Goal: Task Accomplishment & Management: Manage account settings

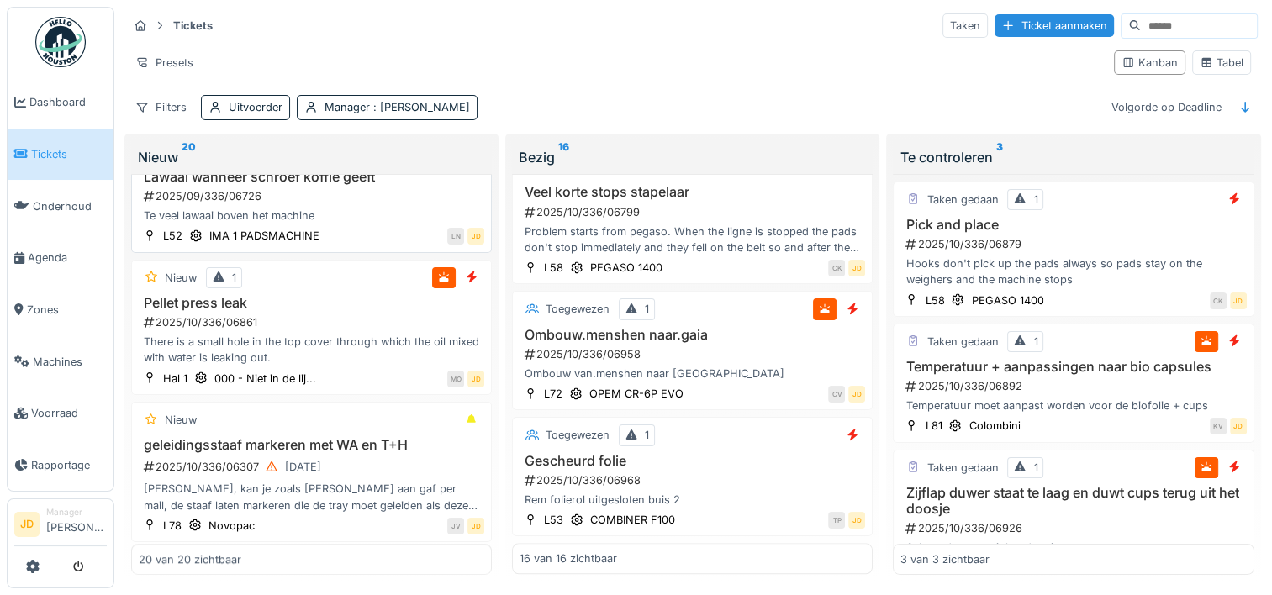
scroll to position [1345, 0]
click at [356, 207] on div "Te veel lawaai boven het machine" at bounding box center [311, 213] width 345 height 16
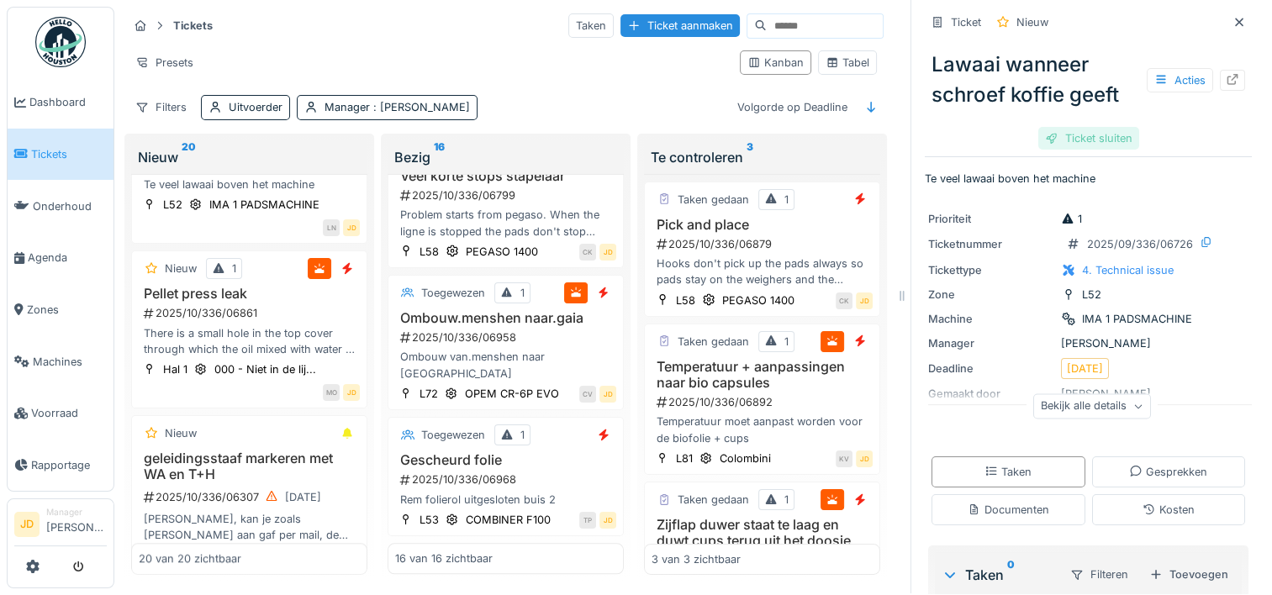
click at [1051, 127] on div "Ticket sluiten" at bounding box center [1088, 138] width 101 height 23
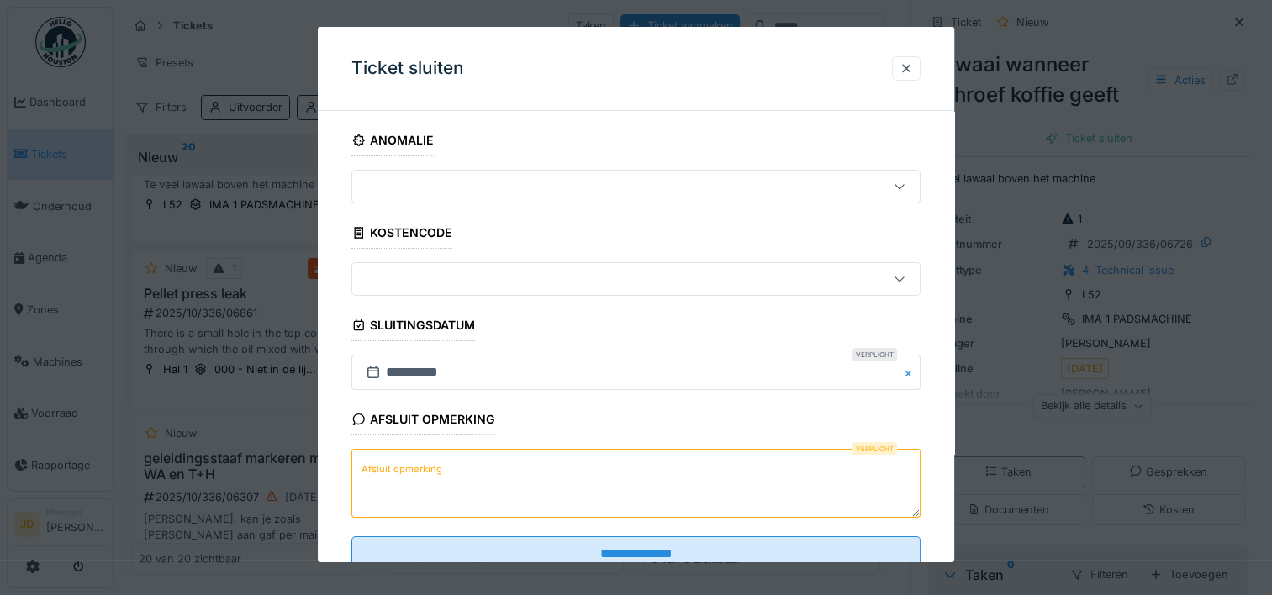
click at [605, 481] on textarea "Afsluit opmerking" at bounding box center [635, 483] width 569 height 69
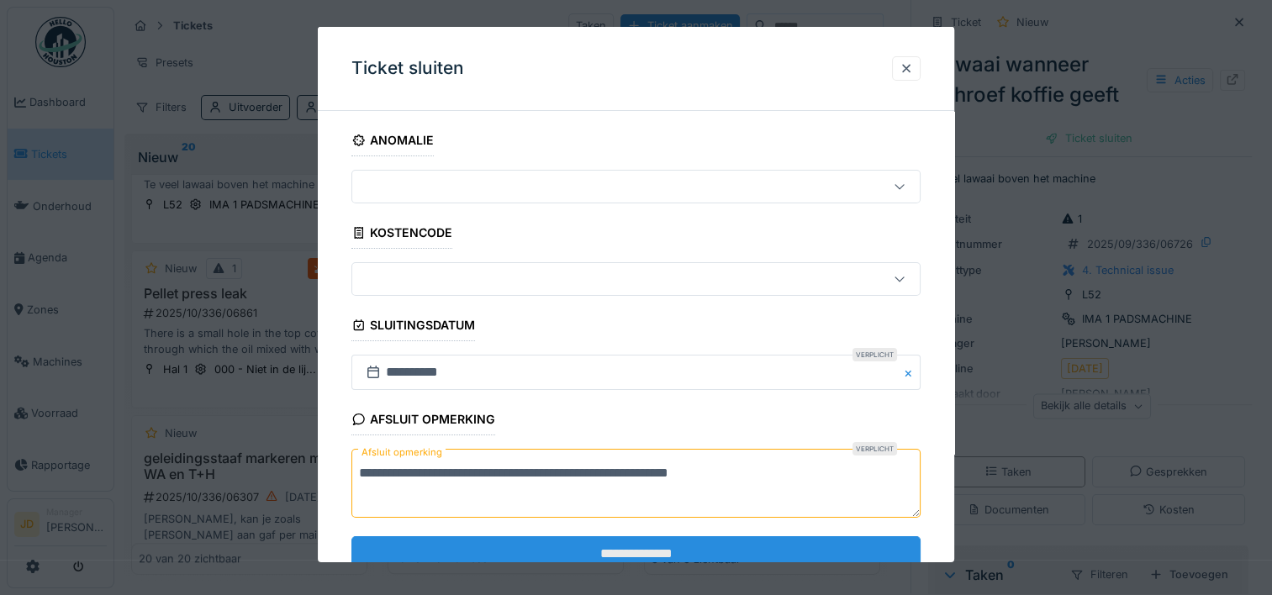
type textarea "**********"
click at [576, 542] on input "**********" at bounding box center [635, 552] width 569 height 35
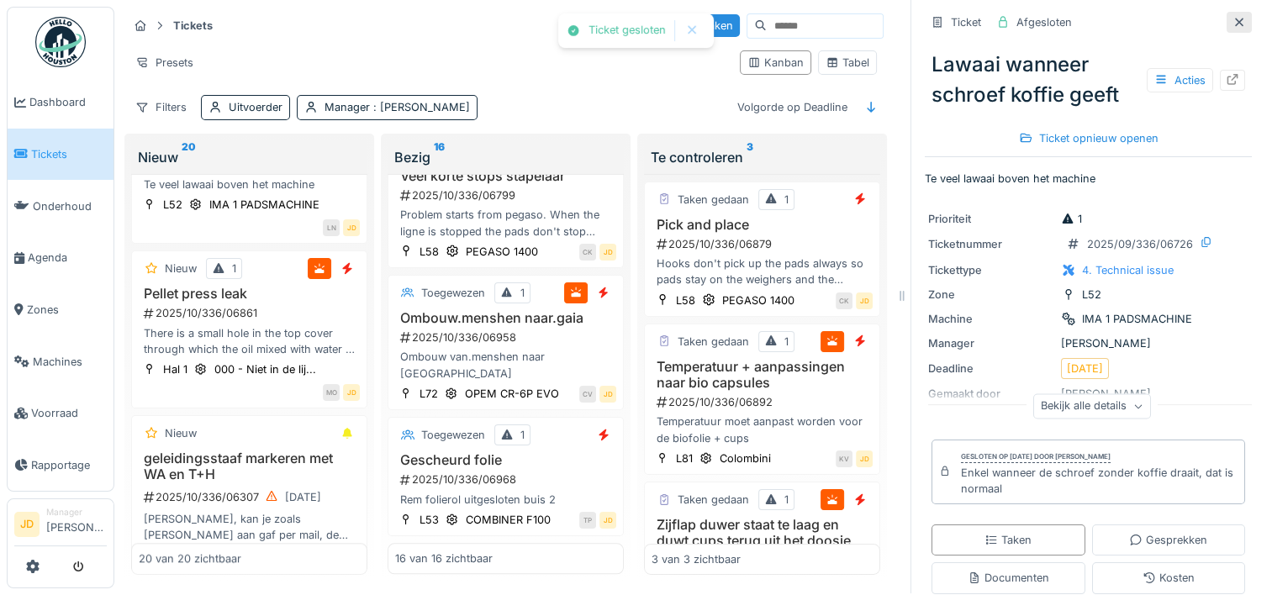
click at [1232, 17] on icon at bounding box center [1238, 22] width 13 height 11
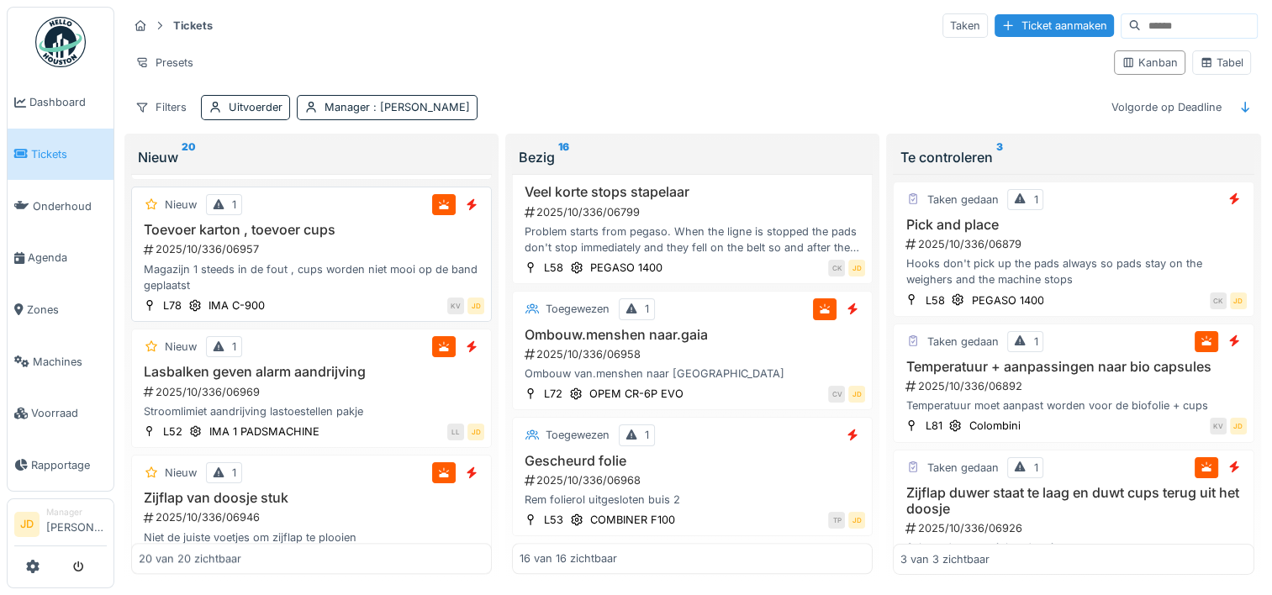
scroll to position [1849, 0]
click at [377, 382] on div "2025/10/336/06969" at bounding box center [313, 390] width 342 height 16
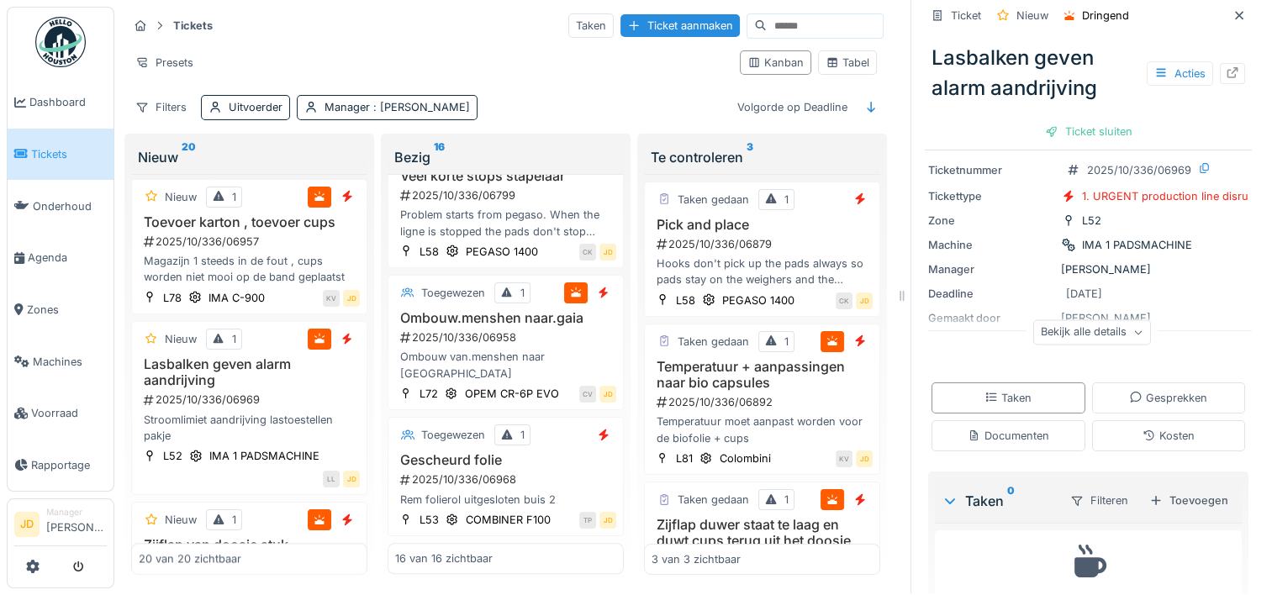
scroll to position [148, 0]
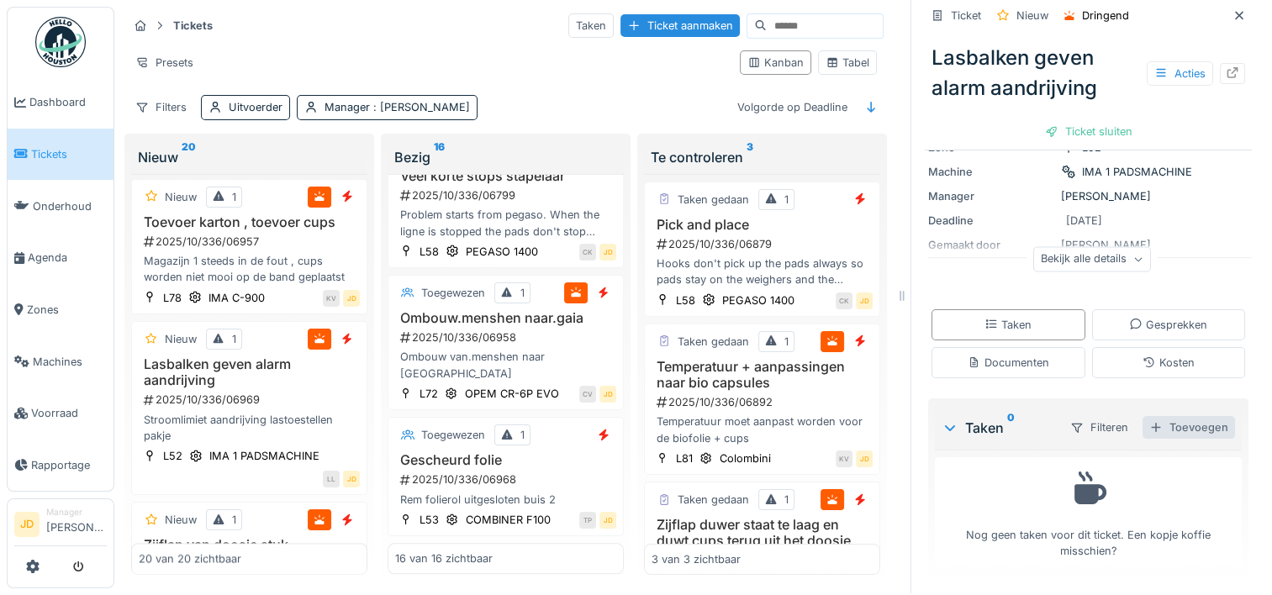
click at [1142, 416] on div "Toevoegen" at bounding box center [1188, 427] width 92 height 23
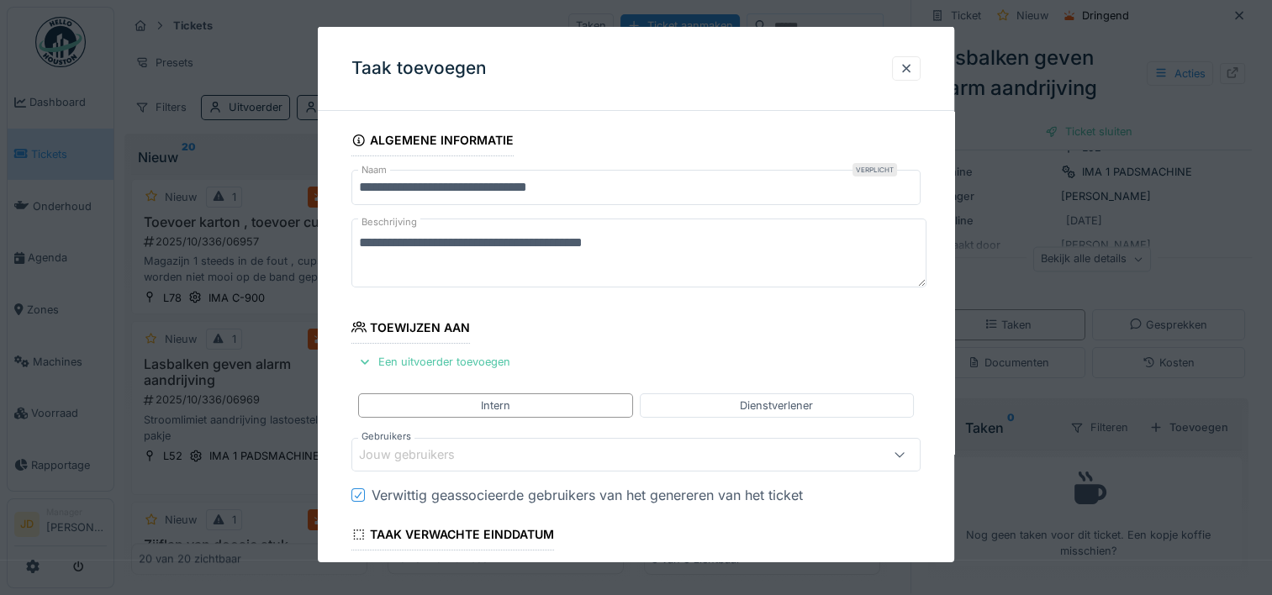
click at [474, 457] on div "Jouw gebruikers" at bounding box center [418, 454] width 119 height 18
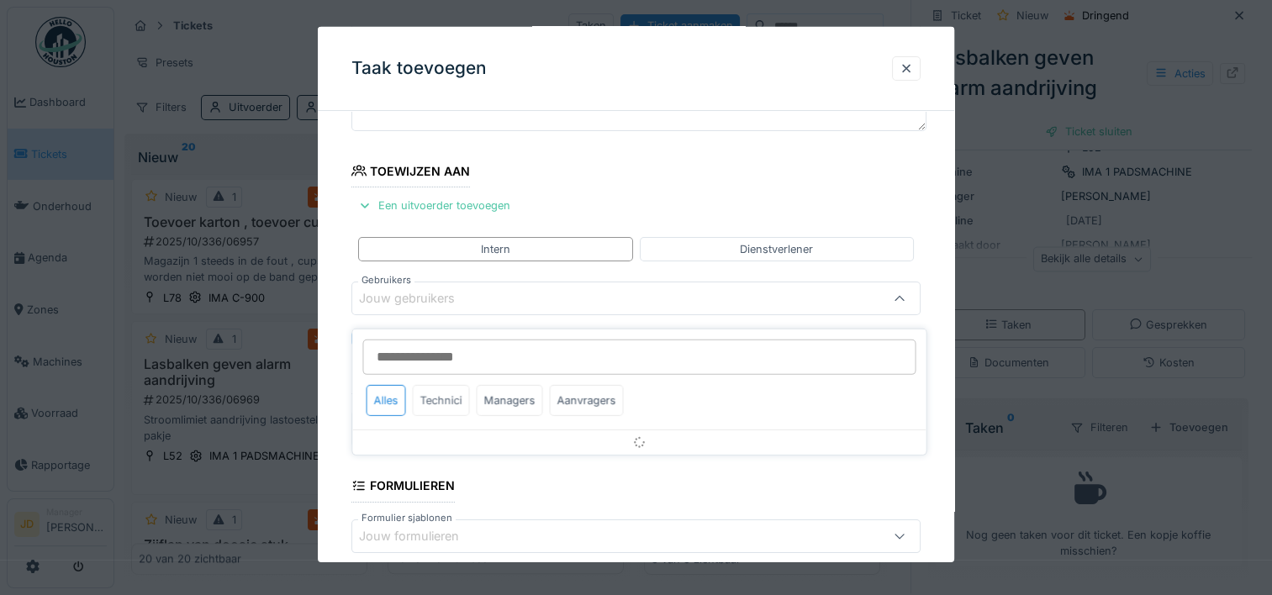
scroll to position [159, 0]
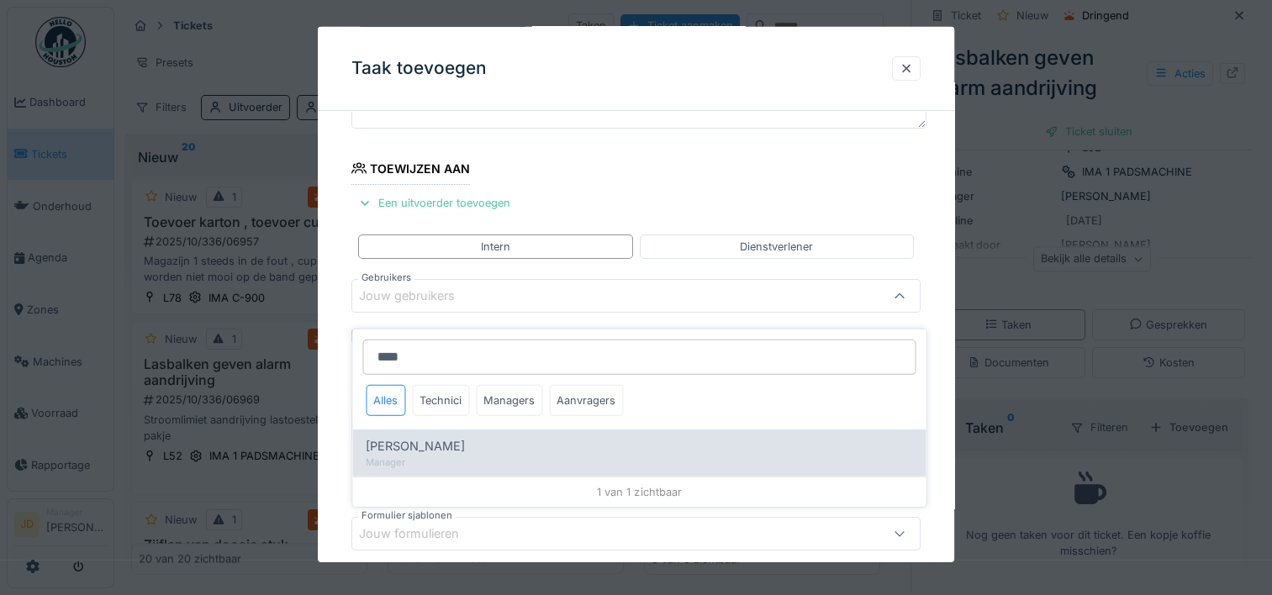
type input "****"
click at [424, 437] on span "[PERSON_NAME]" at bounding box center [415, 446] width 99 height 18
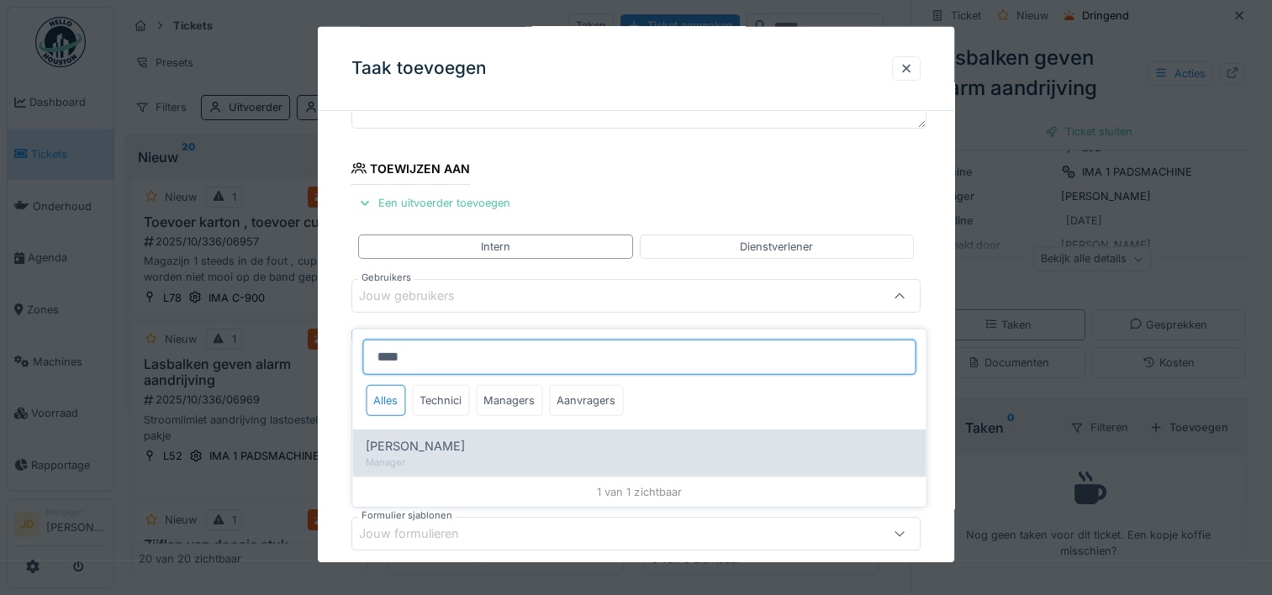
type input "****"
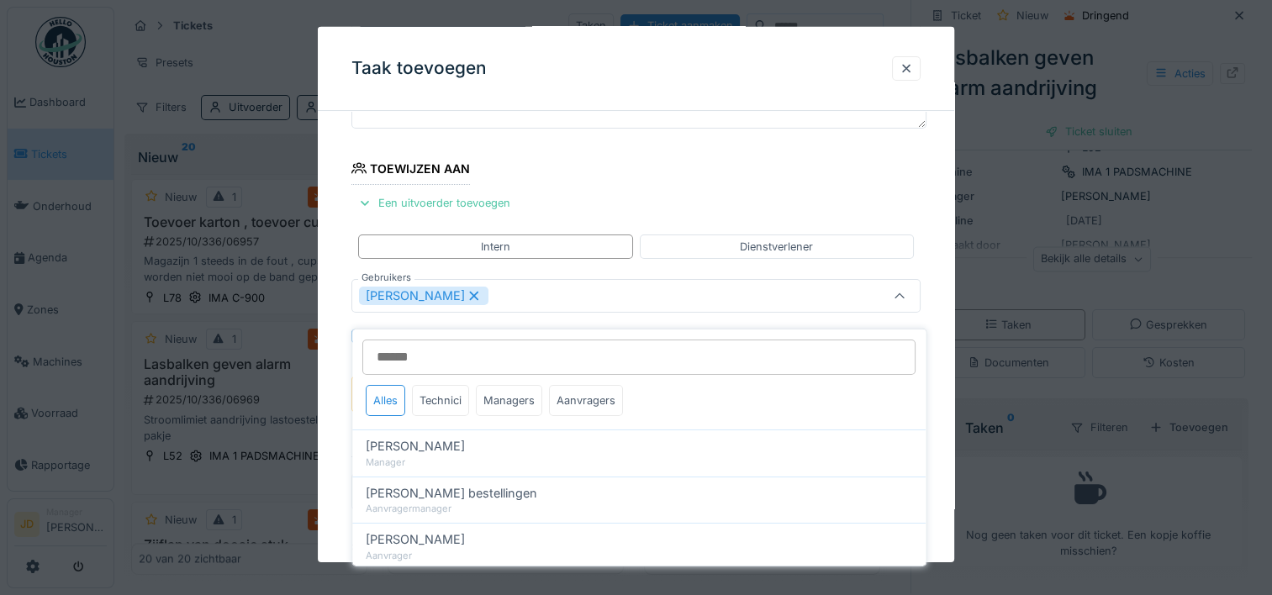
click at [906, 303] on div at bounding box center [899, 296] width 40 height 32
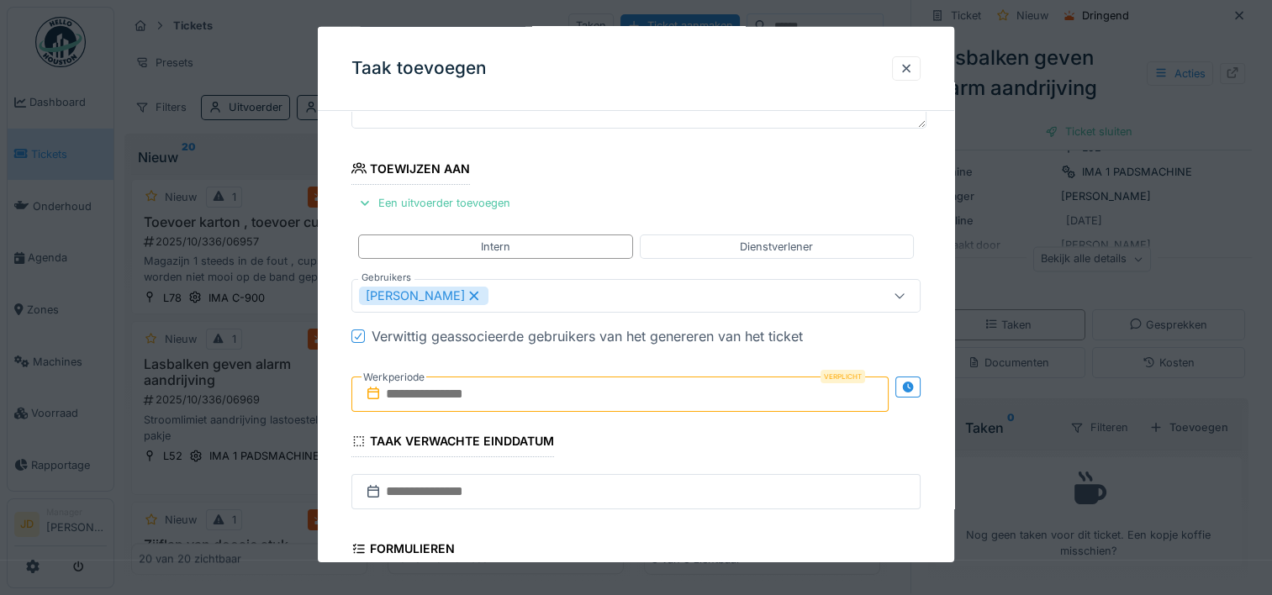
click at [492, 393] on input "text" at bounding box center [619, 394] width 537 height 35
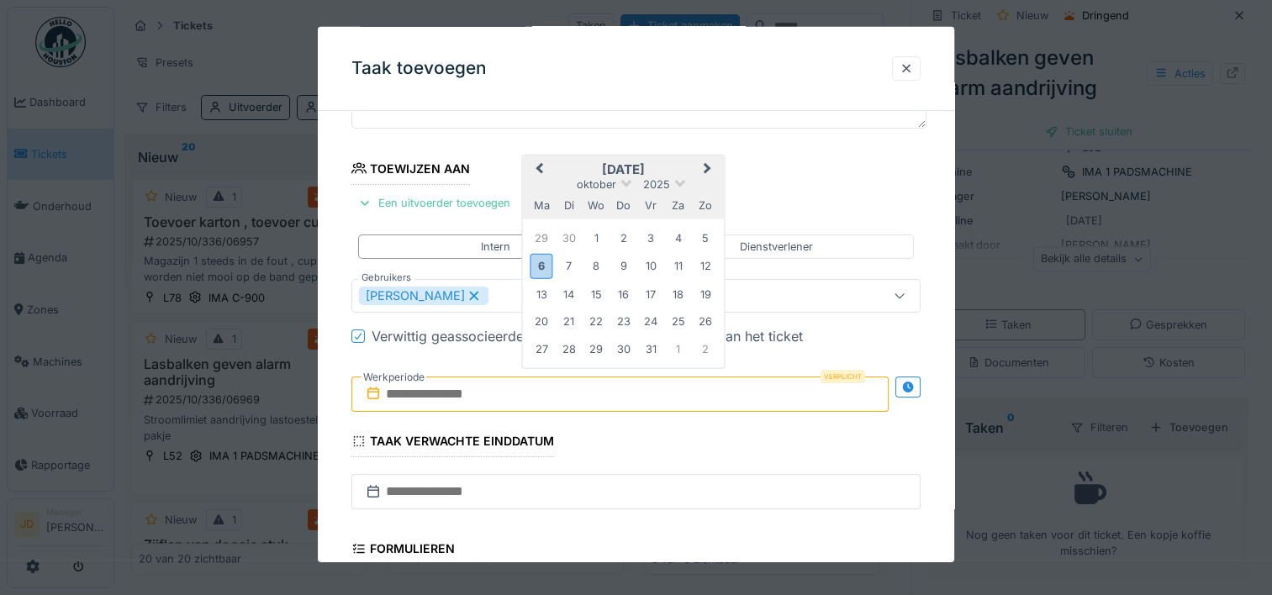
click at [662, 168] on h2 "[DATE]" at bounding box center [624, 169] width 202 height 15
click at [536, 267] on div "6" at bounding box center [541, 266] width 23 height 24
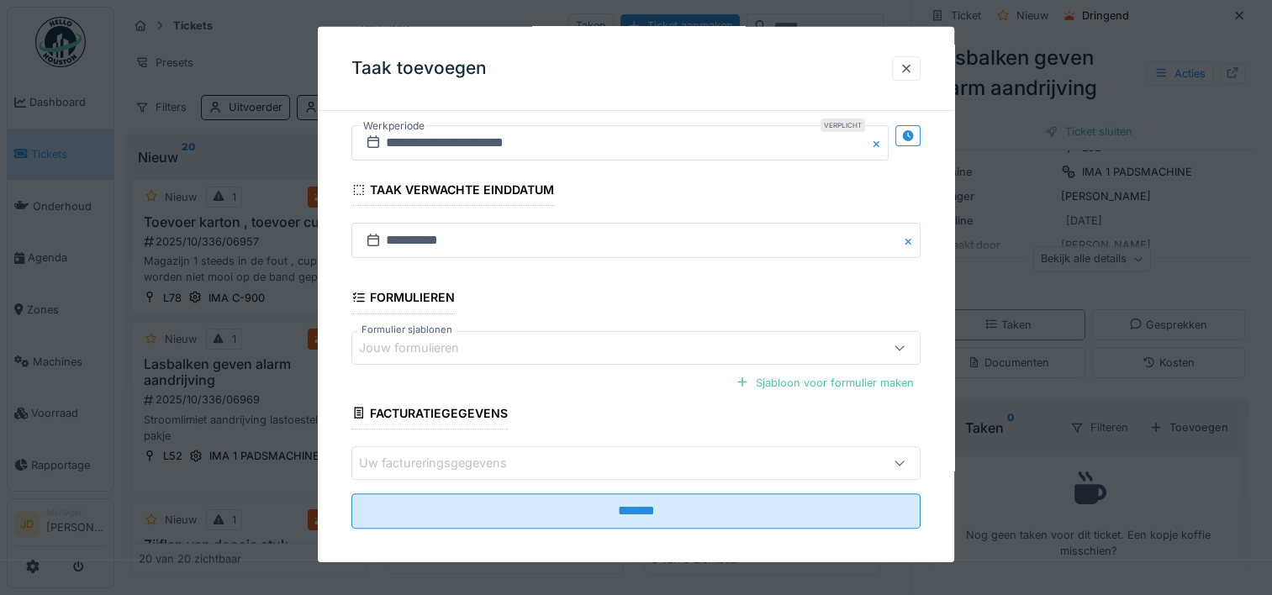
scroll to position [411, 0]
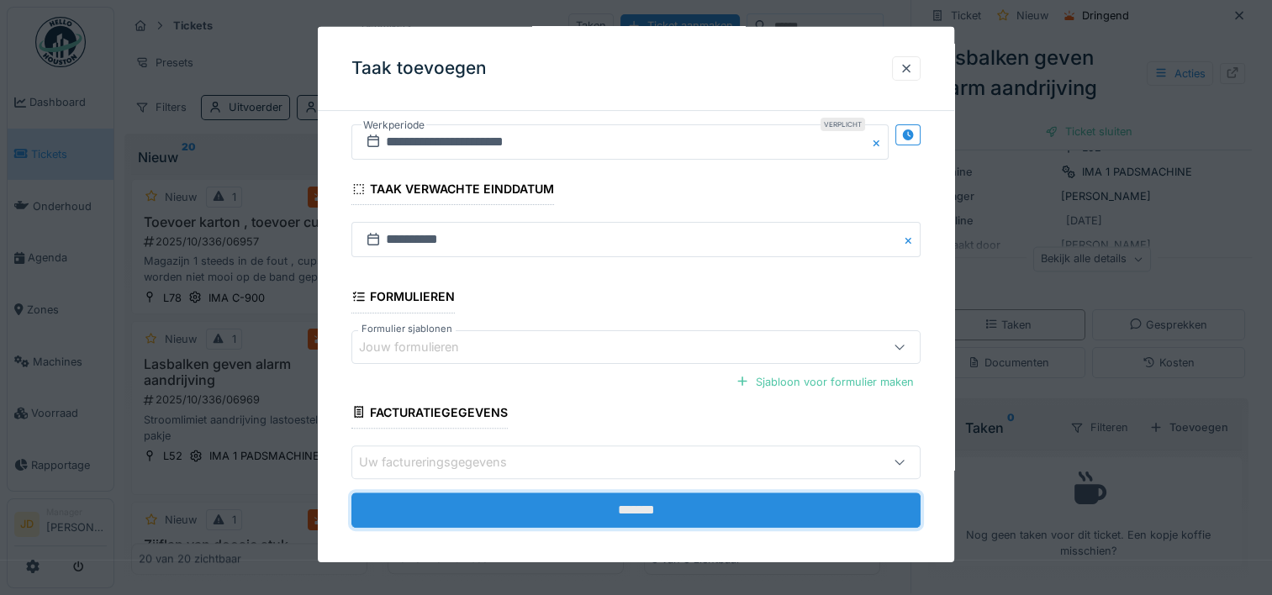
click at [541, 494] on input "*******" at bounding box center [635, 510] width 569 height 35
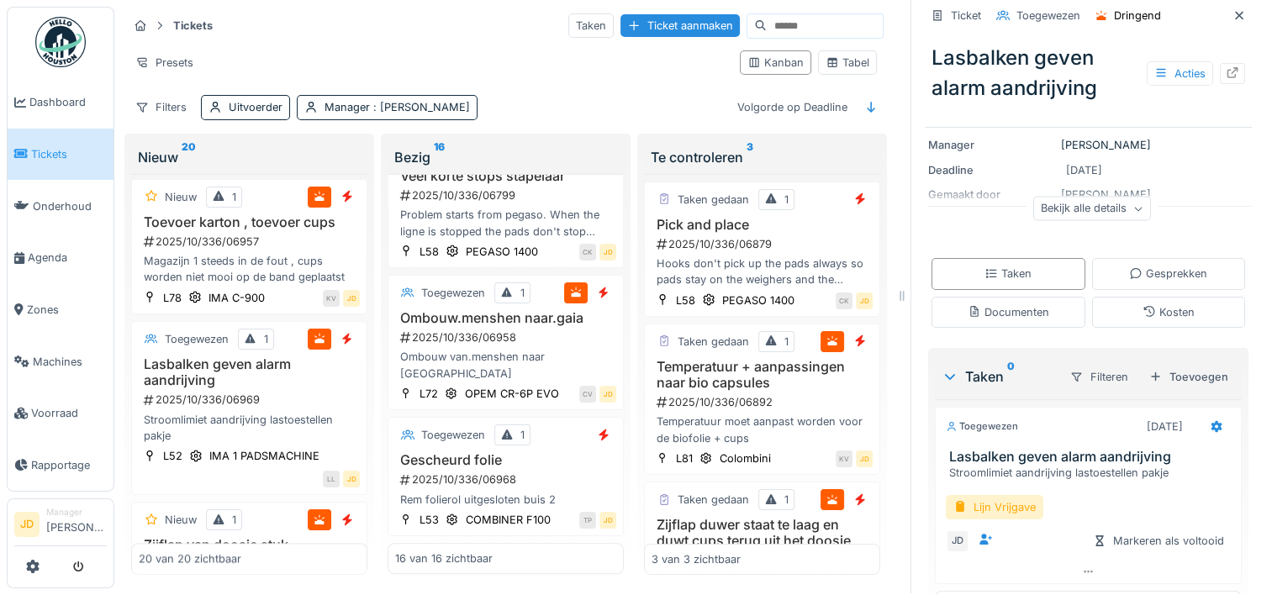
scroll to position [223, 0]
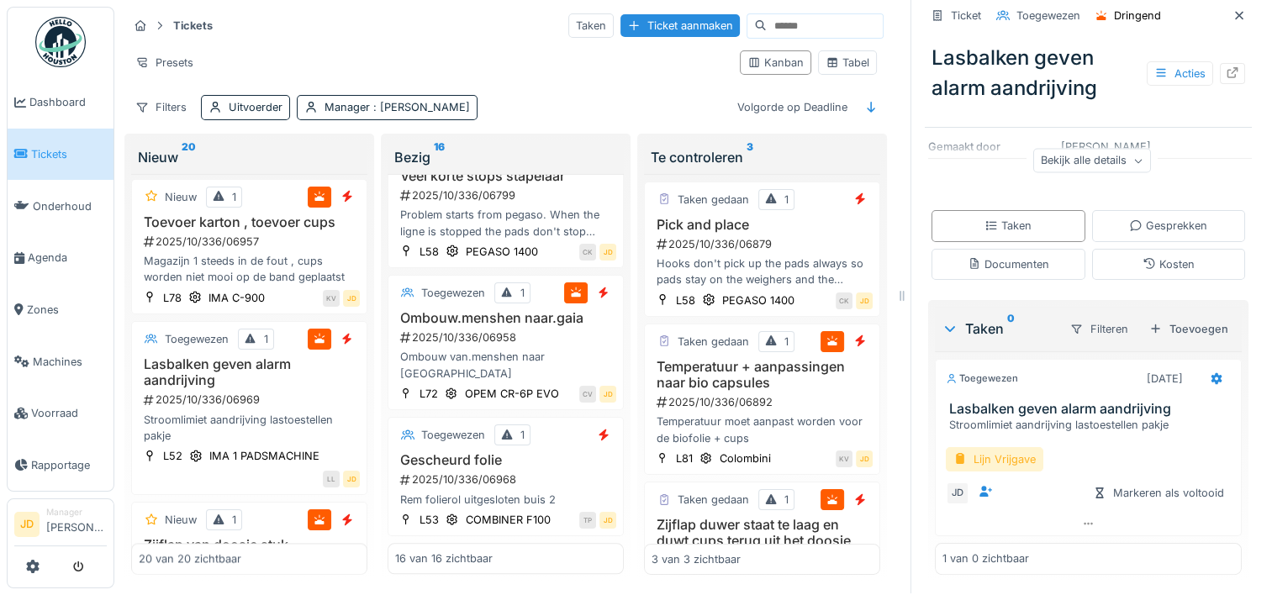
click at [946, 447] on div "Lijn Vrijgave" at bounding box center [995, 459] width 98 height 24
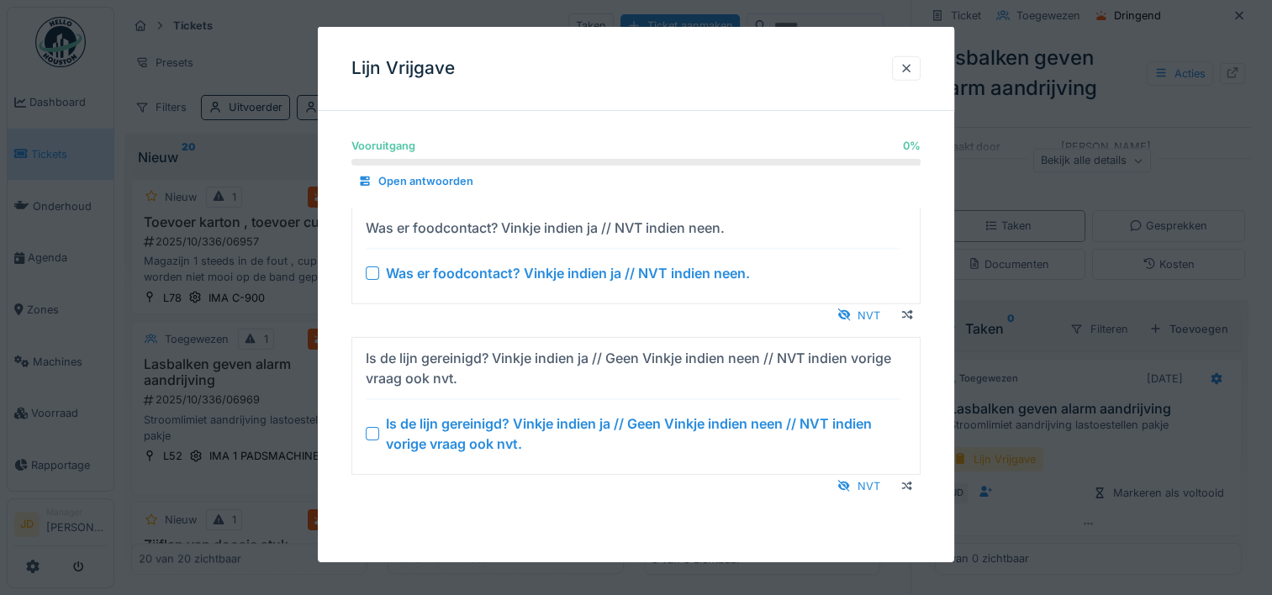
click at [364, 430] on summary "Is de lijn gereinigd? Vinkje indien ja // Geen Vinkje indien neen // NVT indien…" at bounding box center [636, 406] width 554 height 123
click at [374, 272] on div at bounding box center [372, 272] width 13 height 13
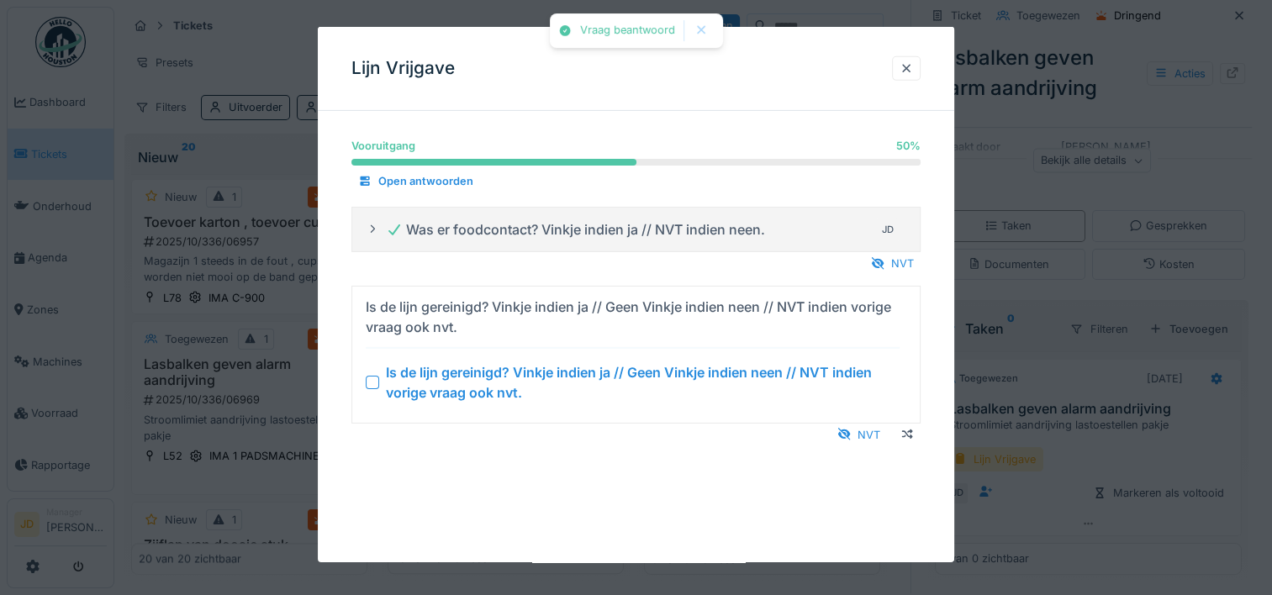
click at [376, 370] on div "Is de lijn gereinigd? Vinkje indien ja // Geen Vinkje indien neen // NVT indien…" at bounding box center [633, 381] width 534 height 40
click at [373, 380] on div at bounding box center [372, 381] width 13 height 13
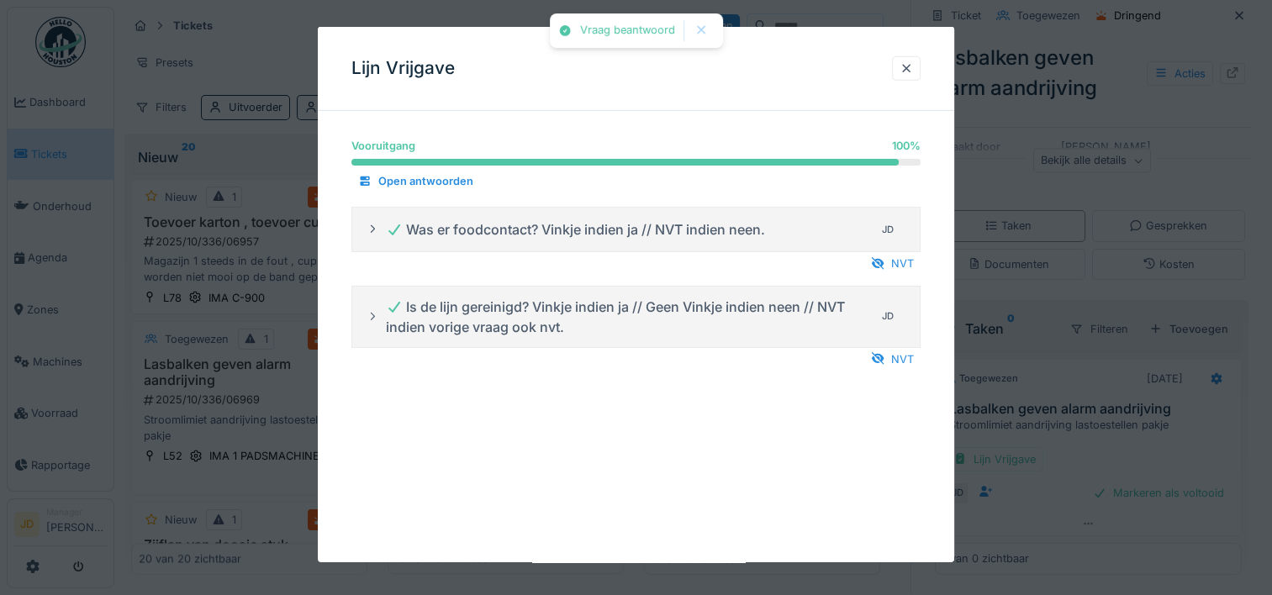
click at [1067, 456] on div at bounding box center [636, 297] width 1272 height 595
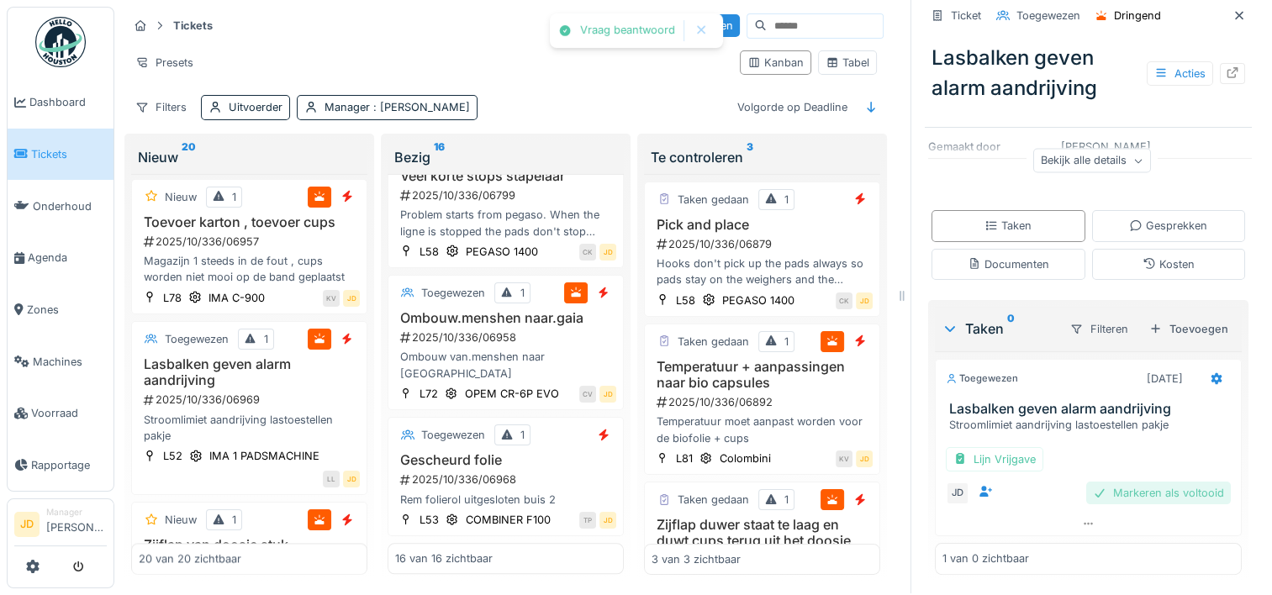
click at [1118, 482] on div "Markeren als voltooid" at bounding box center [1158, 493] width 145 height 23
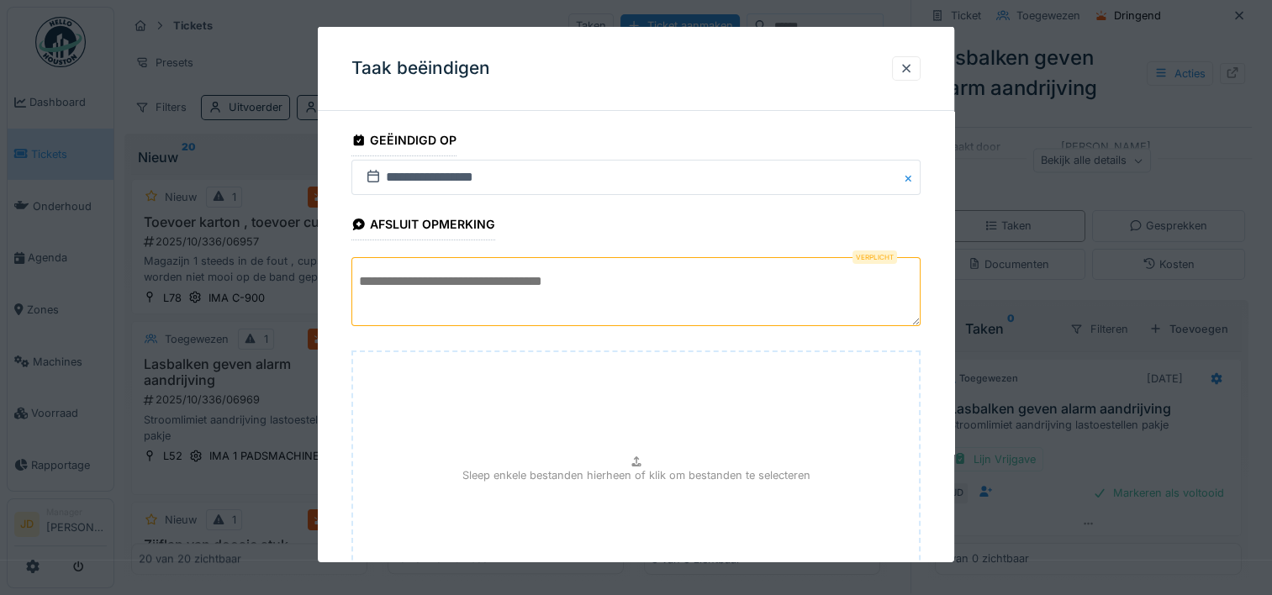
click at [703, 310] on textarea at bounding box center [635, 291] width 569 height 69
type textarea "*"
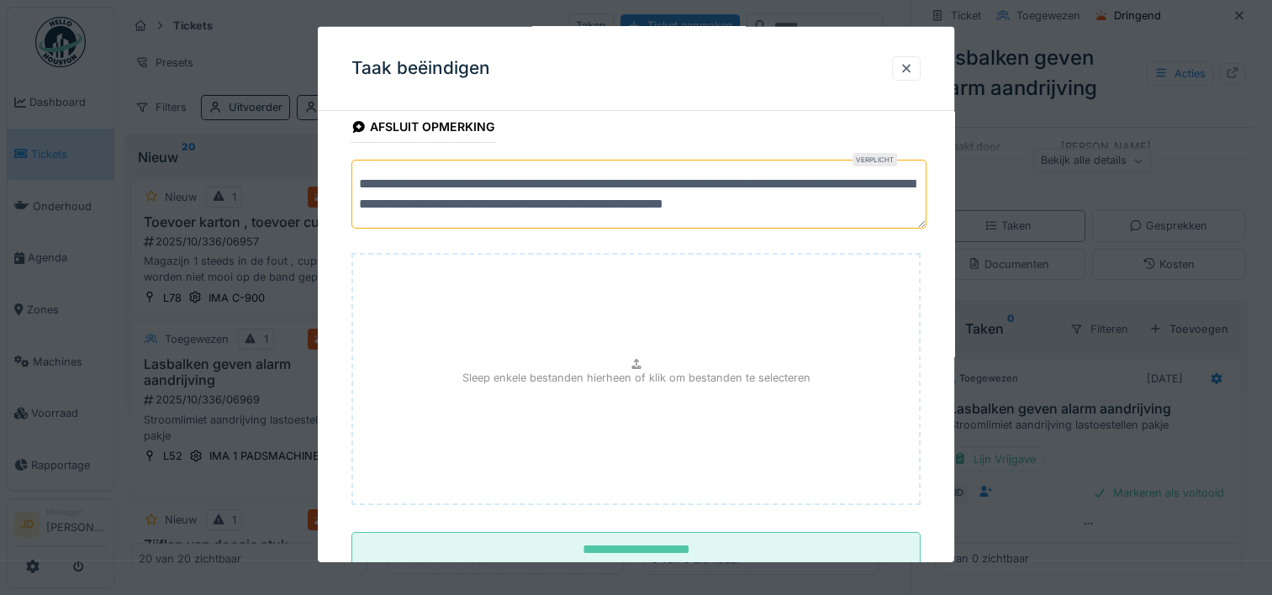
scroll to position [148, 0]
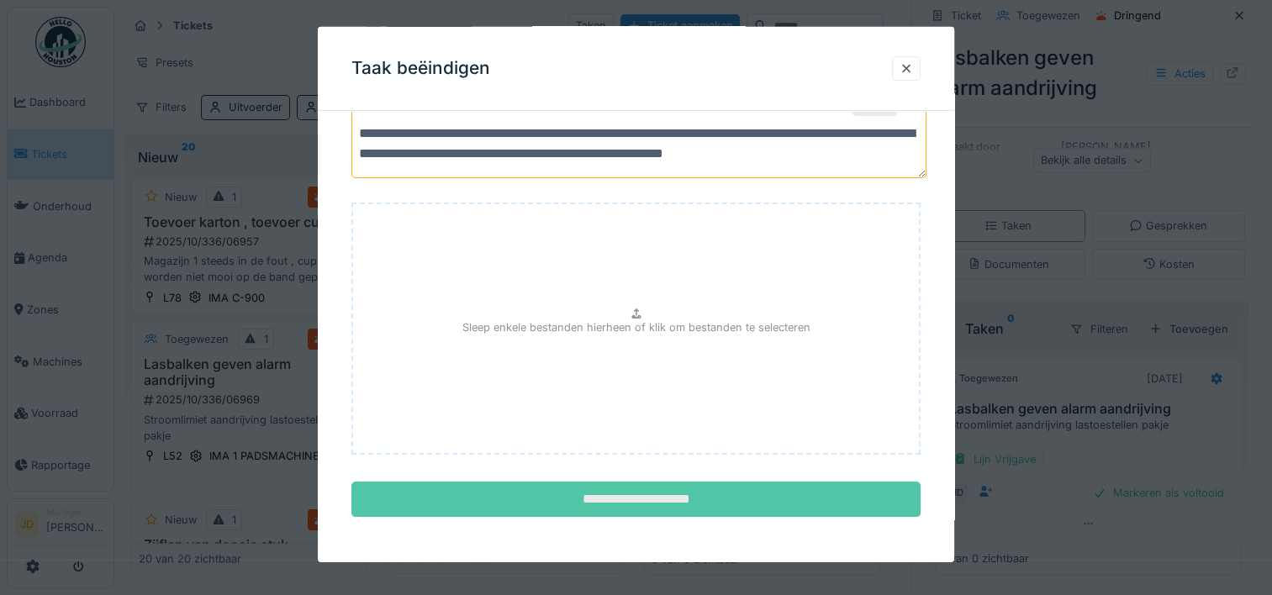
type textarea "**********"
click at [529, 488] on input "**********" at bounding box center [635, 499] width 569 height 35
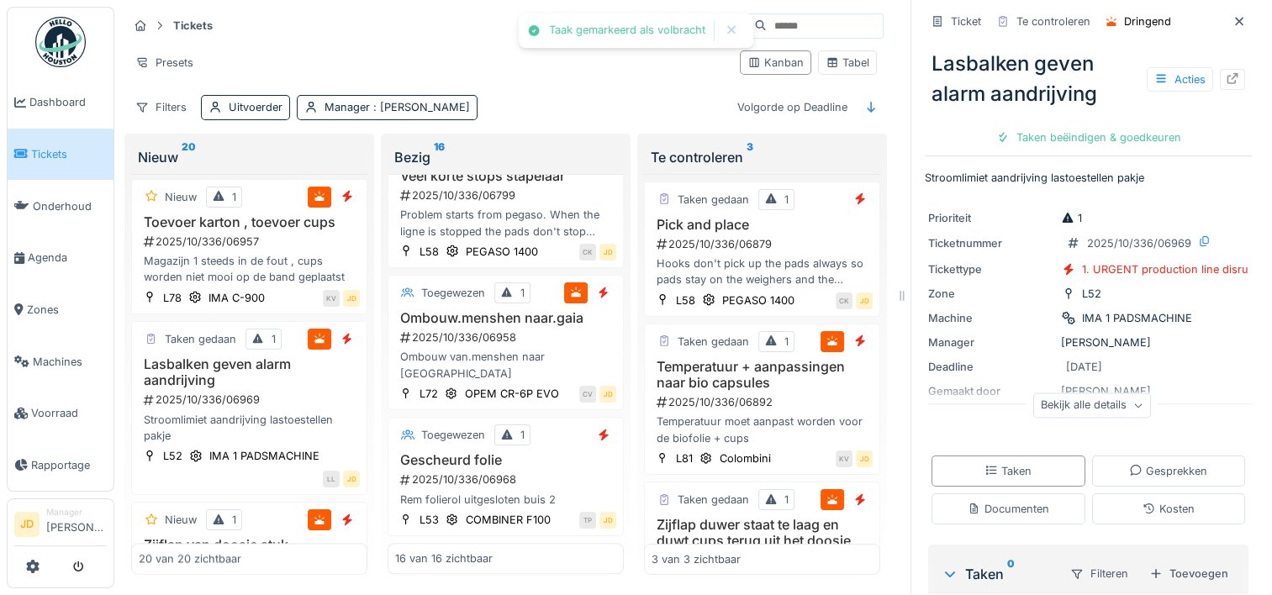
scroll to position [0, 0]
click at [1154, 74] on icon at bounding box center [1160, 79] width 13 height 11
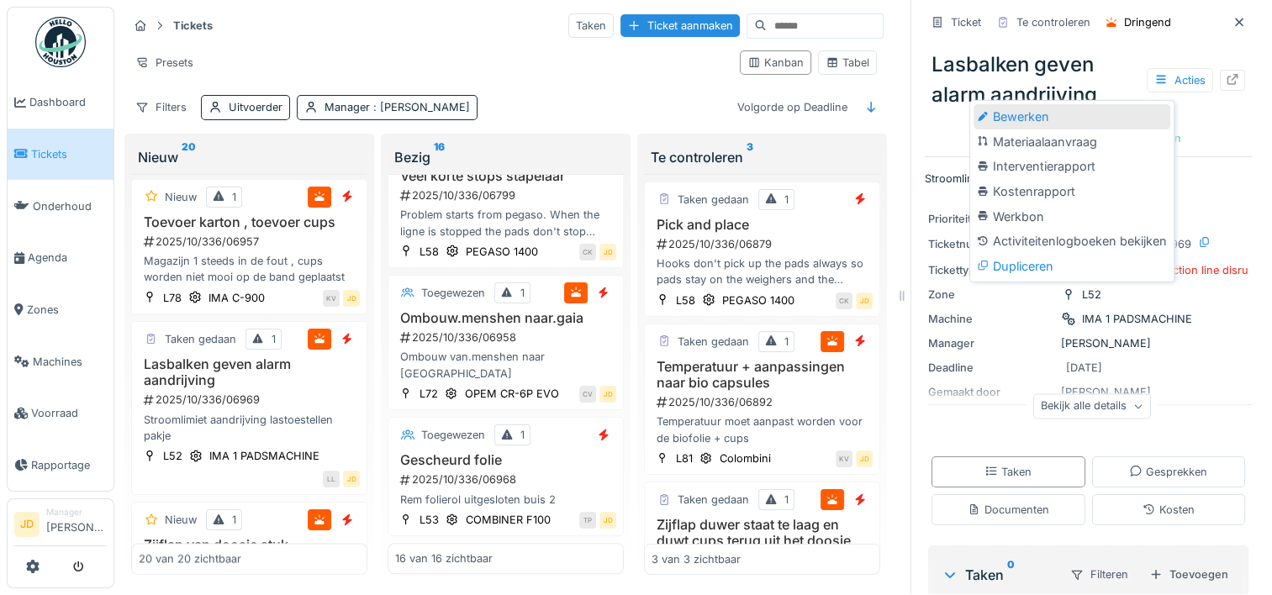
click at [1105, 110] on div "Bewerken" at bounding box center [1071, 116] width 197 height 25
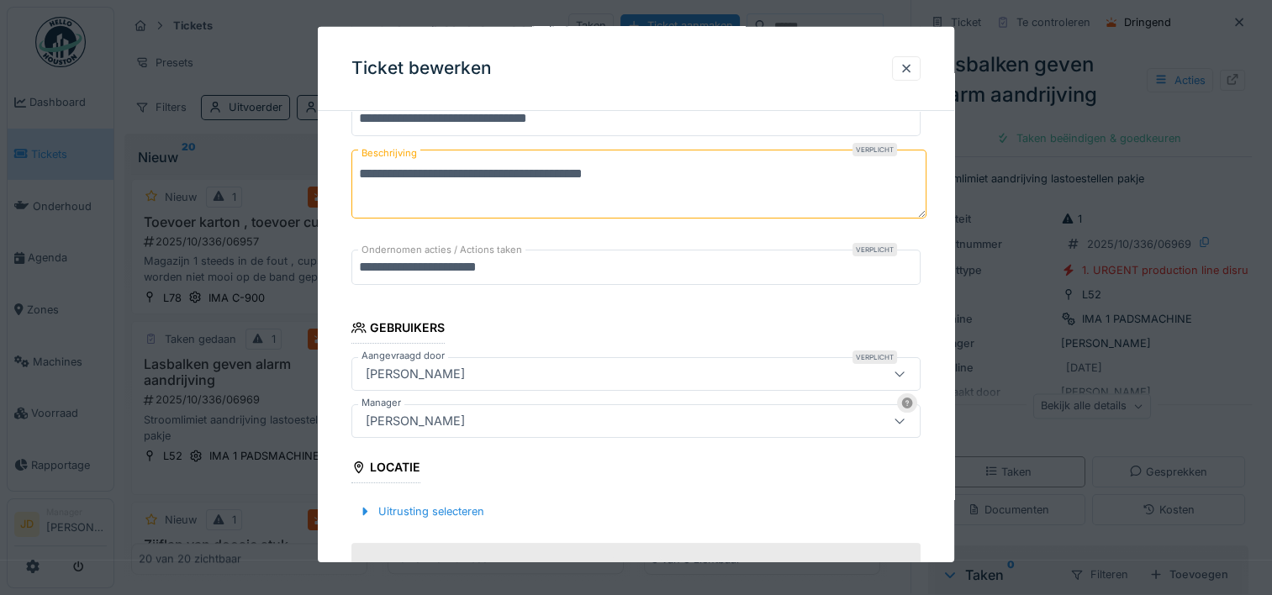
click at [512, 424] on div "[PERSON_NAME]" at bounding box center [601, 421] width 485 height 18
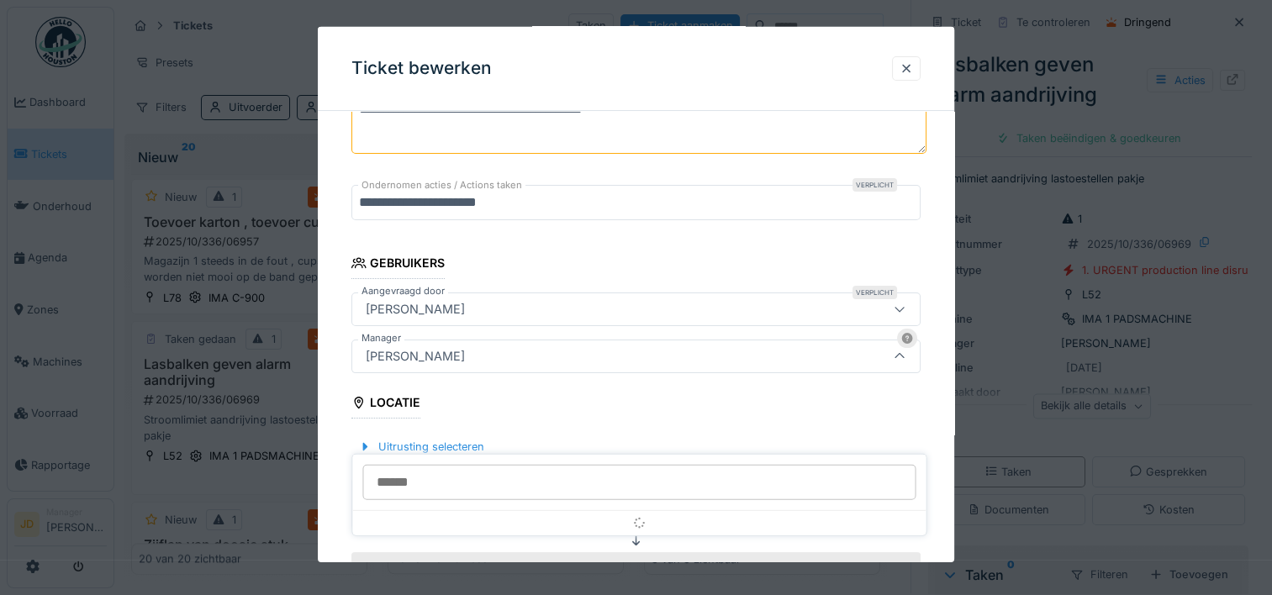
scroll to position [293, 0]
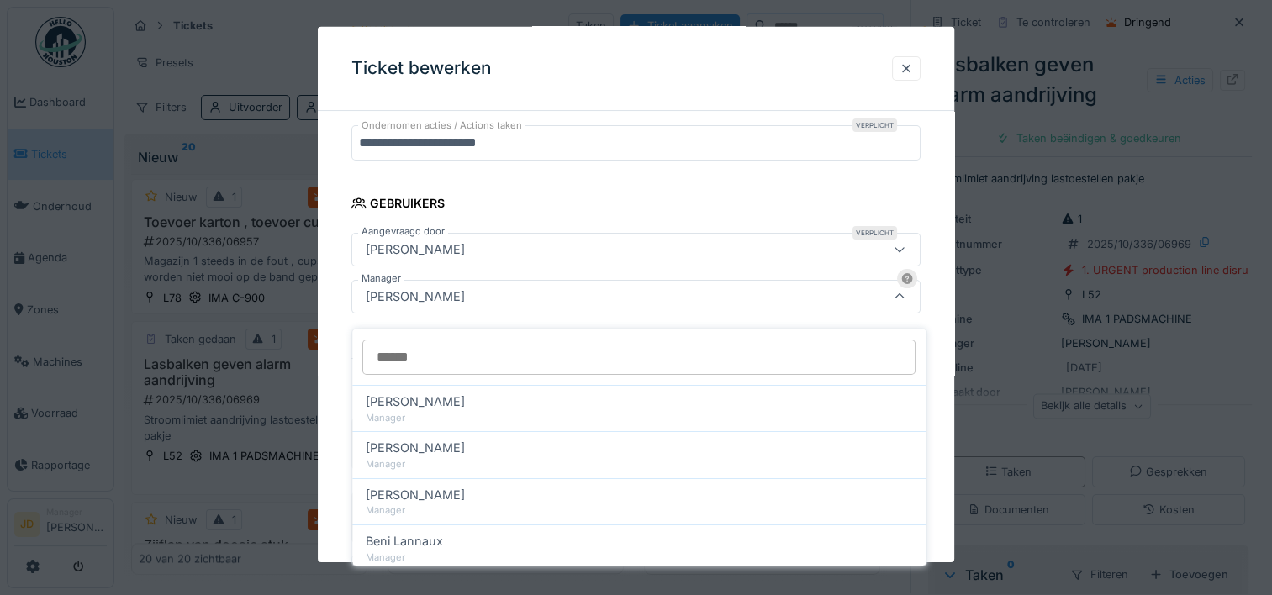
click at [509, 355] on input "Manager" at bounding box center [638, 357] width 553 height 35
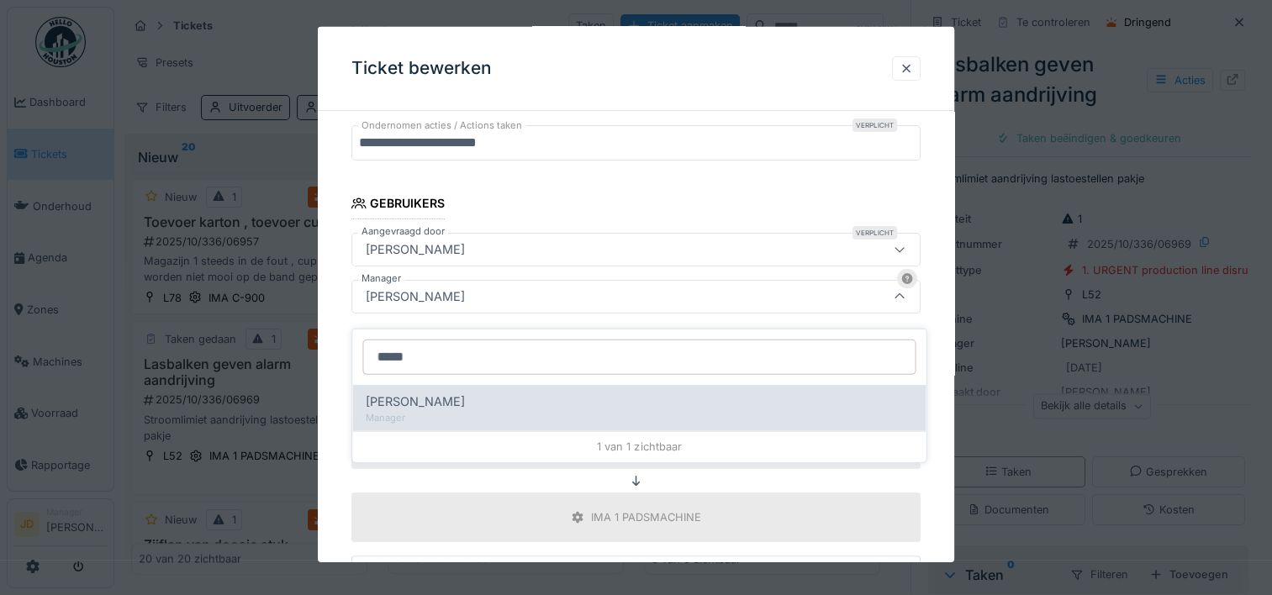
type input "*****"
click at [465, 393] on span "[PERSON_NAME]" at bounding box center [415, 402] width 99 height 18
type input "****"
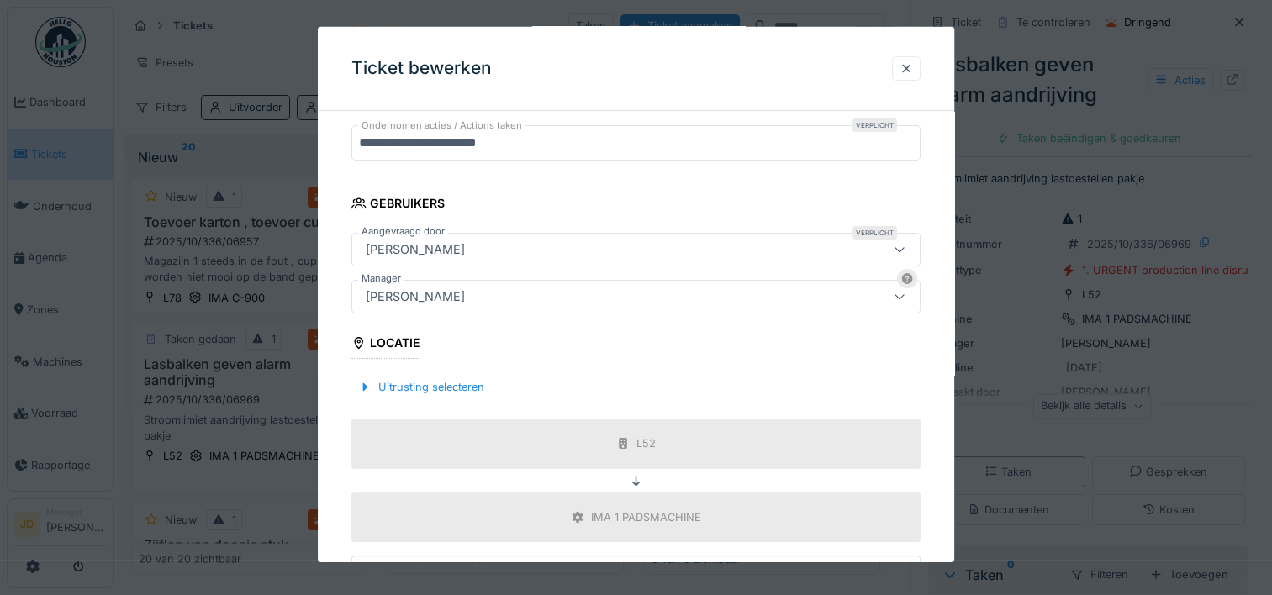
scroll to position [542, 0]
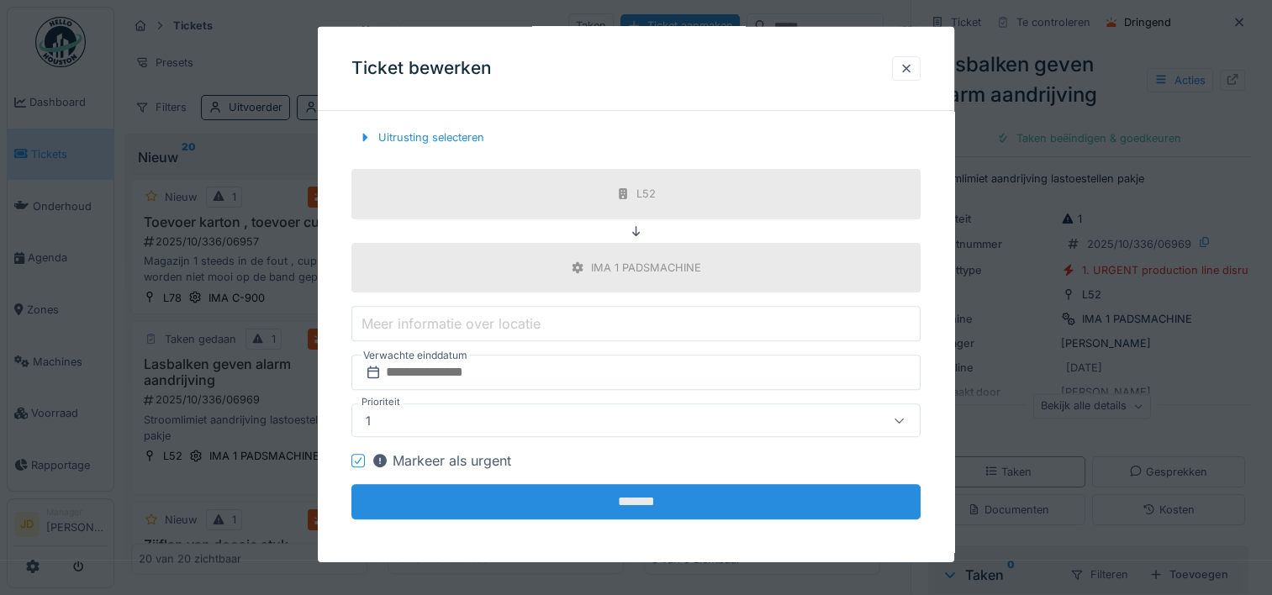
click at [474, 490] on input "*******" at bounding box center [635, 501] width 569 height 35
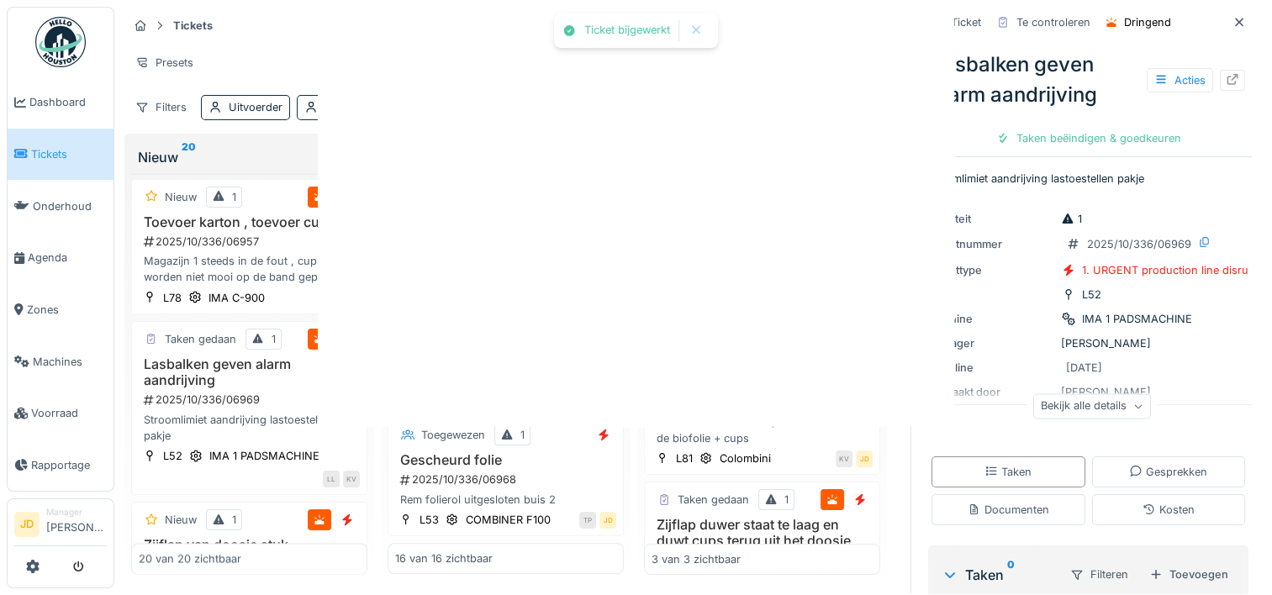
scroll to position [0, 0]
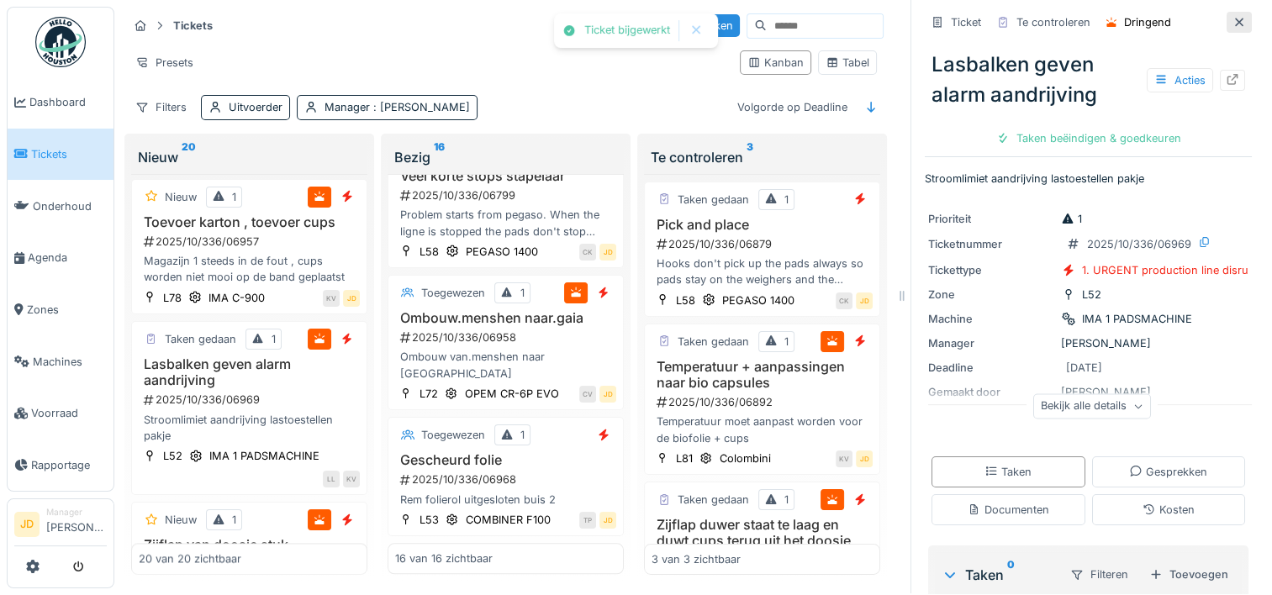
click at [1232, 17] on icon at bounding box center [1238, 22] width 13 height 11
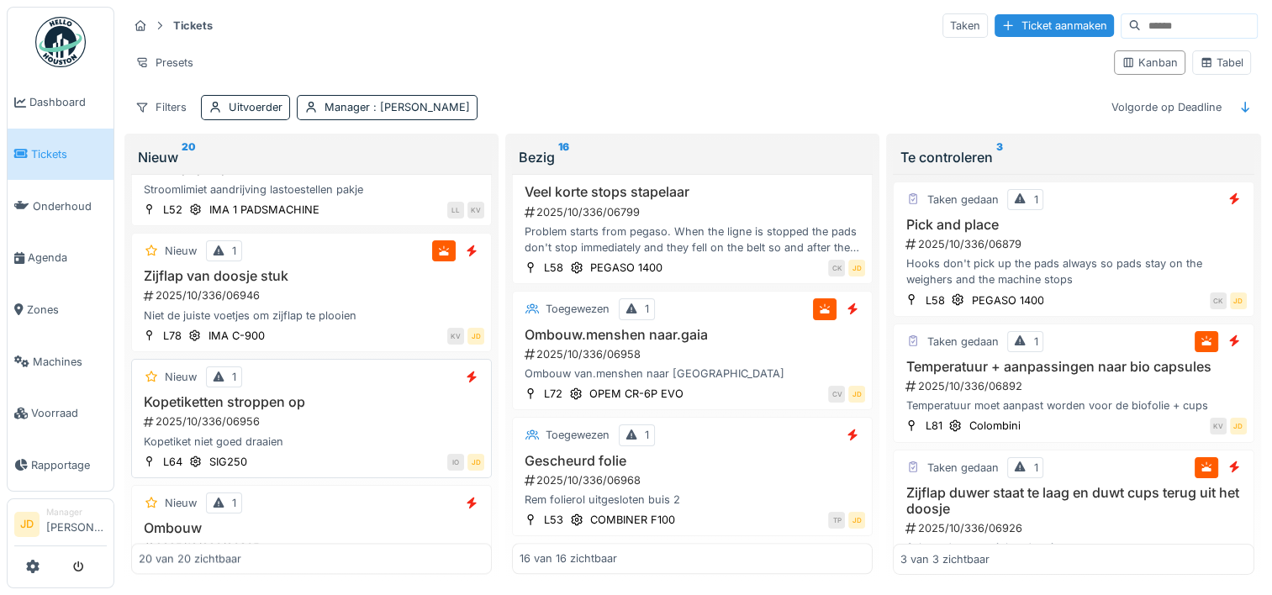
scroll to position [2101, 0]
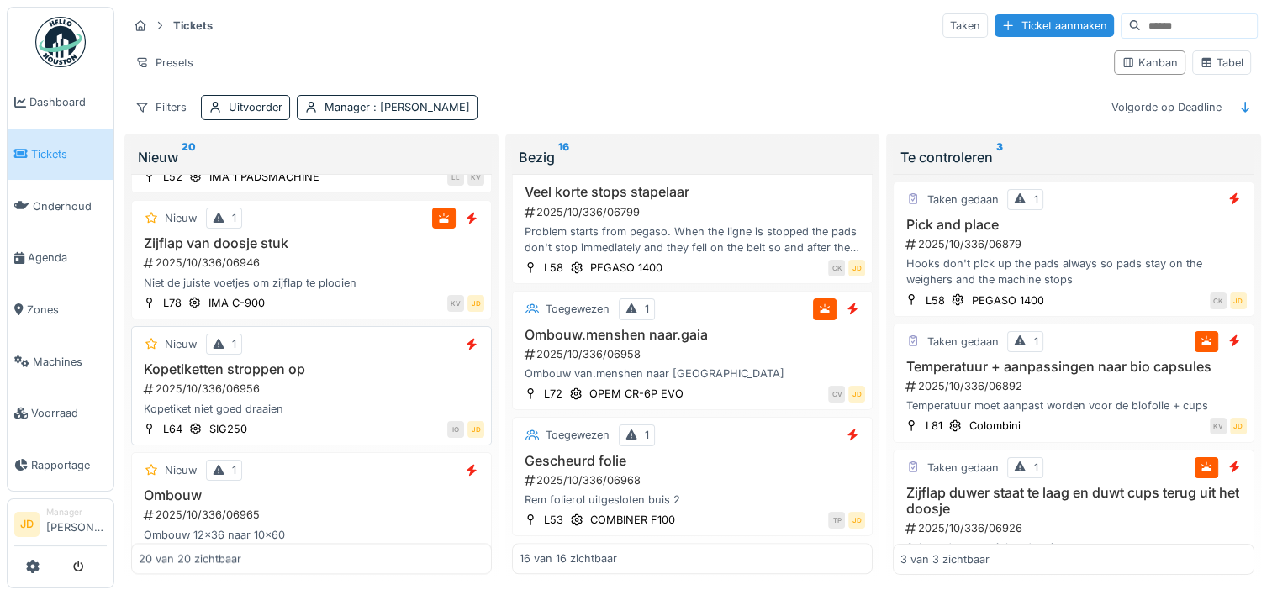
click at [346, 370] on h3 "Kopetiketten stroppen op" at bounding box center [311, 369] width 345 height 16
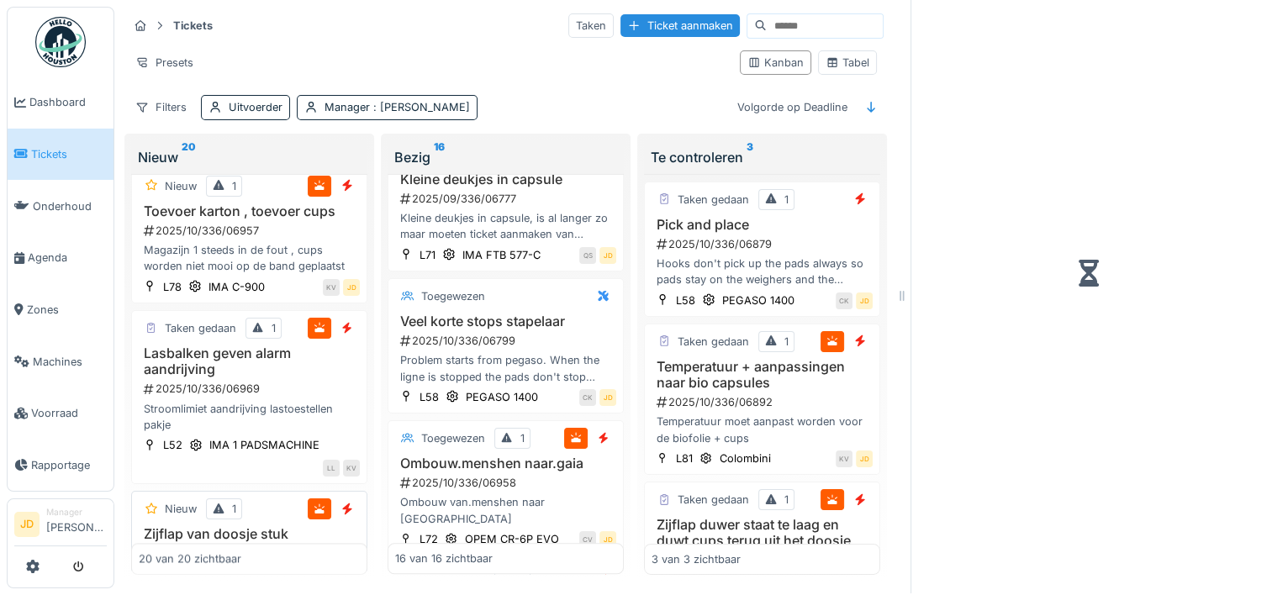
scroll to position [2028, 0]
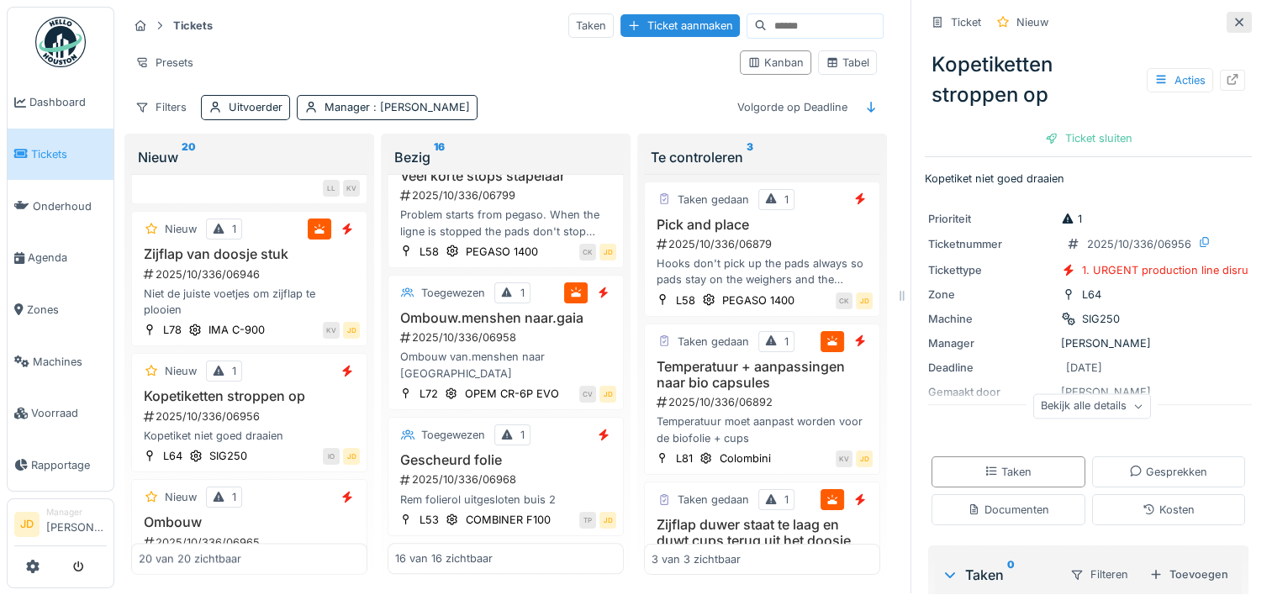
click at [1226, 12] on div at bounding box center [1238, 22] width 25 height 21
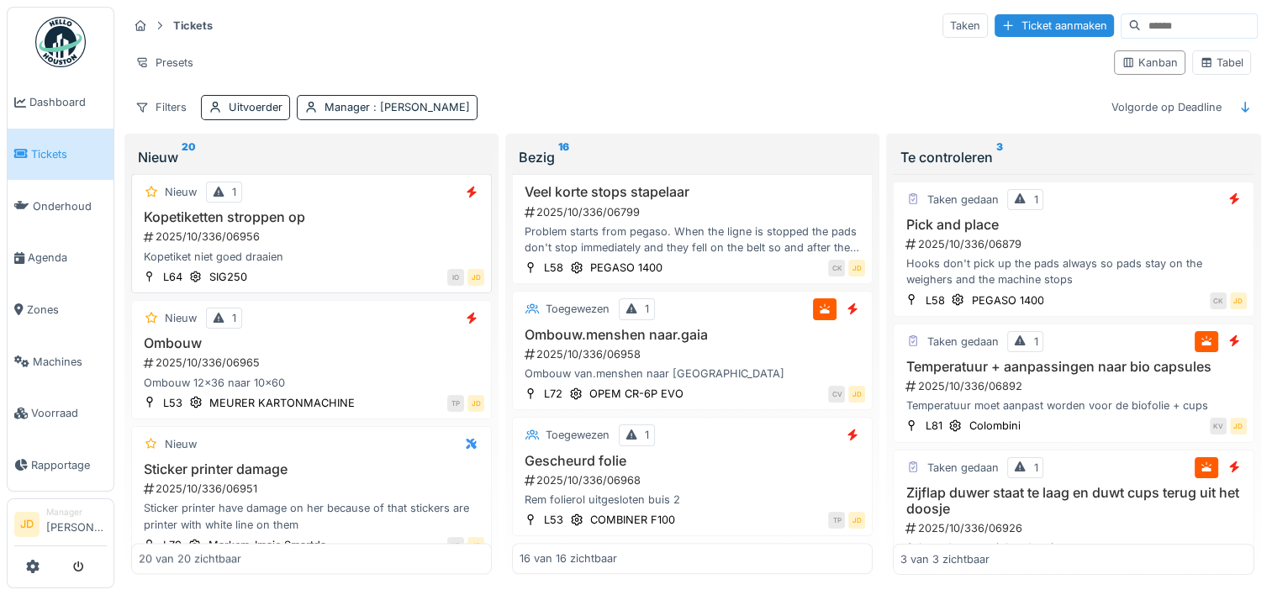
scroll to position [2269, 0]
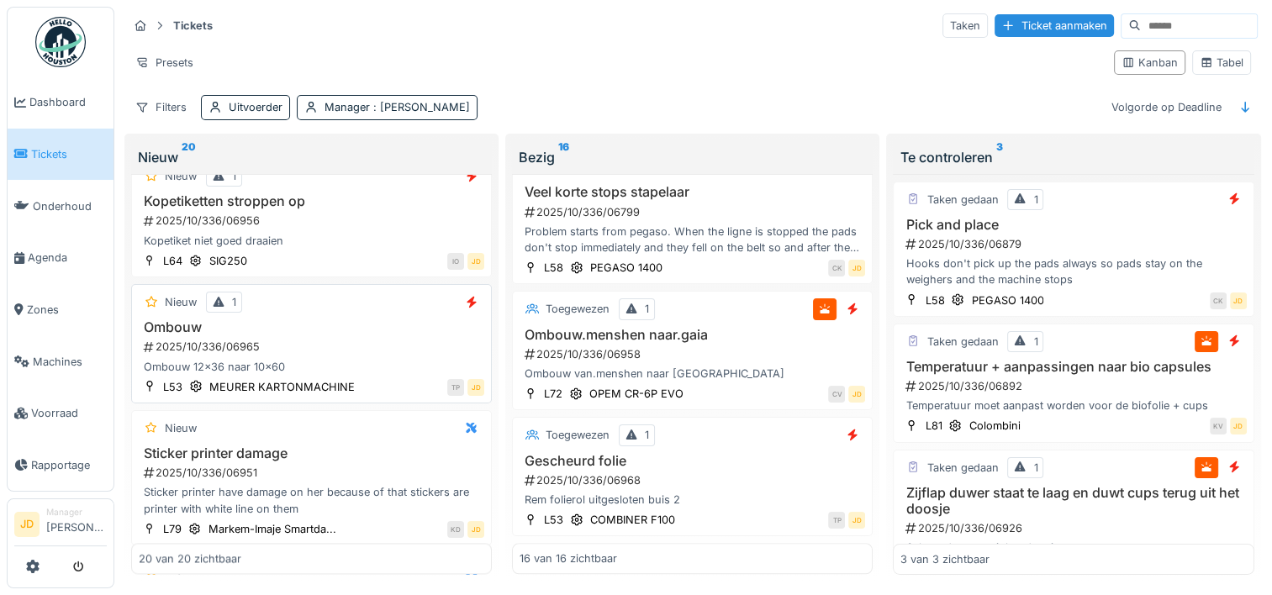
click at [384, 359] on div "Ombouw 12x36 naar 10x60" at bounding box center [311, 367] width 345 height 16
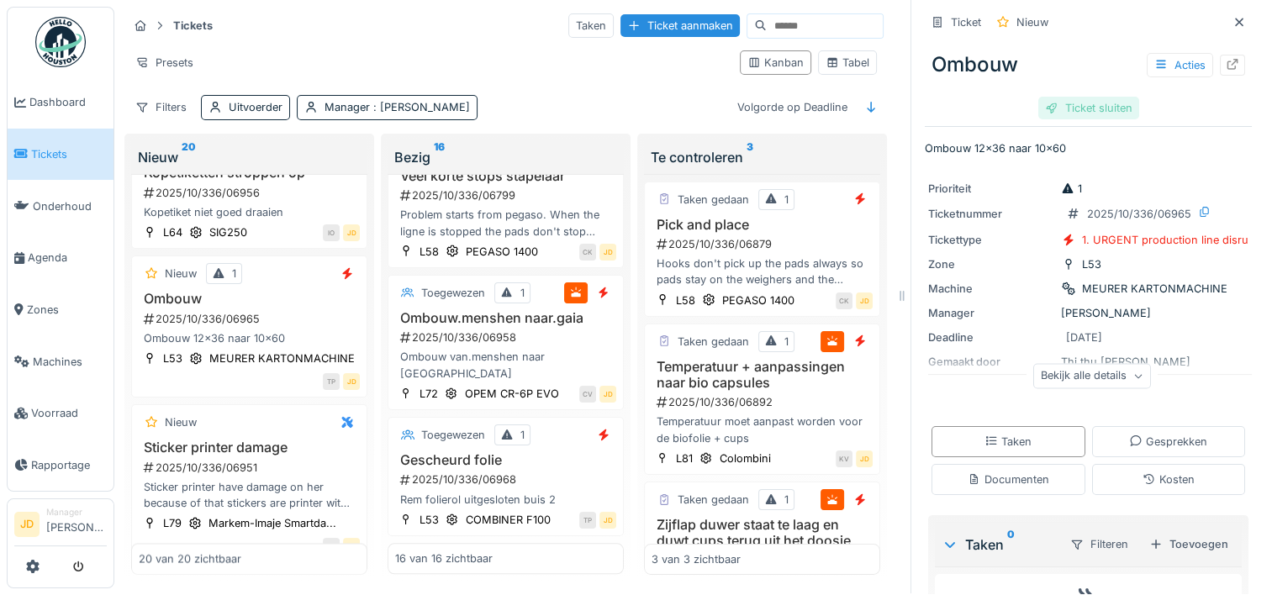
click at [1093, 97] on div "Ticket sluiten" at bounding box center [1088, 108] width 101 height 23
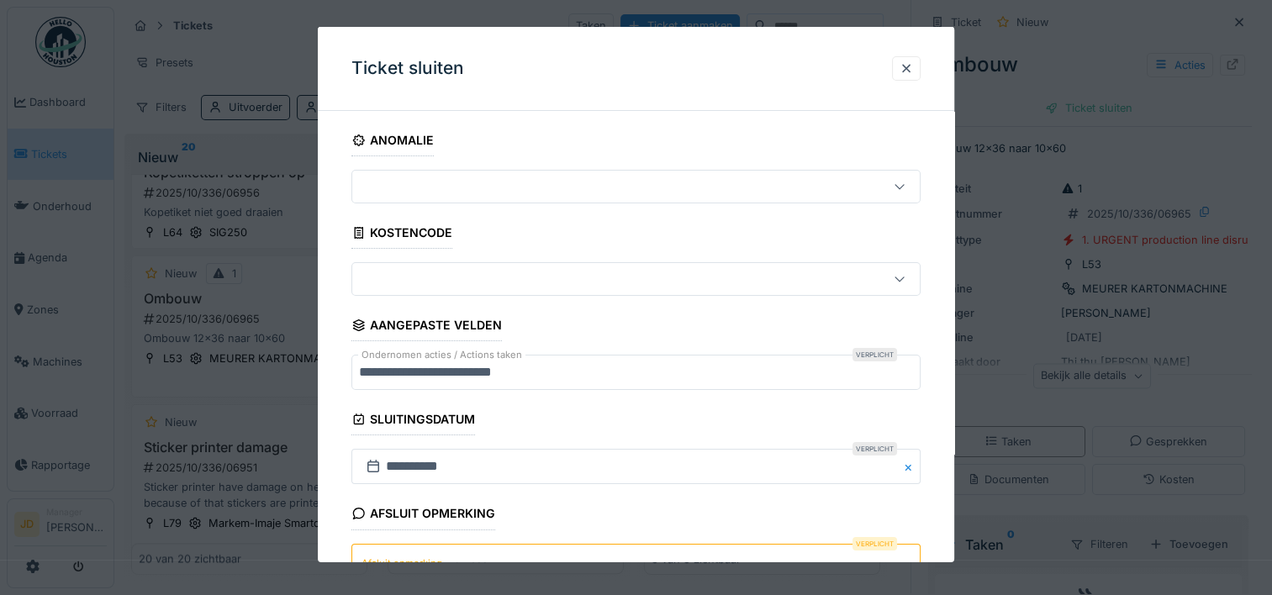
scroll to position [147, 0]
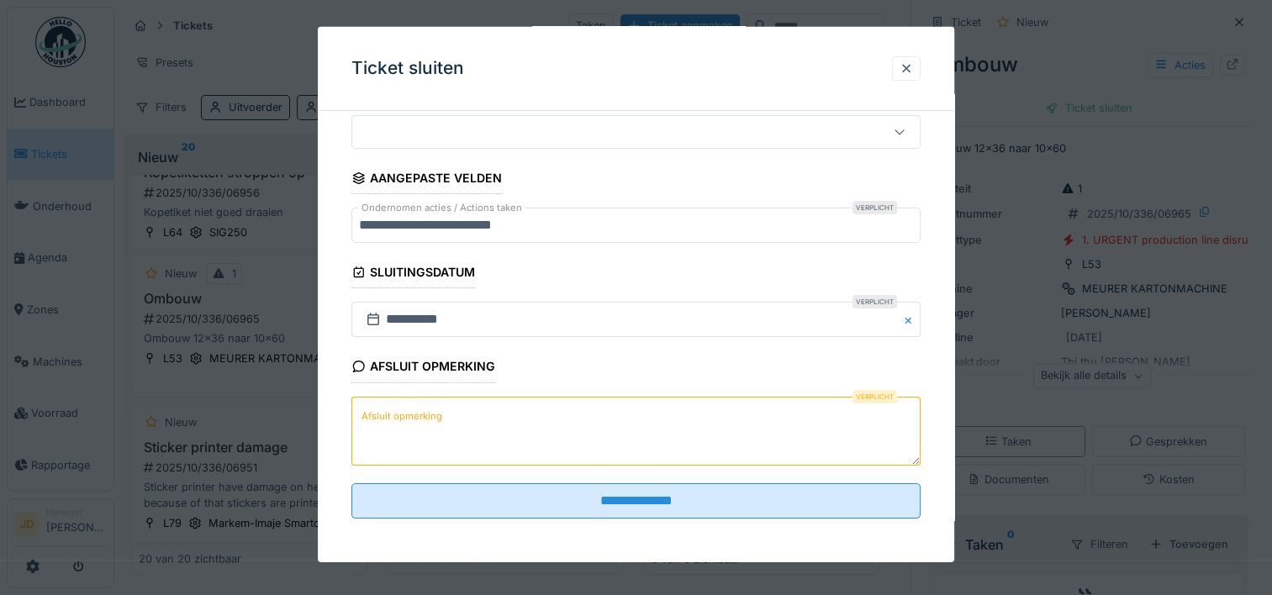
click at [511, 419] on textarea "Afsluit opmerking" at bounding box center [635, 430] width 569 height 69
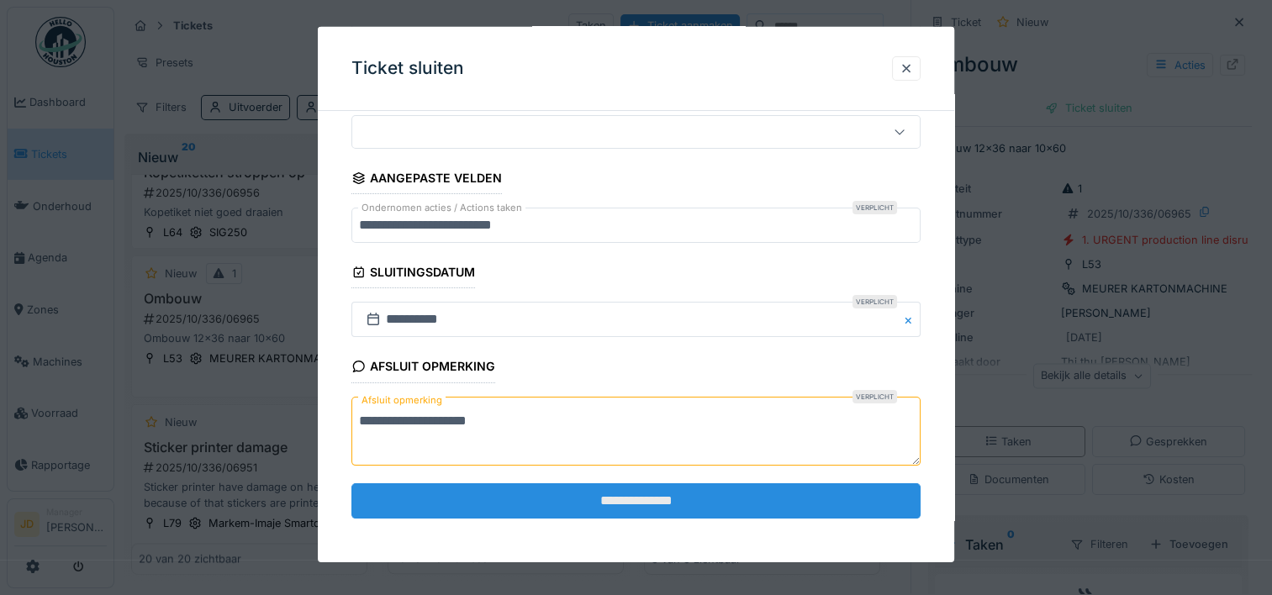
type textarea "**********"
click at [534, 491] on input "**********" at bounding box center [635, 500] width 569 height 35
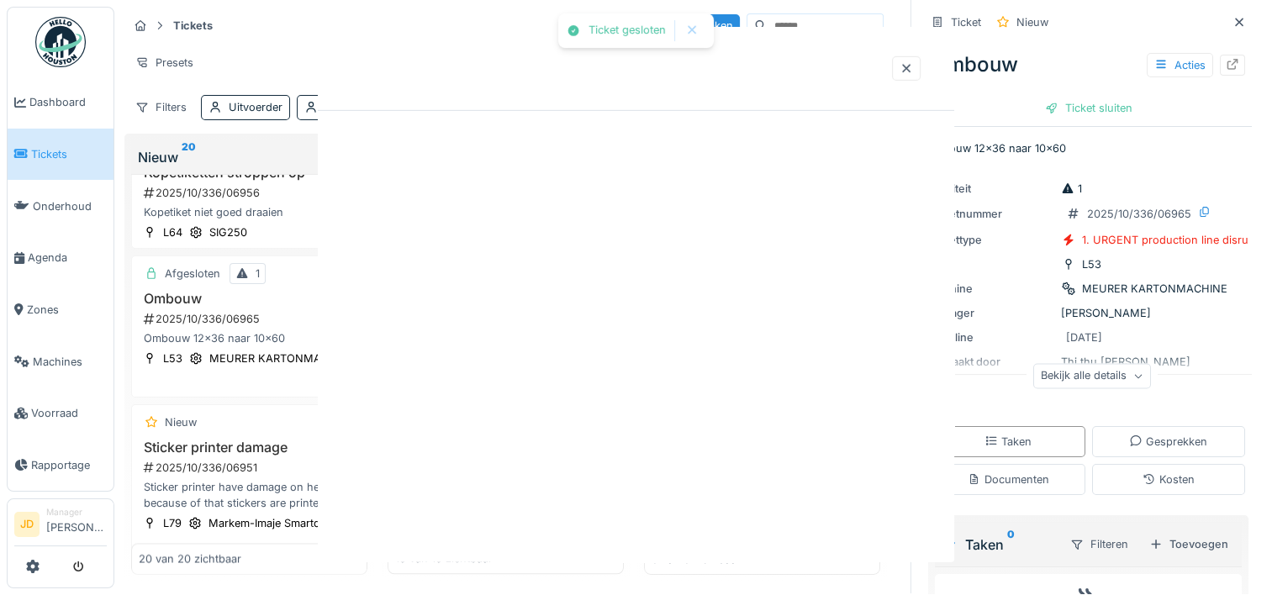
scroll to position [0, 0]
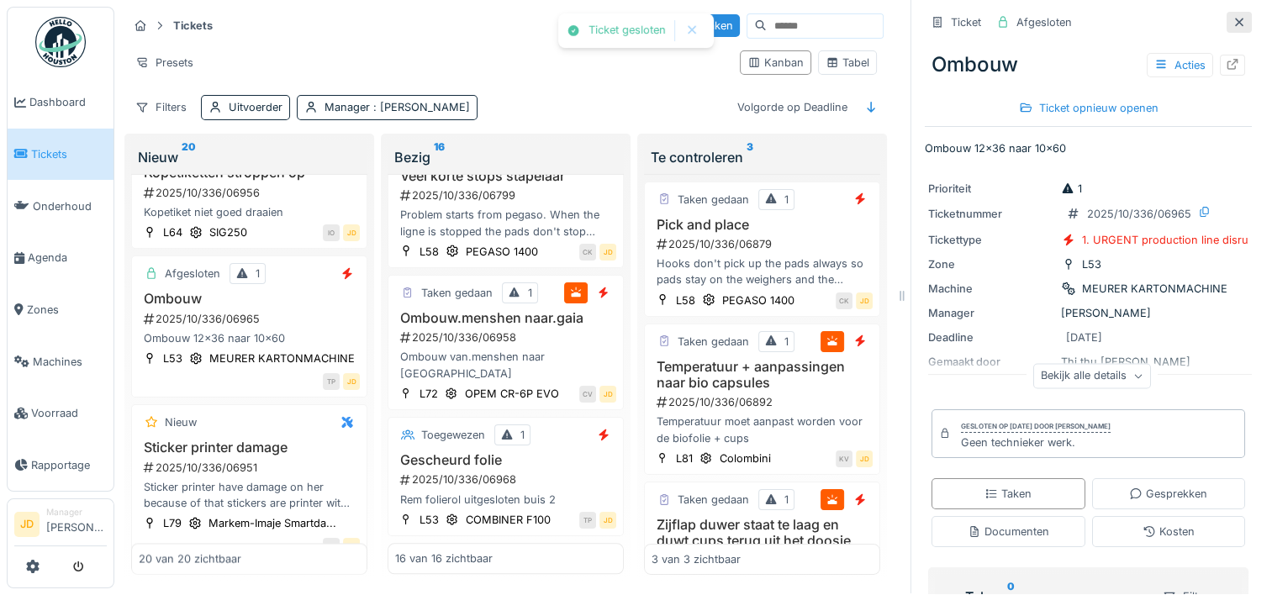
click at [1235, 18] on icon at bounding box center [1239, 22] width 8 height 8
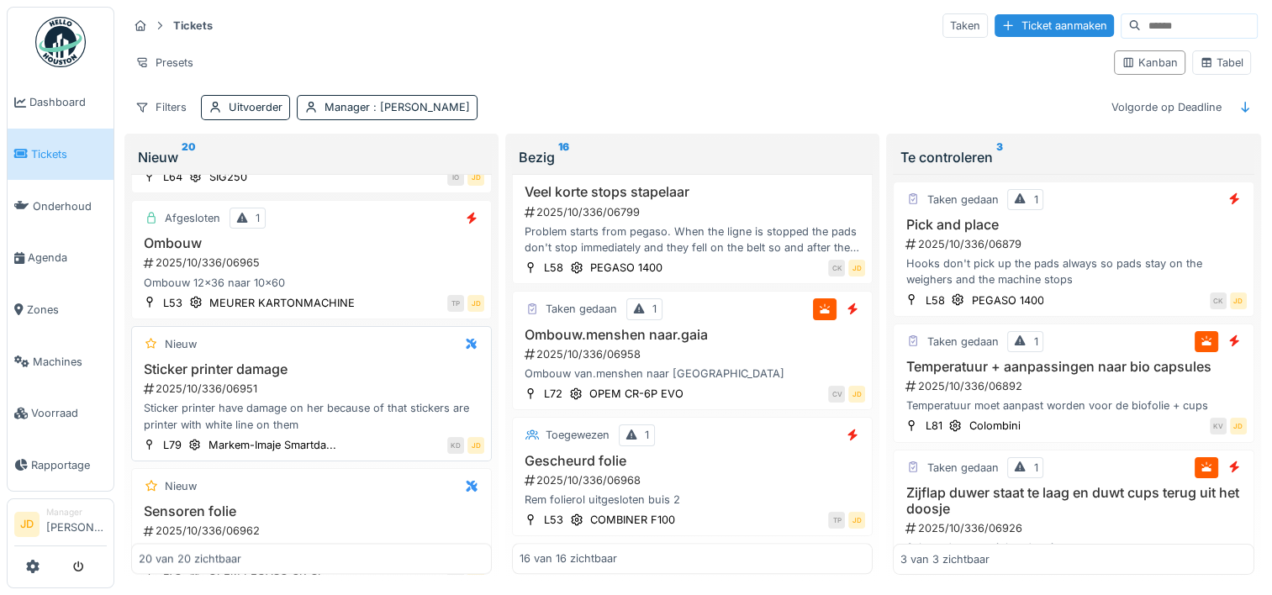
scroll to position [2411, 0]
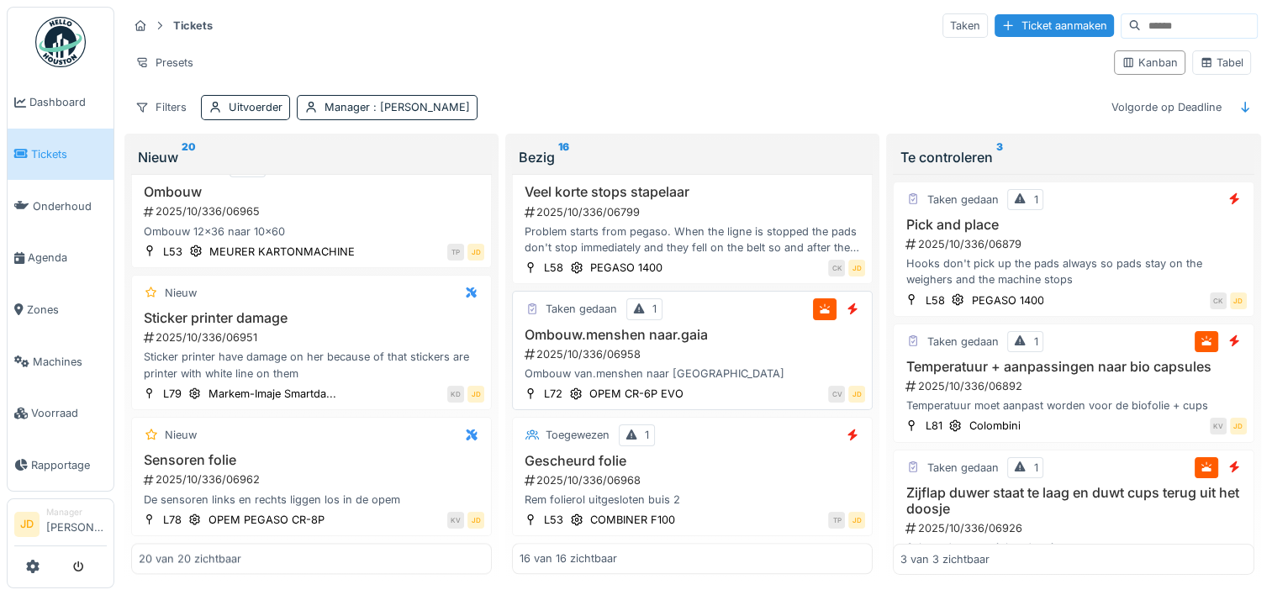
click at [777, 338] on div "Ombouw.menshen naar.gaia 2025/10/336/06958 Ombouw van.menshen naar gaia" at bounding box center [691, 354] width 345 height 55
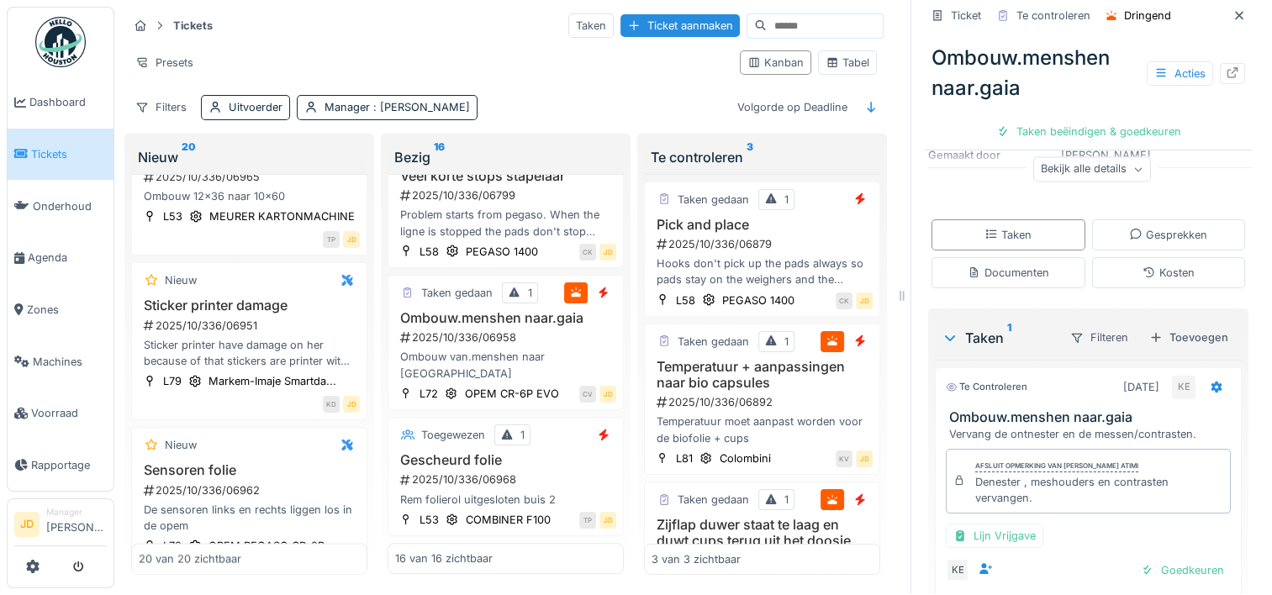
scroll to position [252, 0]
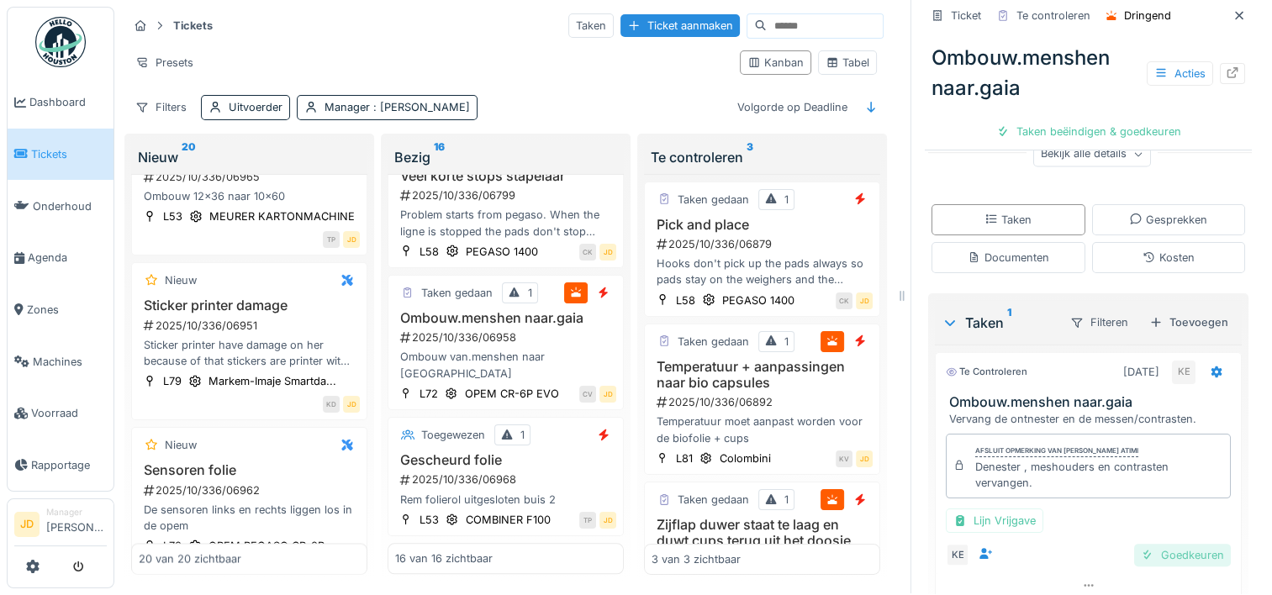
click at [1152, 544] on div "Goedkeuren" at bounding box center [1182, 555] width 97 height 23
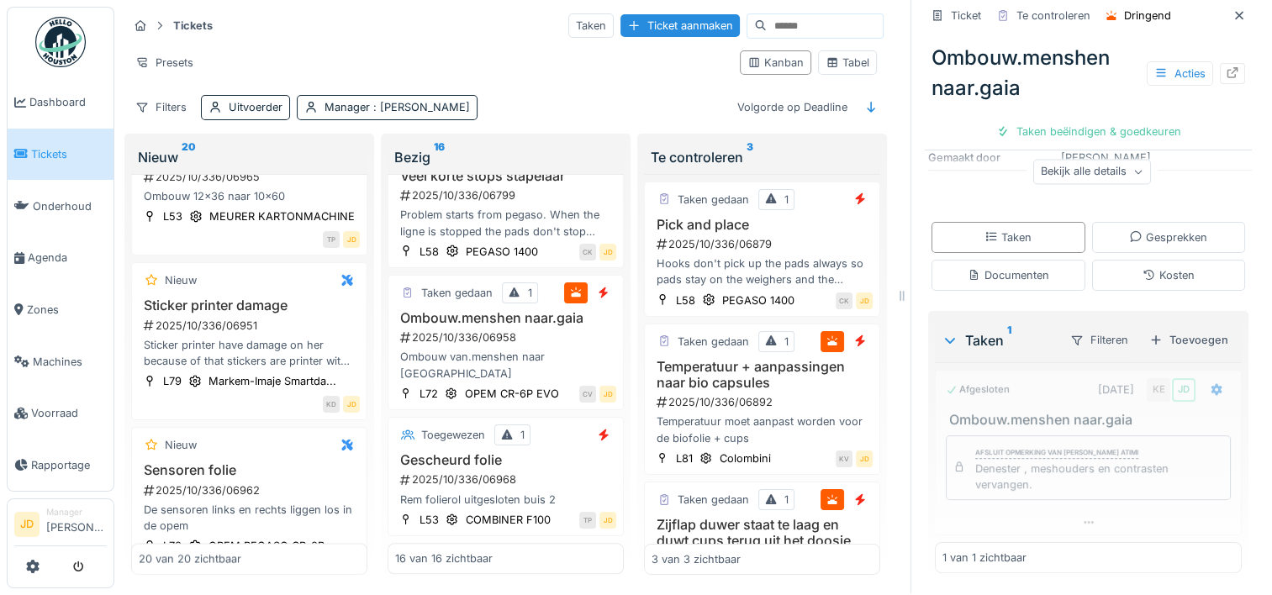
scroll to position [234, 0]
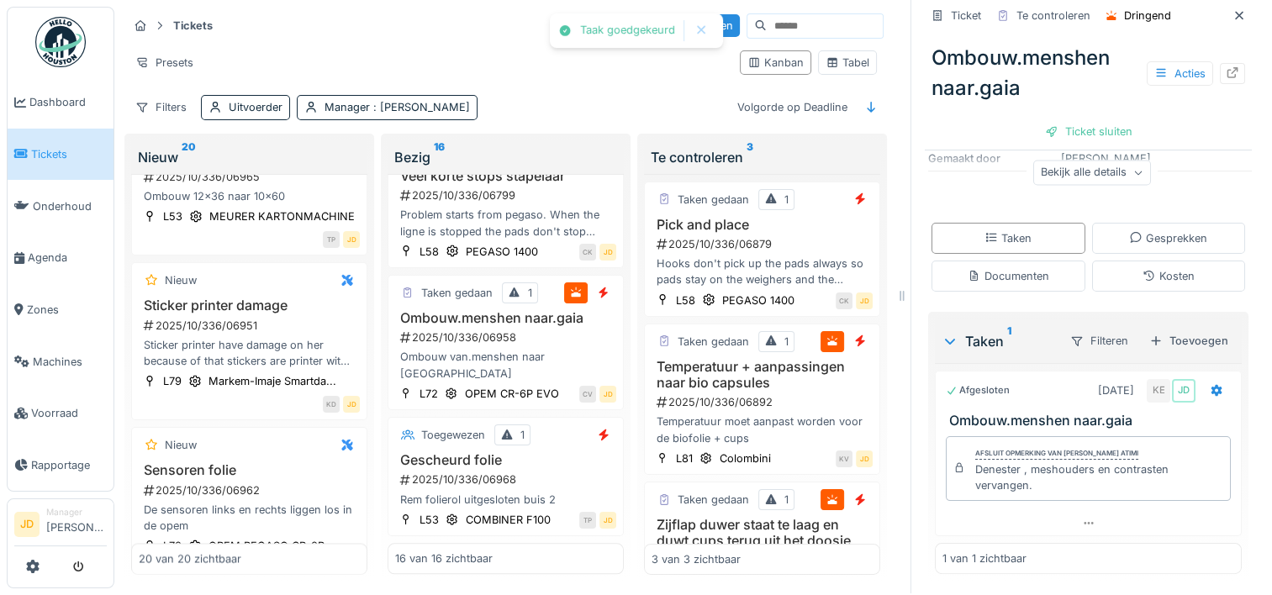
click at [1089, 120] on div "Ticket sluiten" at bounding box center [1088, 131] width 101 height 23
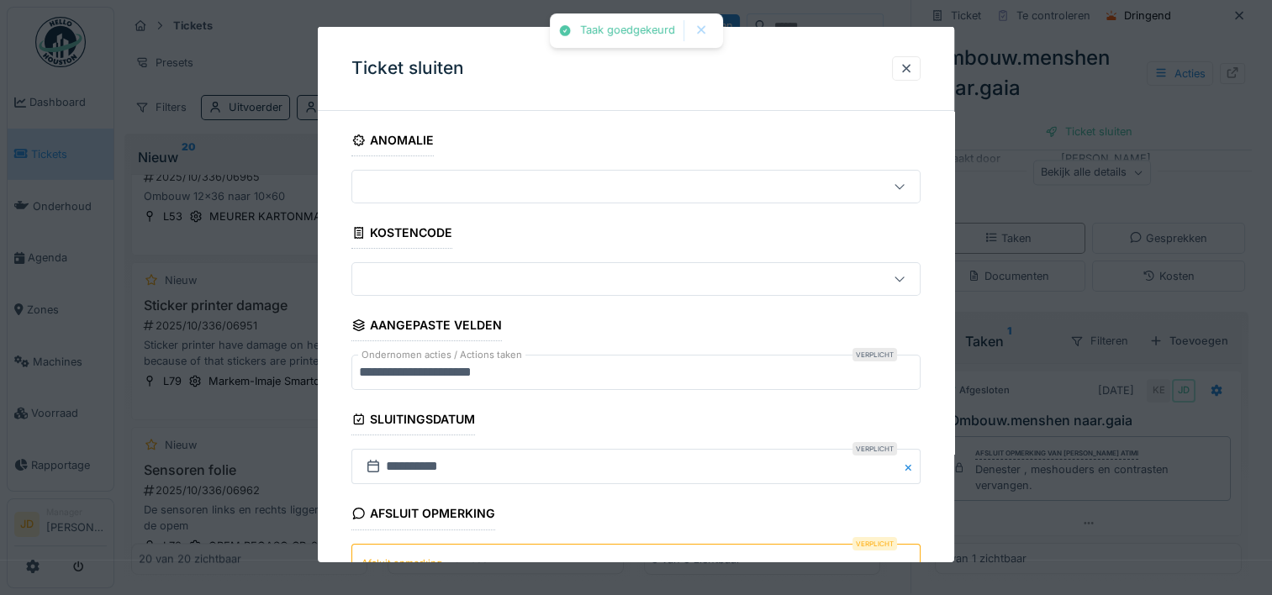
scroll to position [147, 0]
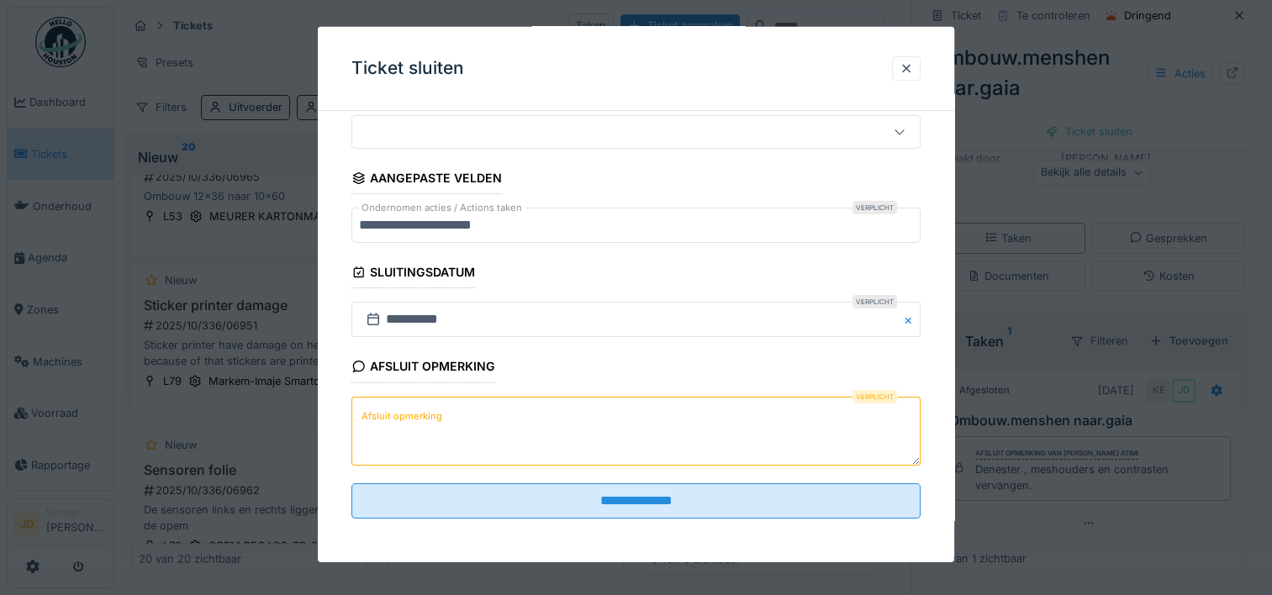
click at [489, 422] on textarea "Afsluit opmerking" at bounding box center [635, 430] width 569 height 69
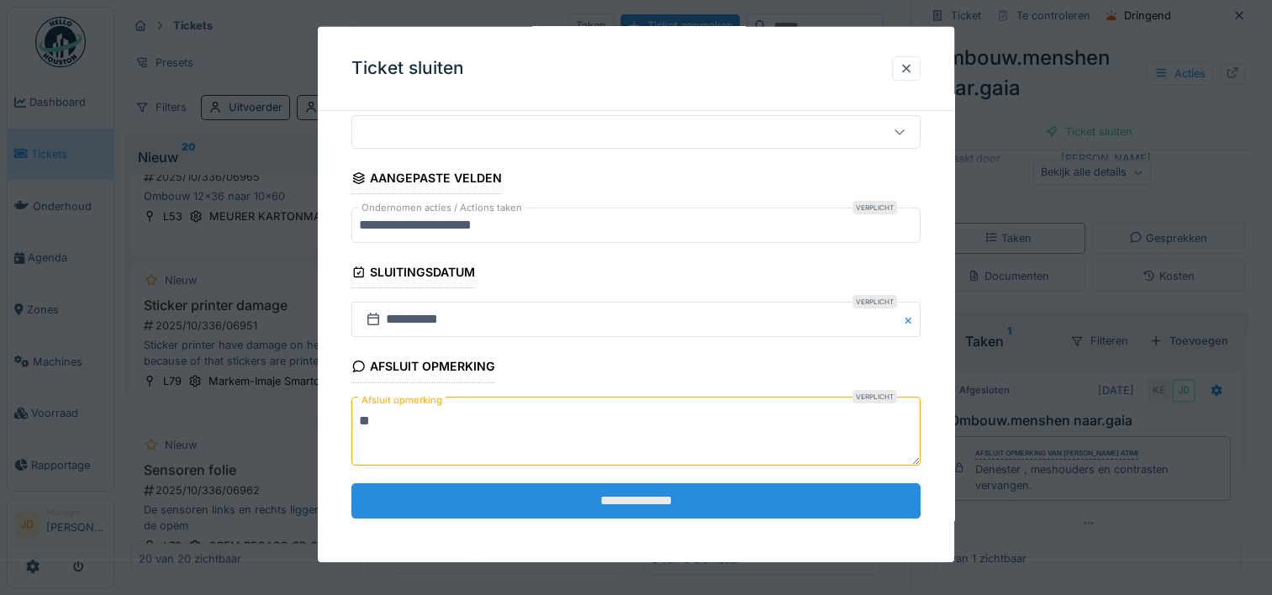
type textarea "**"
click at [500, 488] on input "**********" at bounding box center [635, 500] width 569 height 35
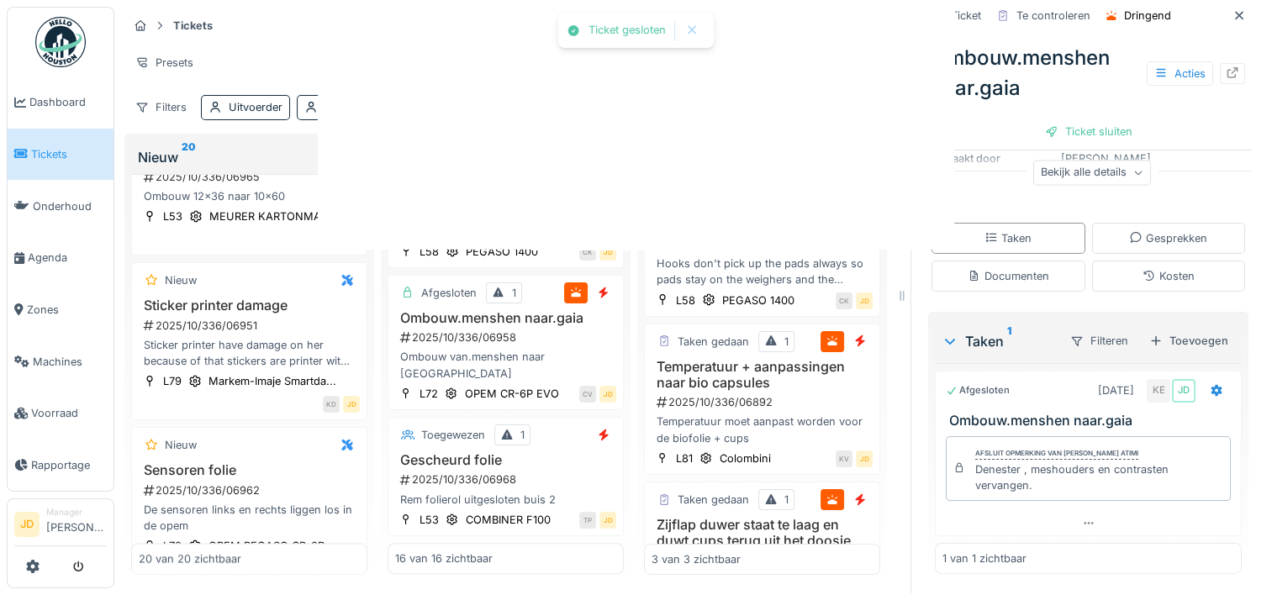
scroll to position [0, 0]
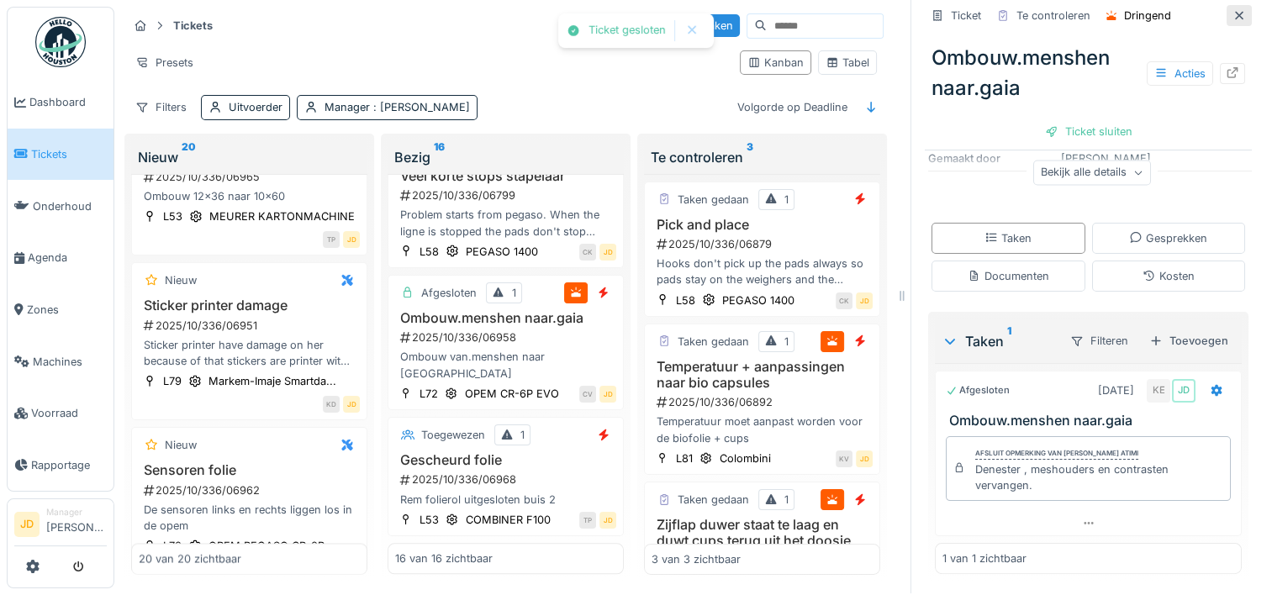
click at [1235, 11] on icon at bounding box center [1239, 15] width 8 height 8
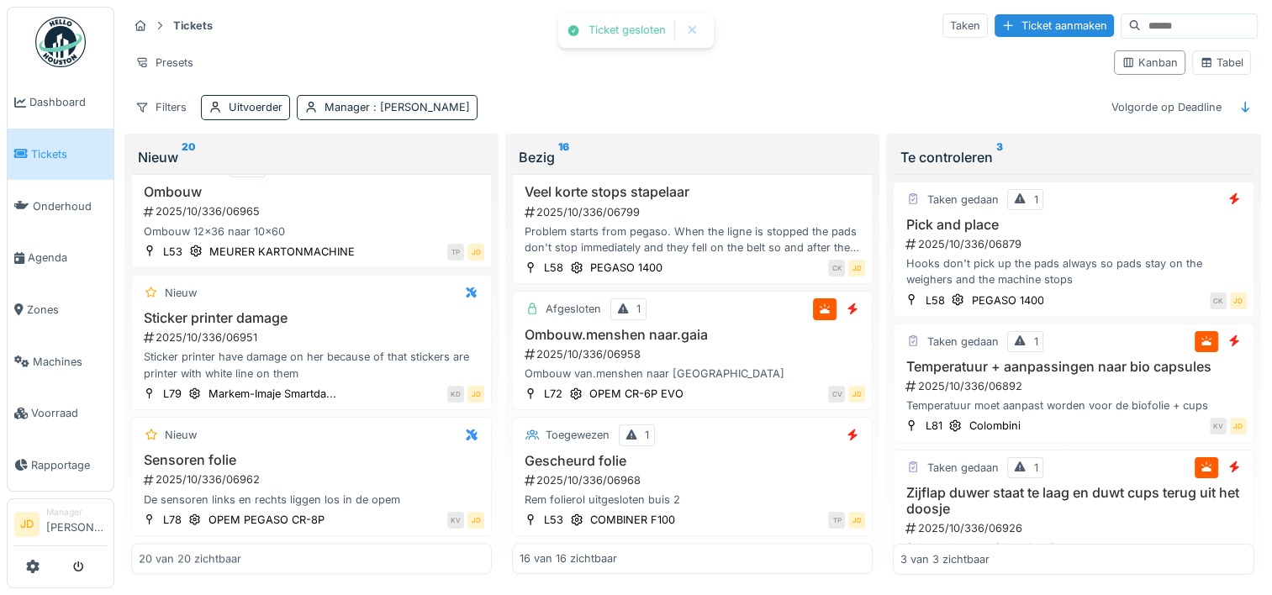
scroll to position [1822, 0]
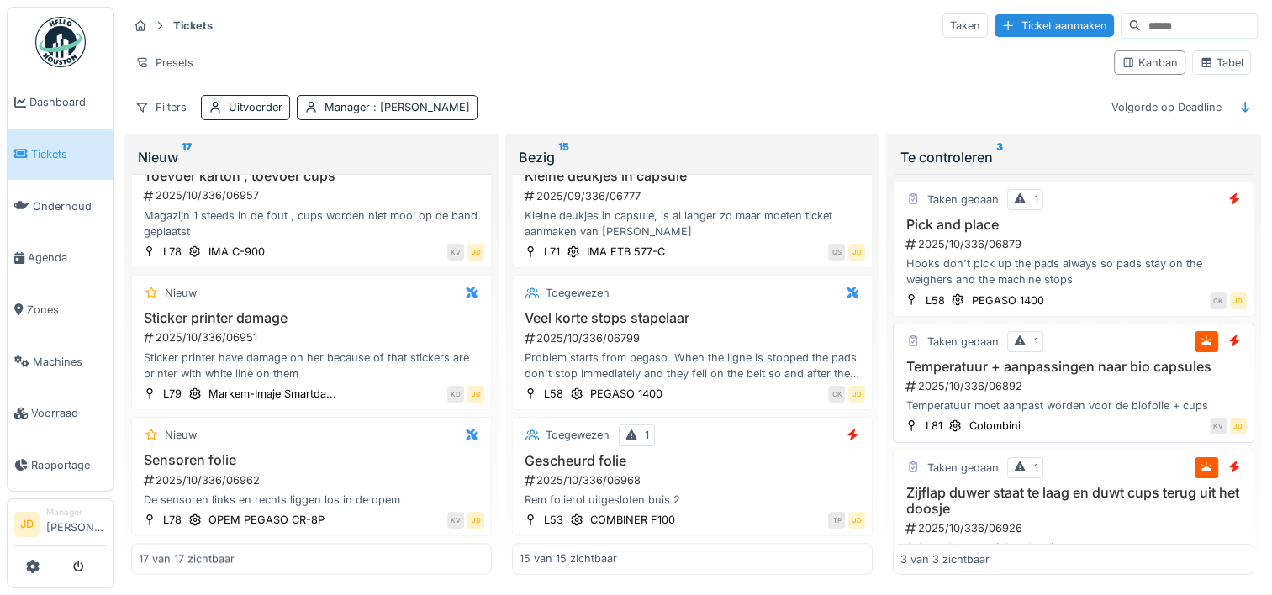
scroll to position [45, 0]
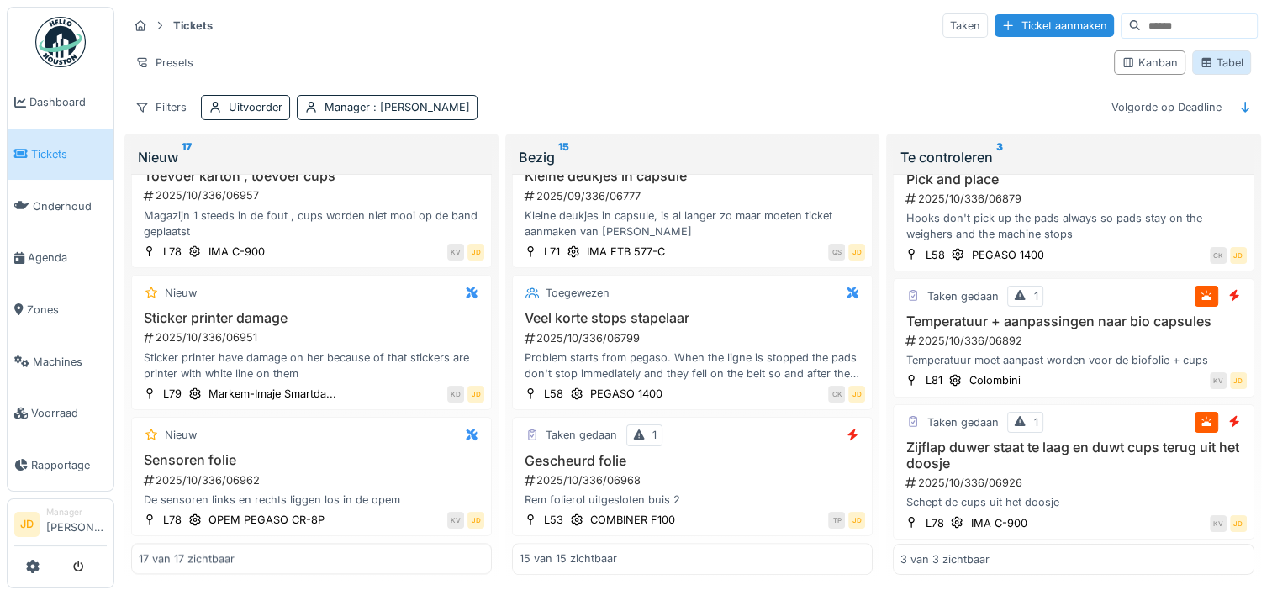
click at [1214, 55] on div "Tabel" at bounding box center [1221, 63] width 44 height 16
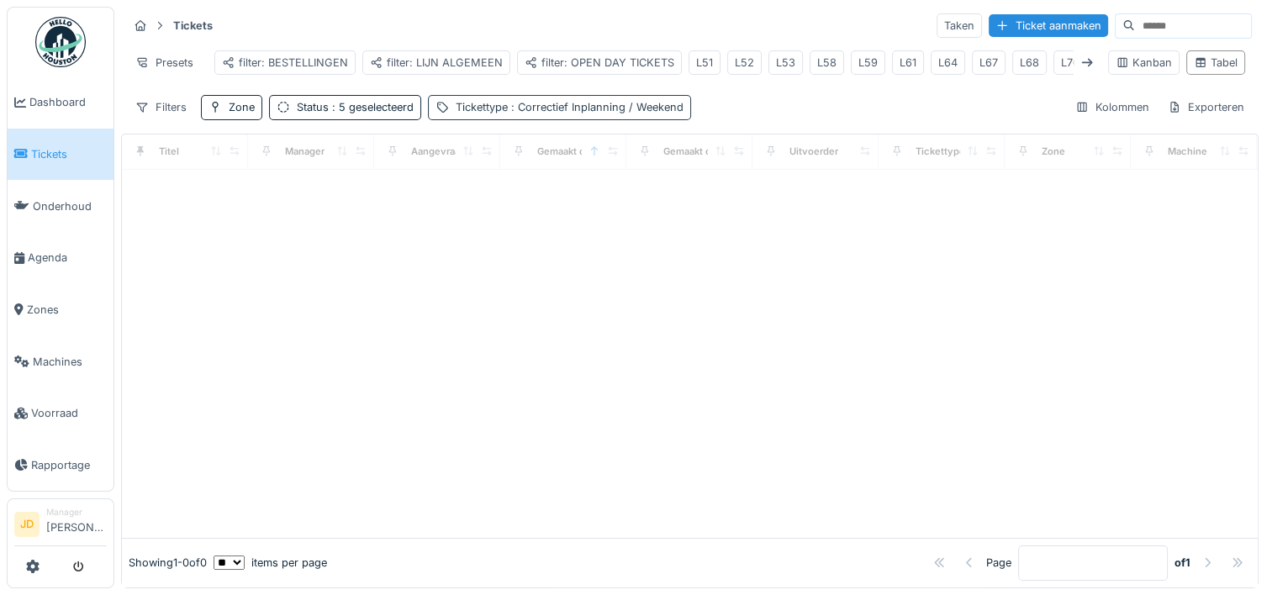
click at [463, 98] on div "Tickettype : Correctief Inplanning / Weekend" at bounding box center [559, 107] width 263 height 24
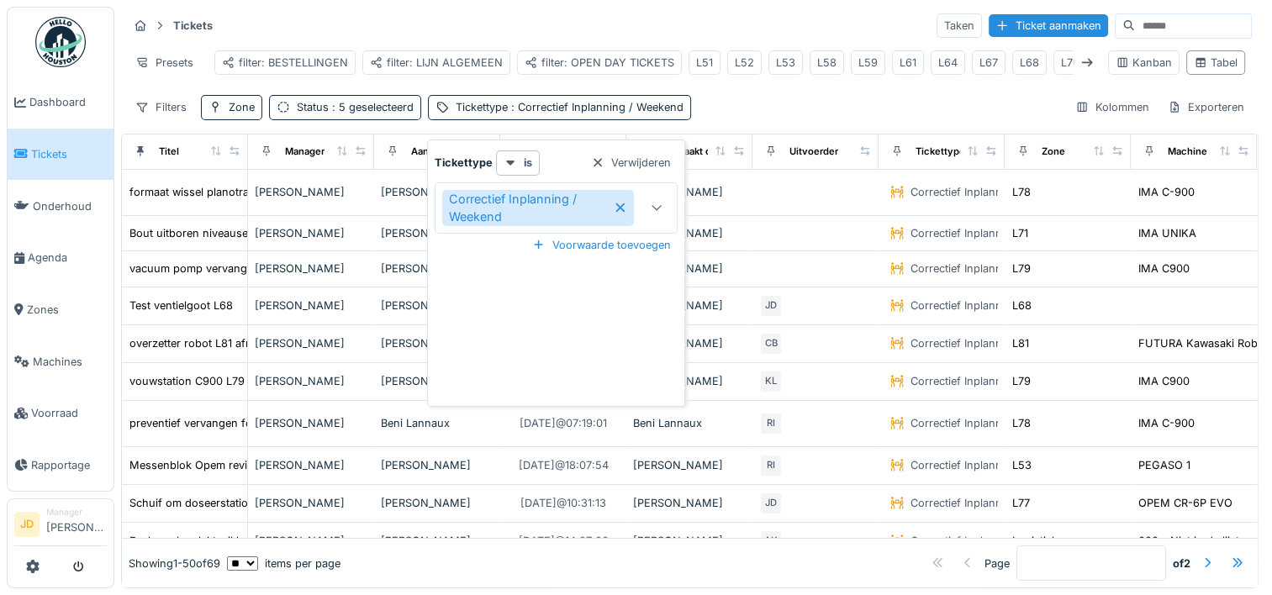
click at [618, 202] on icon at bounding box center [620, 208] width 13 height 12
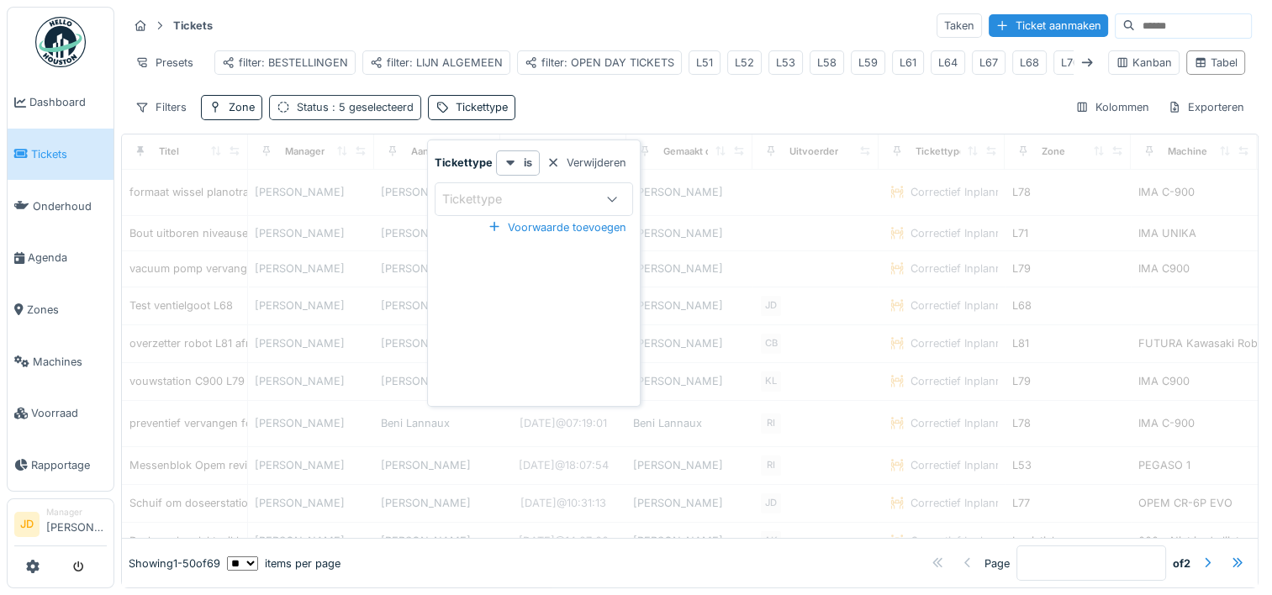
click at [363, 114] on div "Status : 5 geselecteerd" at bounding box center [355, 107] width 117 height 16
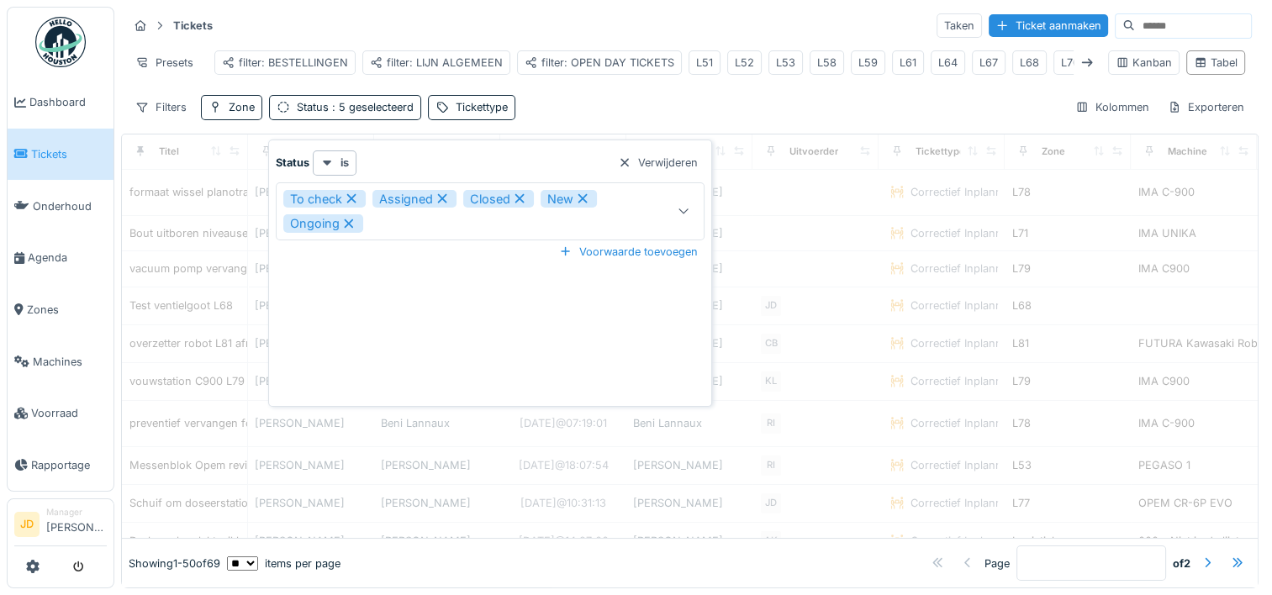
click at [370, 209] on div "To check Assigned Closed New Ongoing" at bounding box center [462, 211] width 359 height 43
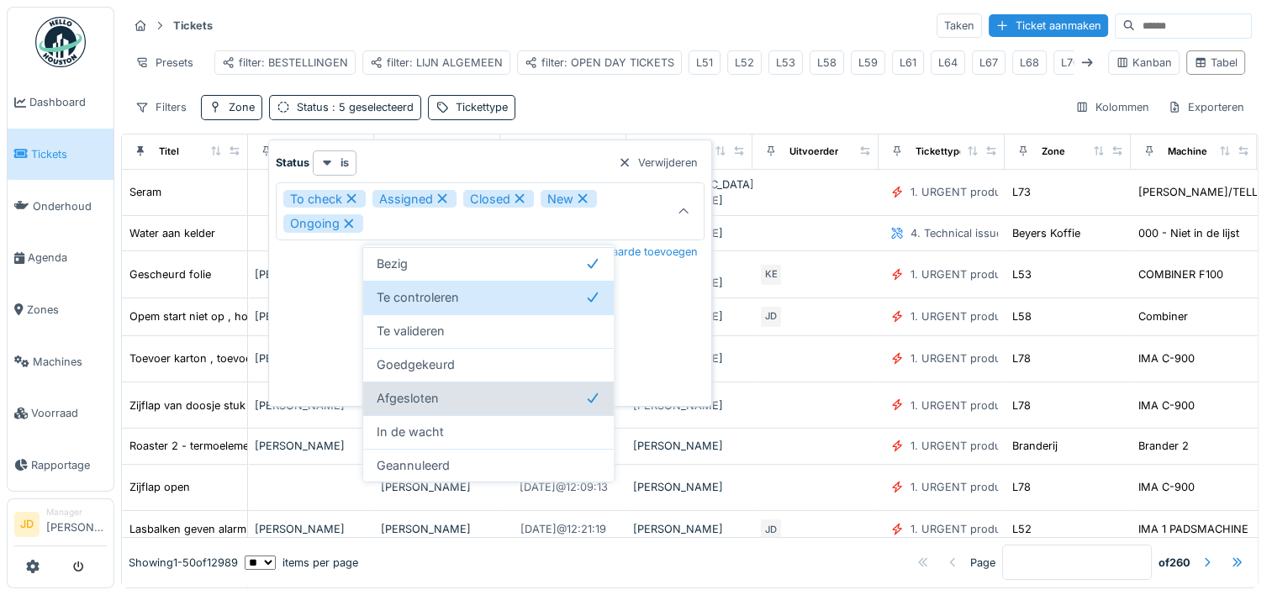
scroll to position [13, 0]
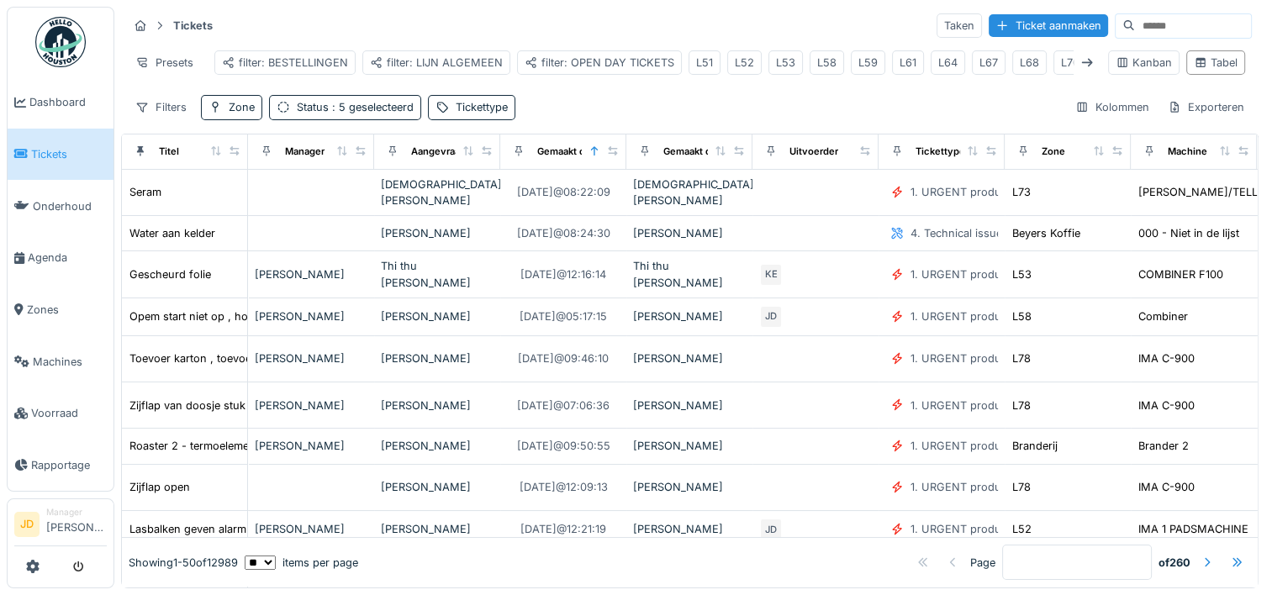
click at [573, 87] on div "Tickets Taken Ticket aanmaken Presets filter: BESTELLINGEN filter: LIJN ALGEMEE…" at bounding box center [689, 66] width 1137 height 122
click at [176, 115] on div "Filters" at bounding box center [161, 107] width 66 height 24
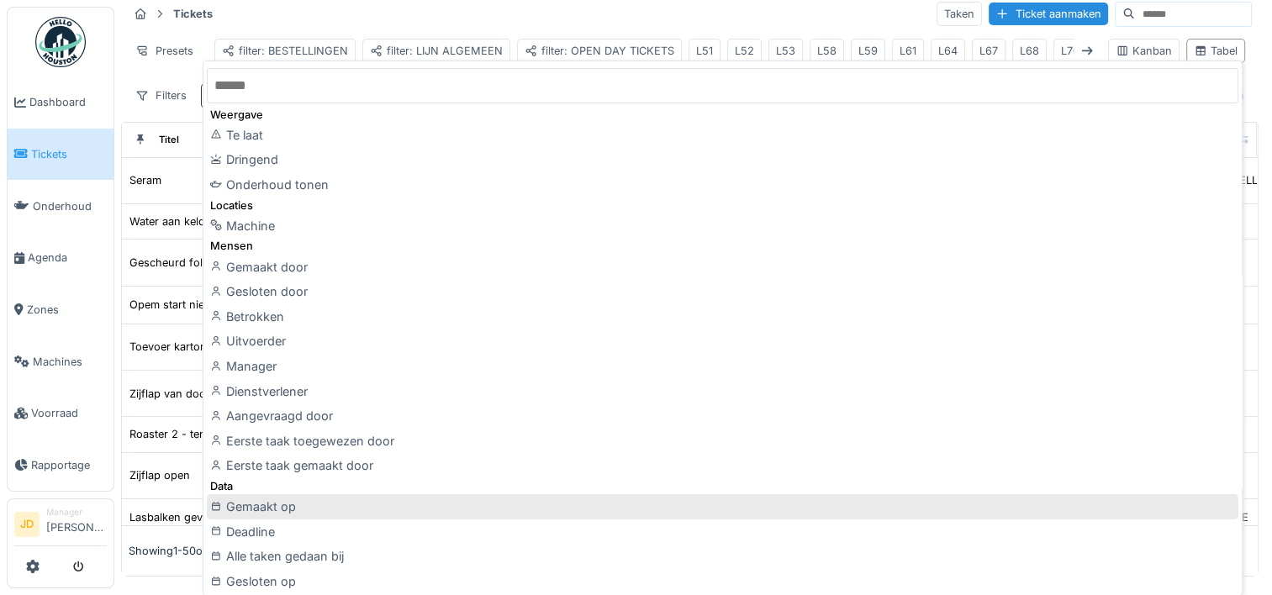
click at [326, 511] on div "Gemaakt op" at bounding box center [722, 506] width 1031 height 25
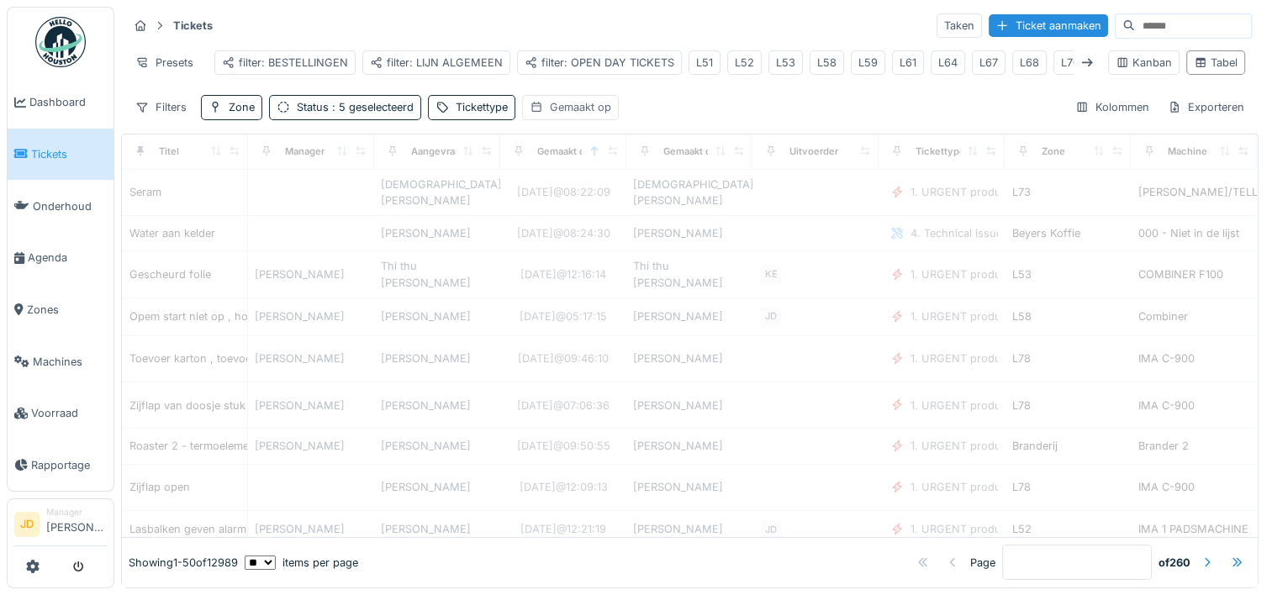
click at [586, 108] on div "Gemaakt op" at bounding box center [580, 107] width 61 height 16
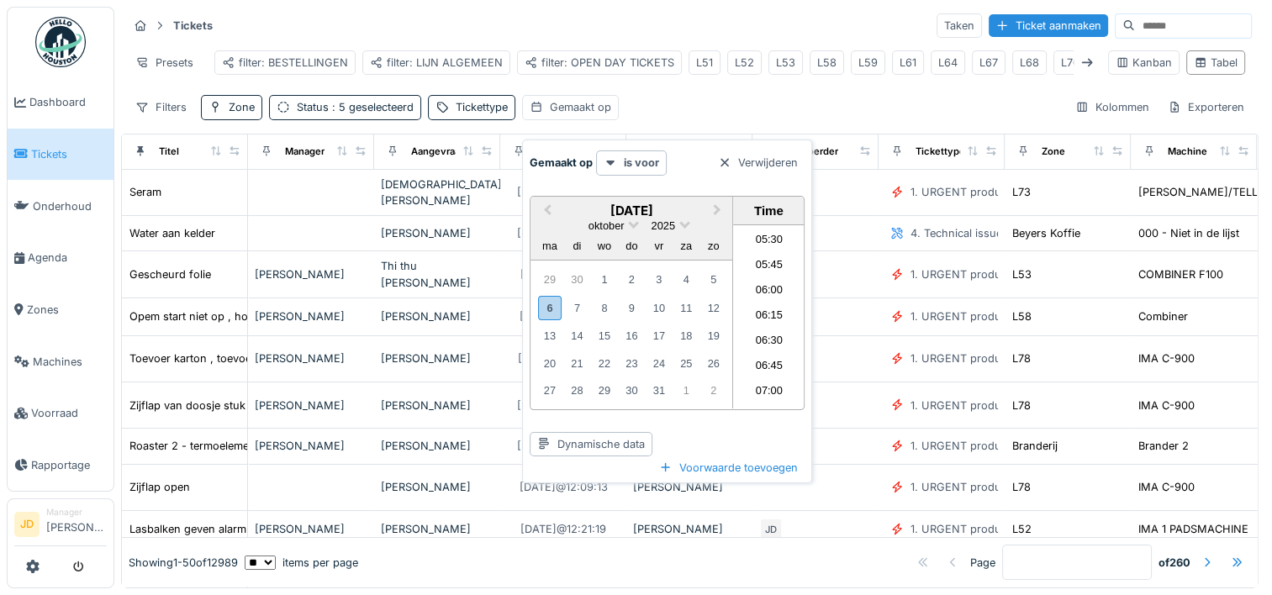
scroll to position [467, 0]
click at [766, 262] on li "05:00" at bounding box center [768, 274] width 71 height 25
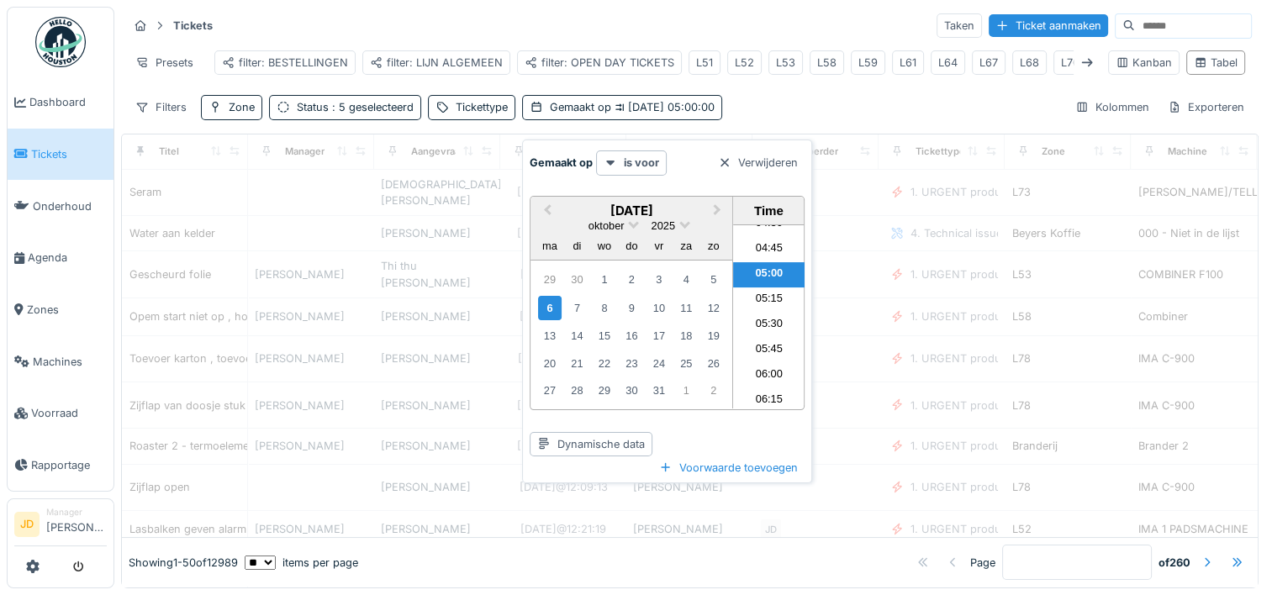
click at [798, 108] on div "Filters Zone Status : 5 geselecteerd Tickettype Gemaakt op 6-10-2025 05:00:00 K…" at bounding box center [690, 107] width 1124 height 24
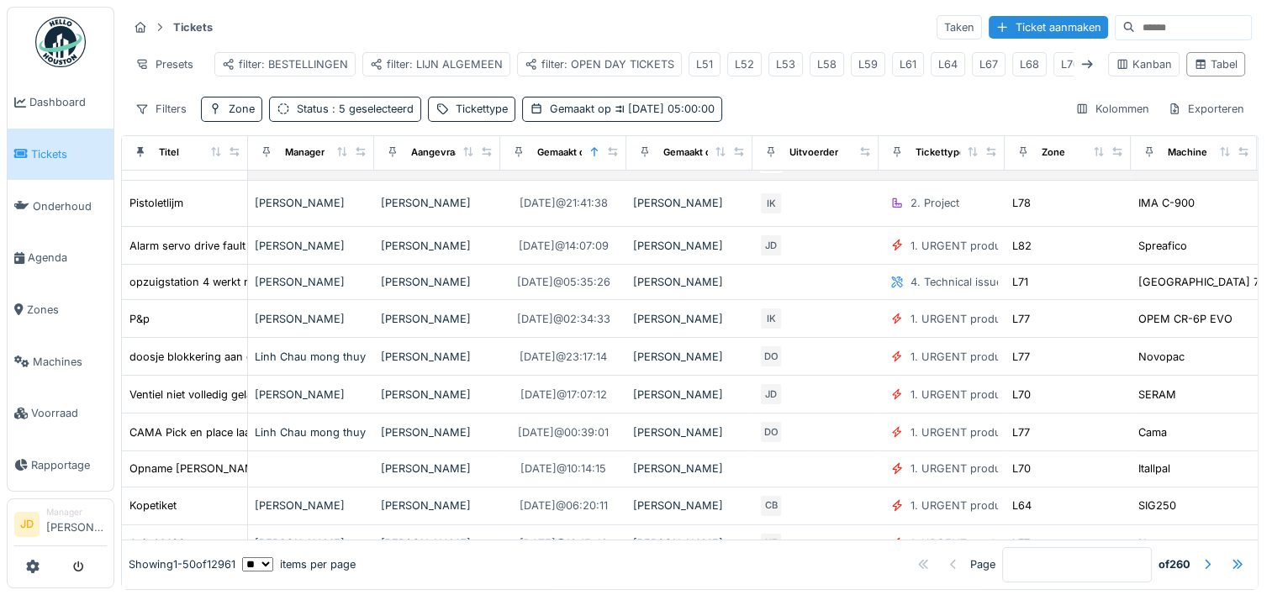
scroll to position [0, 0]
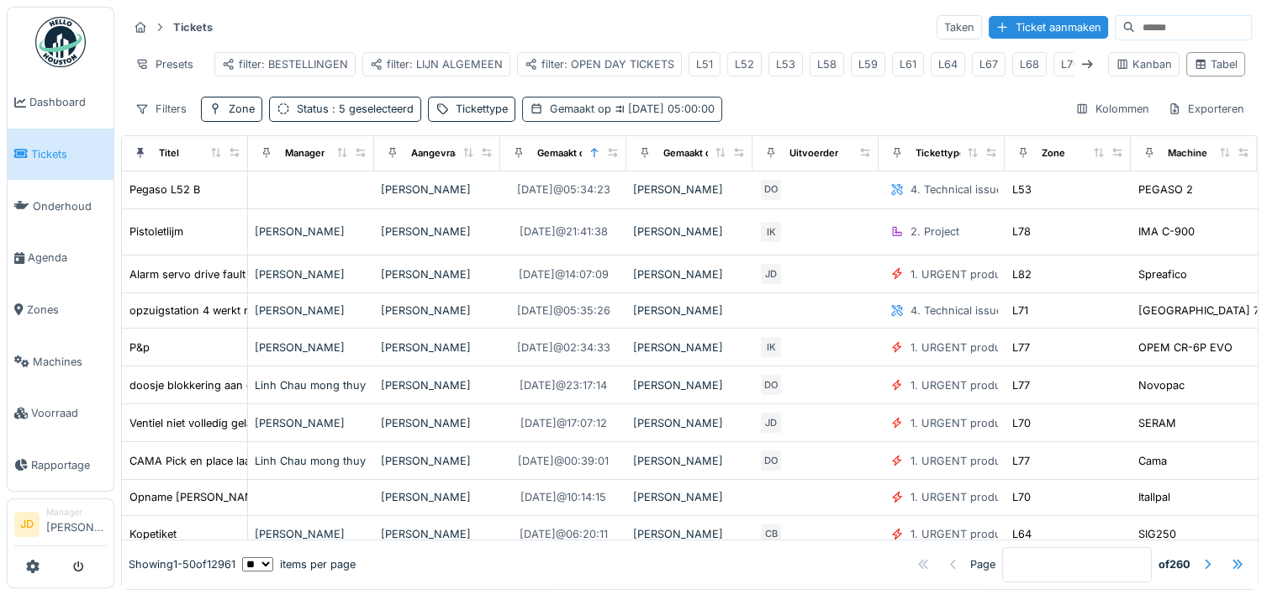
click at [652, 115] on span "6-10-2025 05:00:00" at bounding box center [662, 109] width 103 height 13
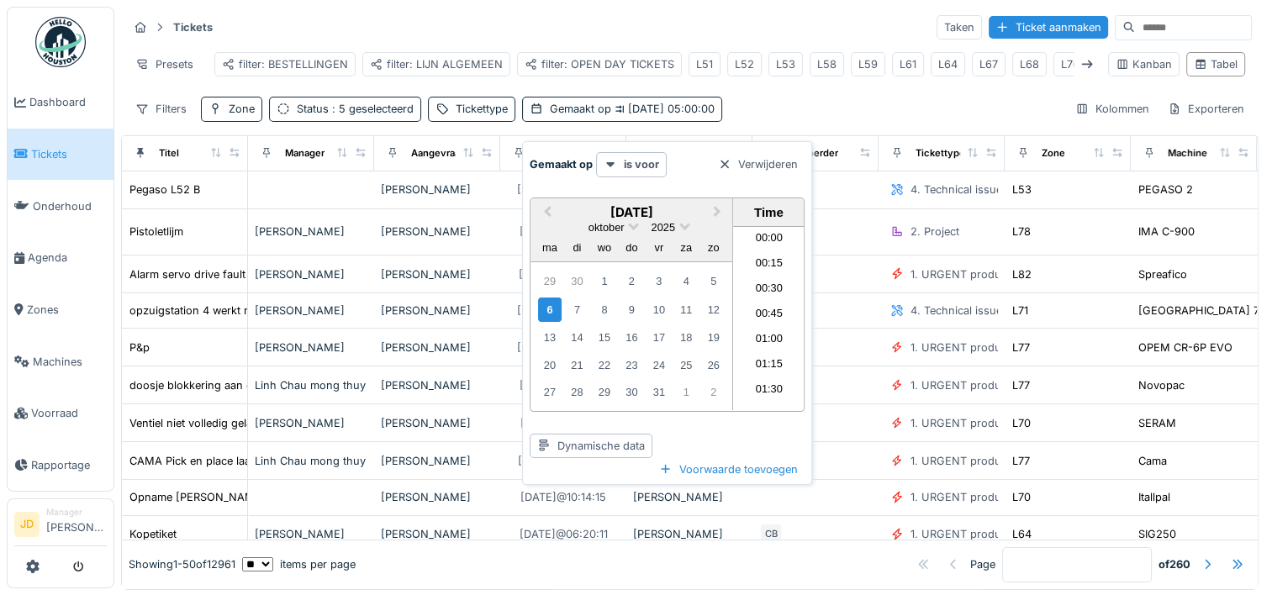
scroll to position [425, 0]
click at [640, 171] on strong "is voor" at bounding box center [641, 164] width 35 height 16
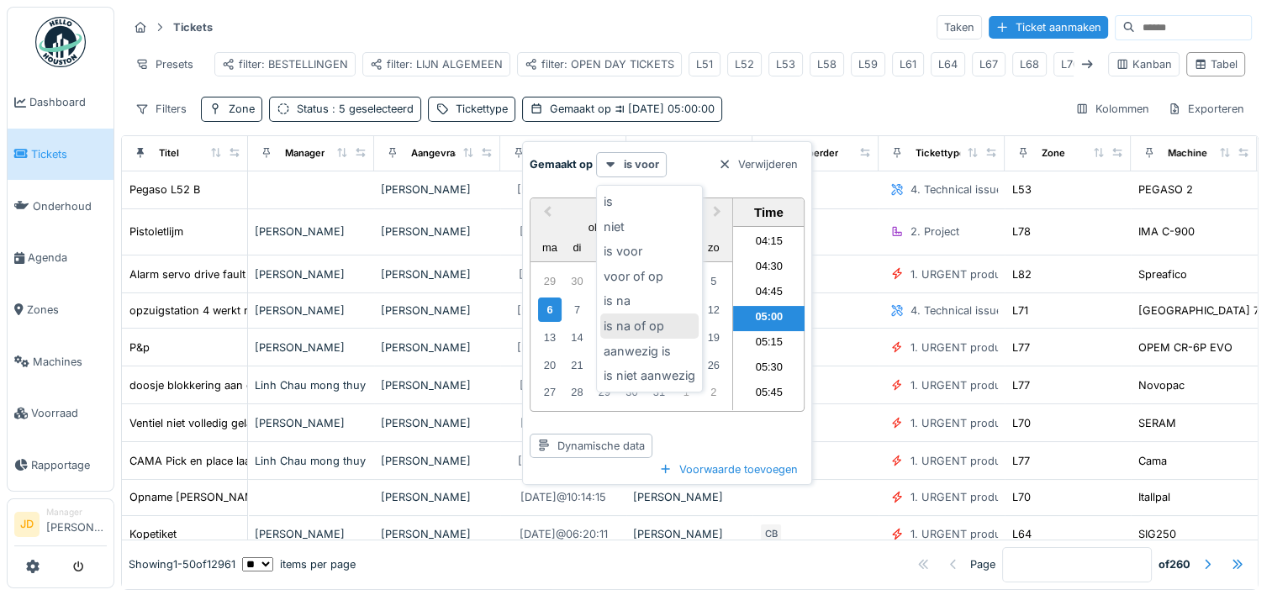
click at [675, 323] on div "is na of op" at bounding box center [649, 326] width 98 height 25
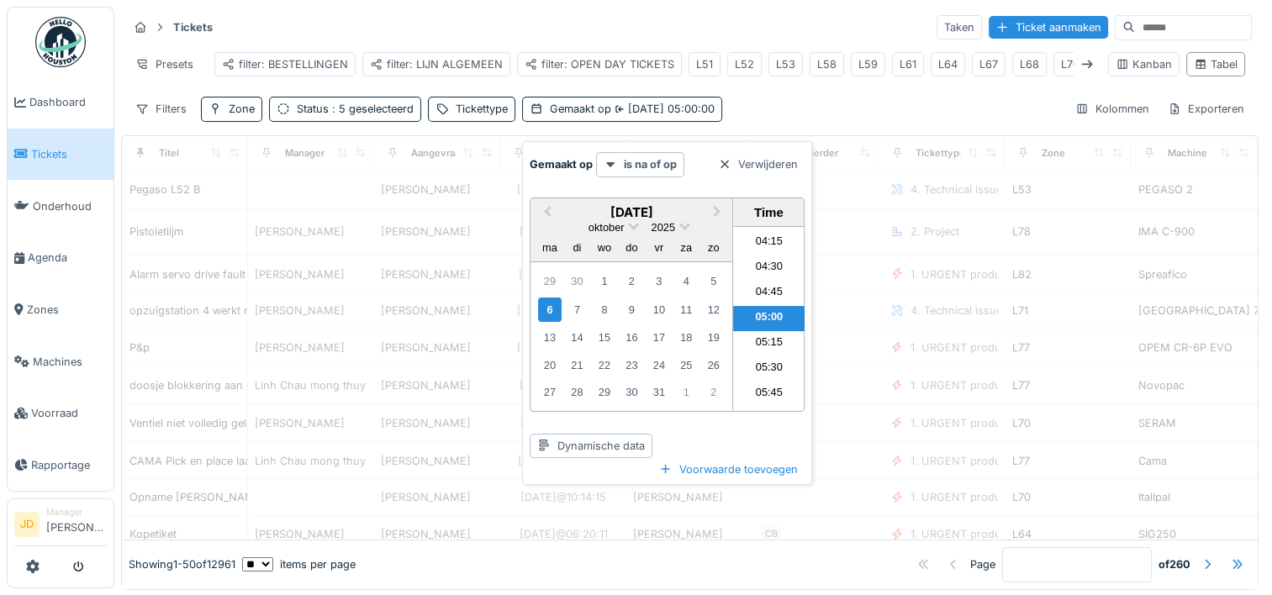
click at [778, 104] on div "Tickets Taken Ticket aanmaken Presets filter: BESTELLINGEN filter: LIJN ALGEMEE…" at bounding box center [689, 68] width 1137 height 122
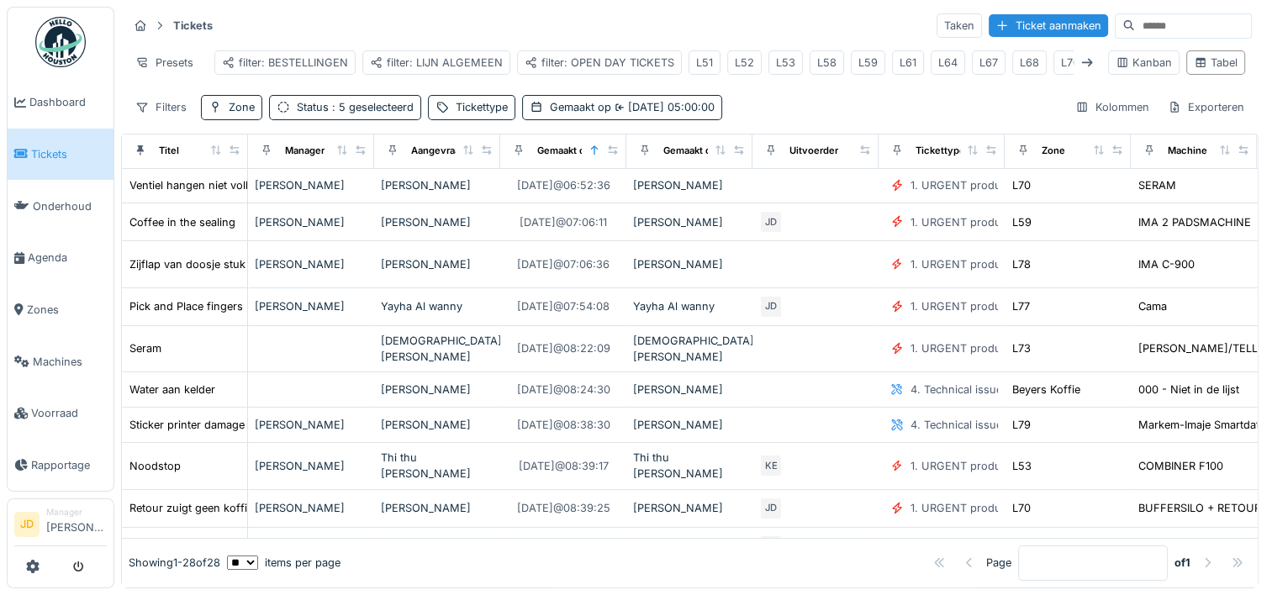
scroll to position [0, 0]
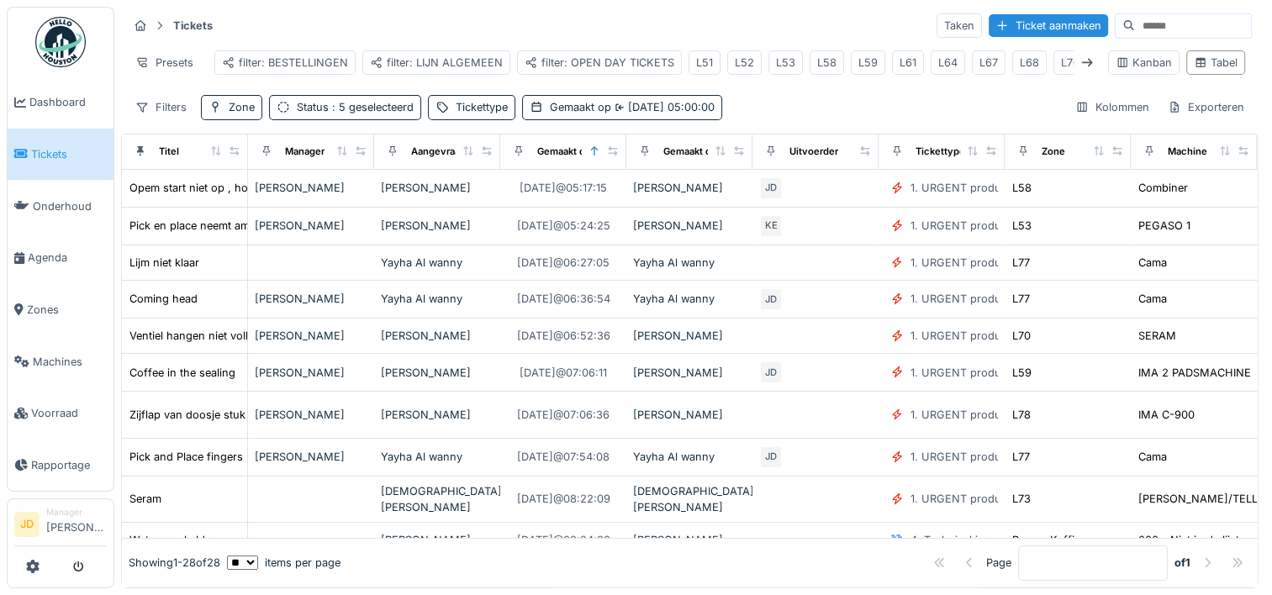
click at [81, 155] on span "Tickets" at bounding box center [69, 154] width 76 height 16
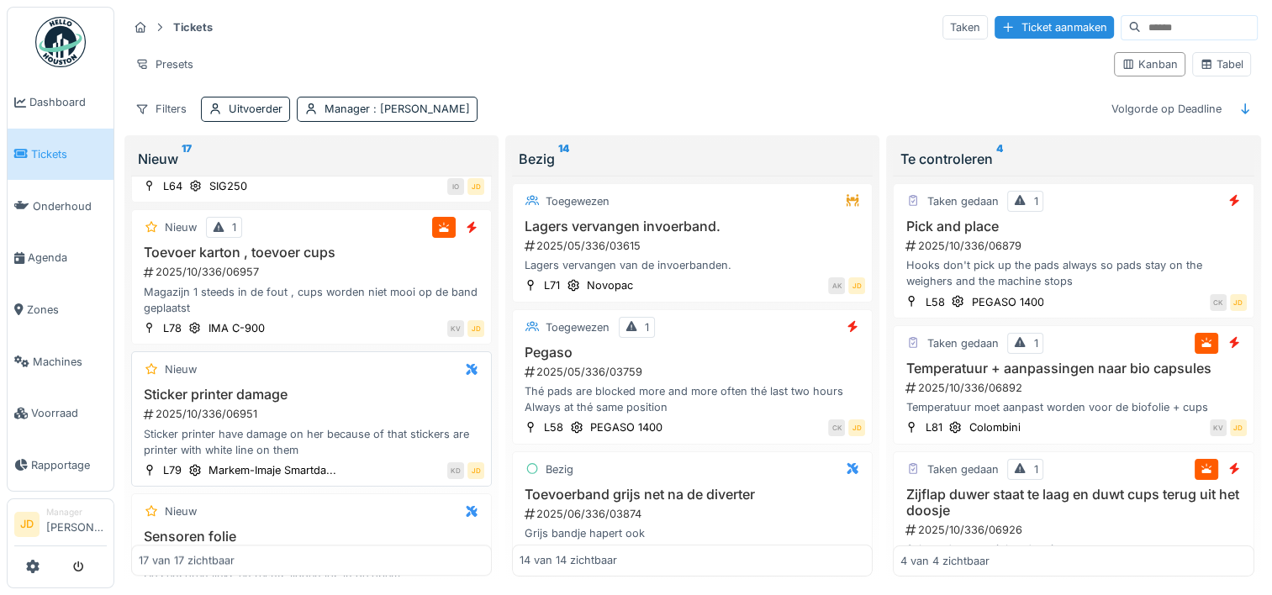
scroll to position [1866, 0]
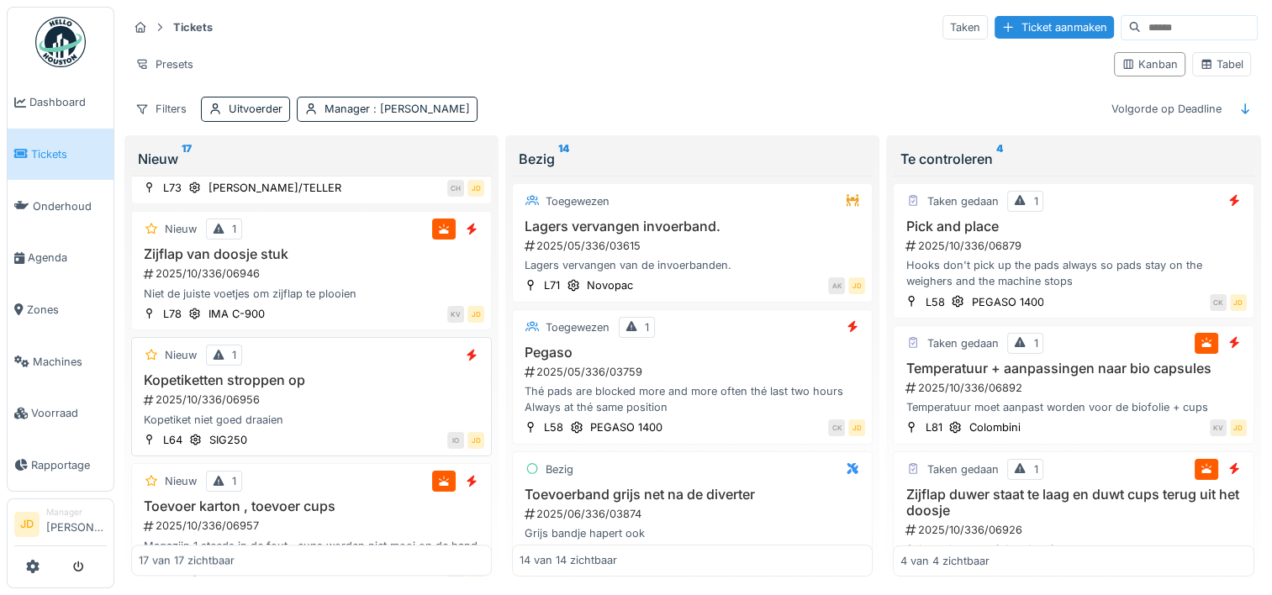
click at [366, 387] on h3 "Kopetiketten stroppen op" at bounding box center [311, 380] width 345 height 16
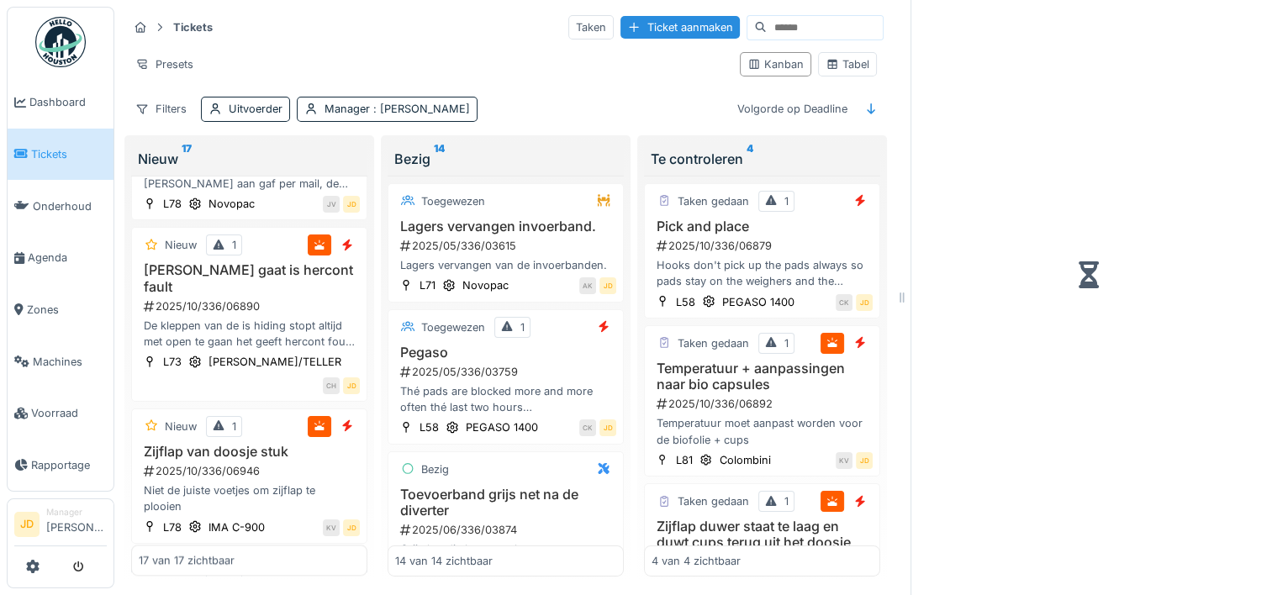
scroll to position [1901, 0]
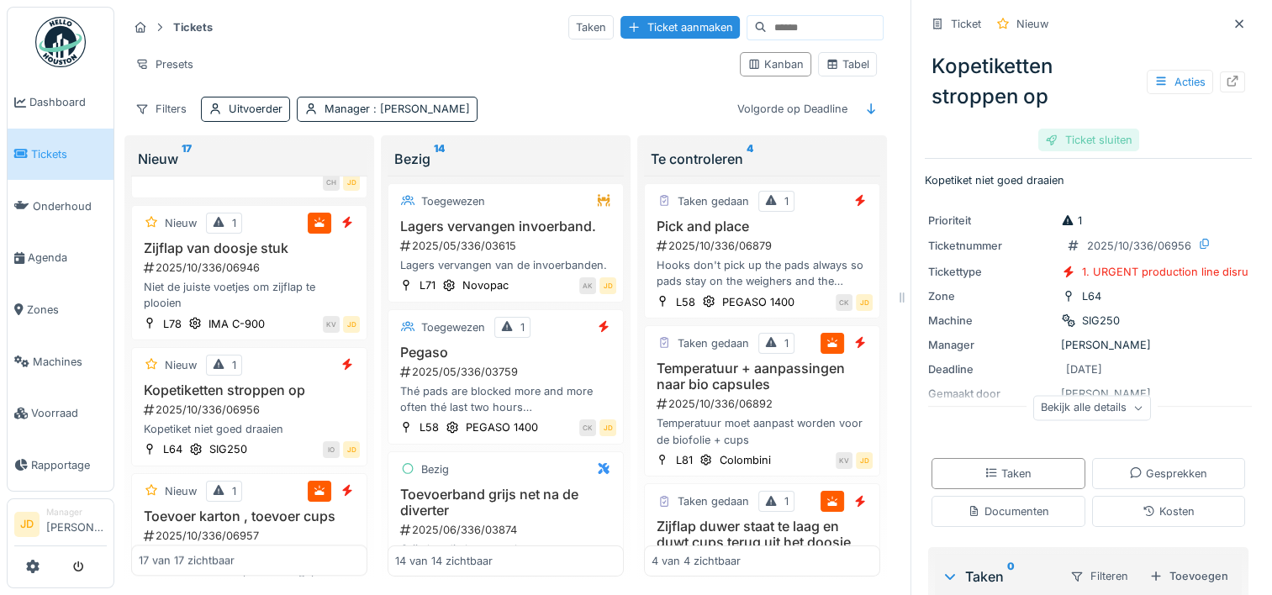
click at [1084, 138] on div "Ticket sluiten" at bounding box center [1088, 140] width 101 height 23
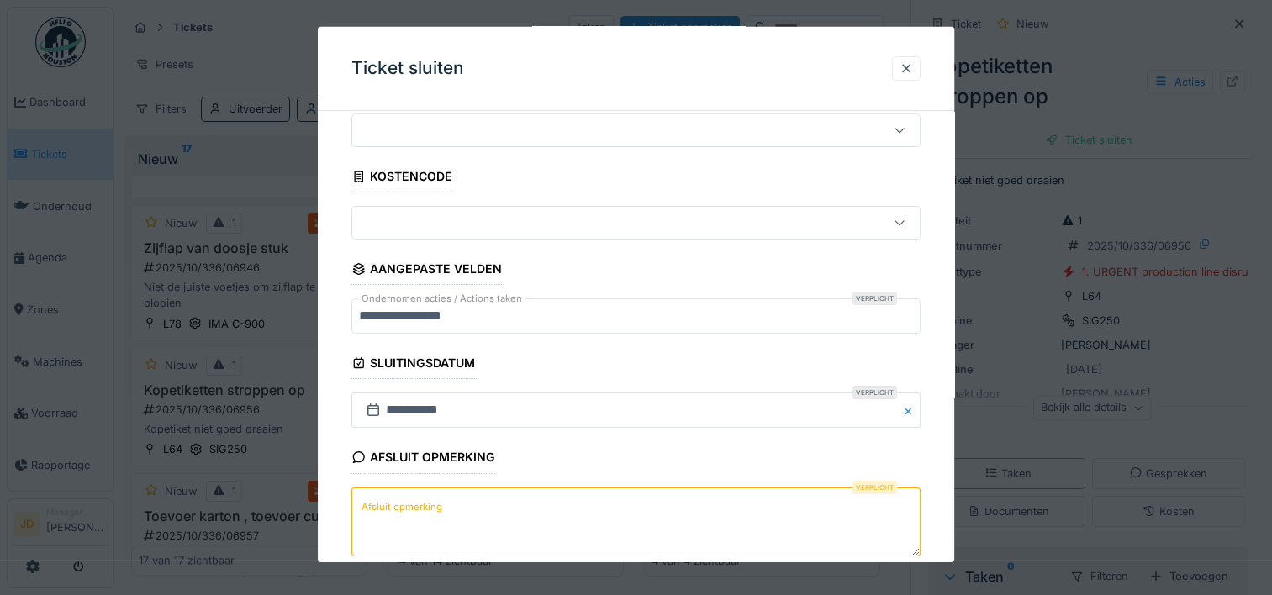
scroll to position [84, 0]
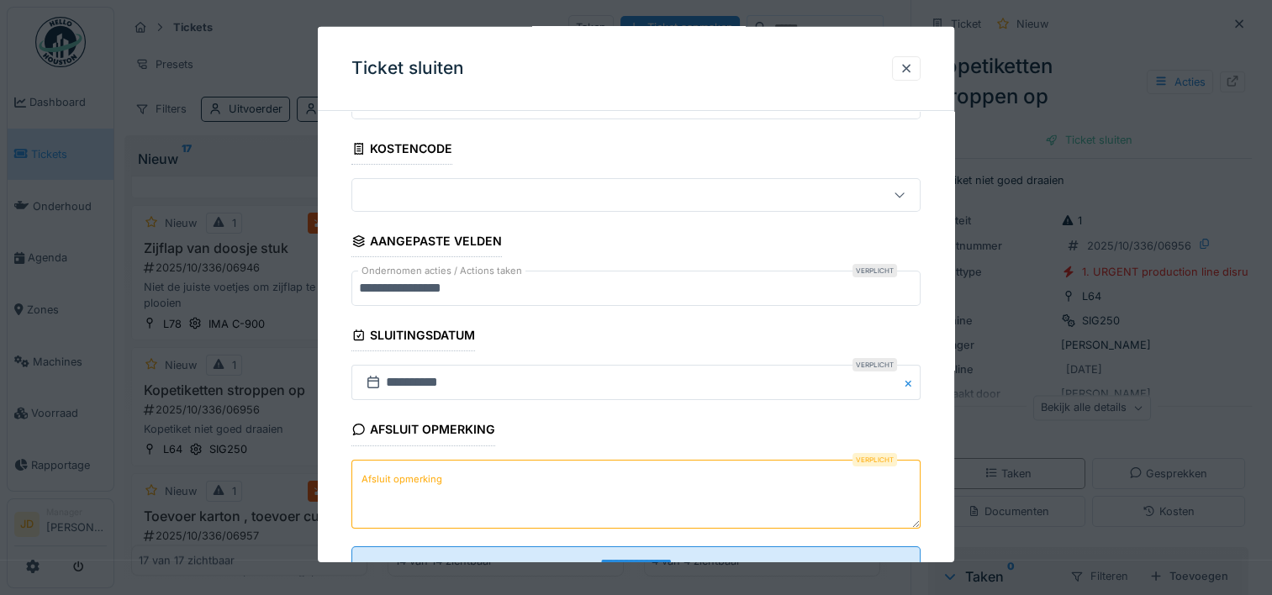
click at [511, 483] on textarea "Afsluit opmerking" at bounding box center [635, 493] width 569 height 69
click at [687, 486] on textarea "Afsluit opmerking" at bounding box center [635, 493] width 569 height 69
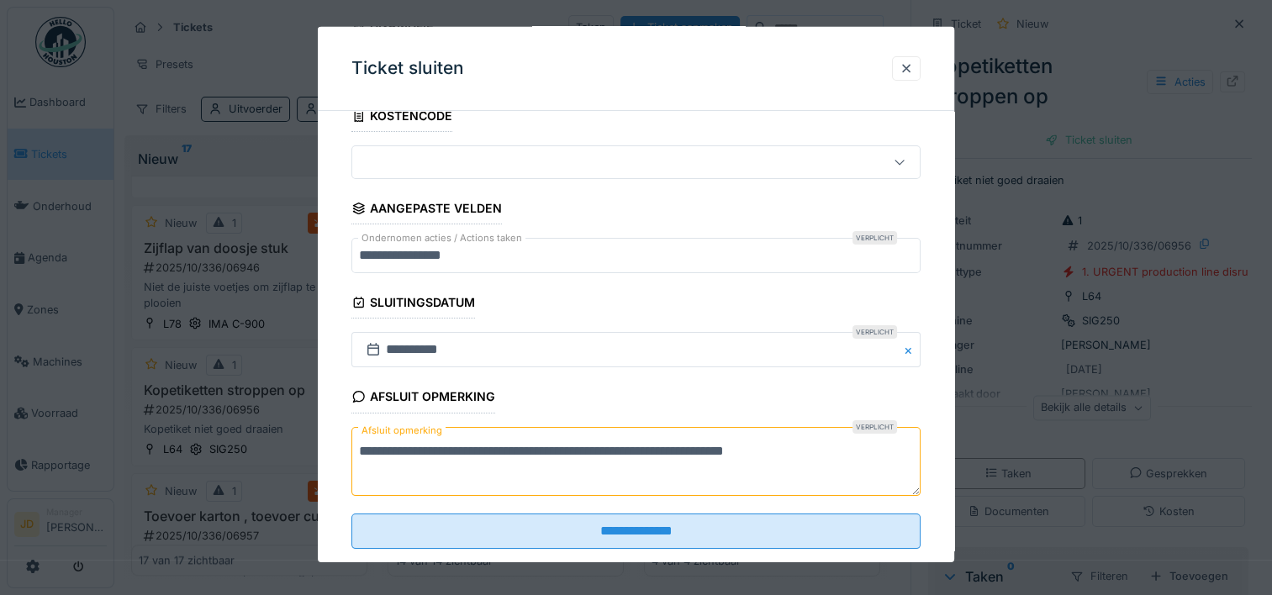
scroll to position [147, 0]
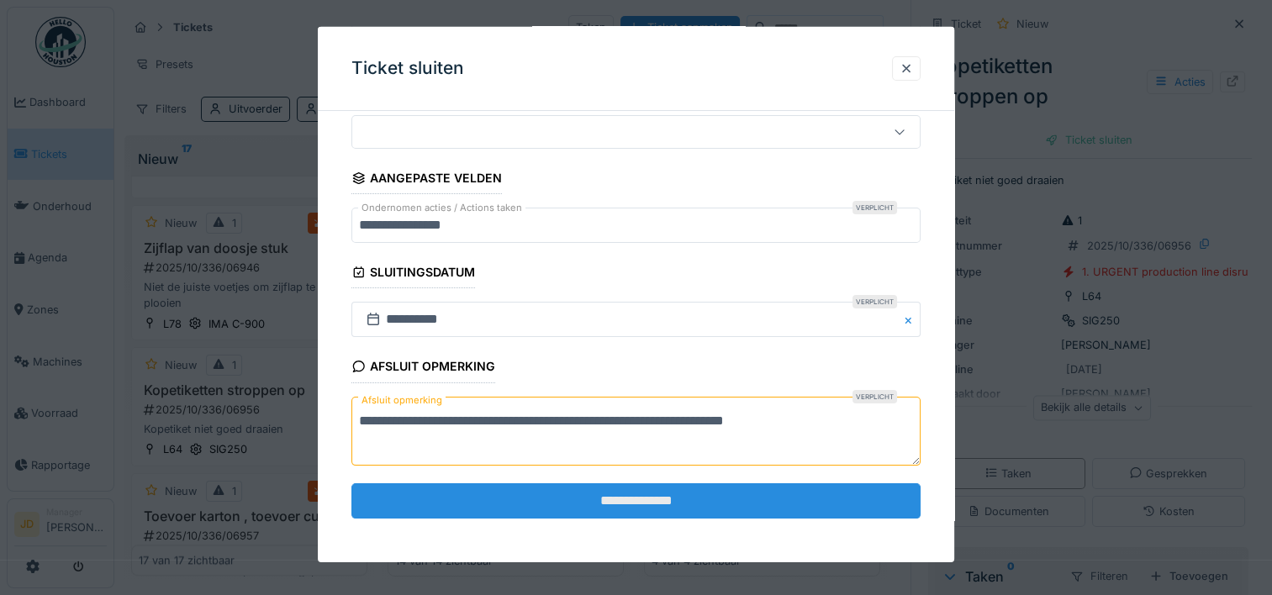
type textarea "**********"
click at [596, 487] on input "**********" at bounding box center [635, 500] width 569 height 35
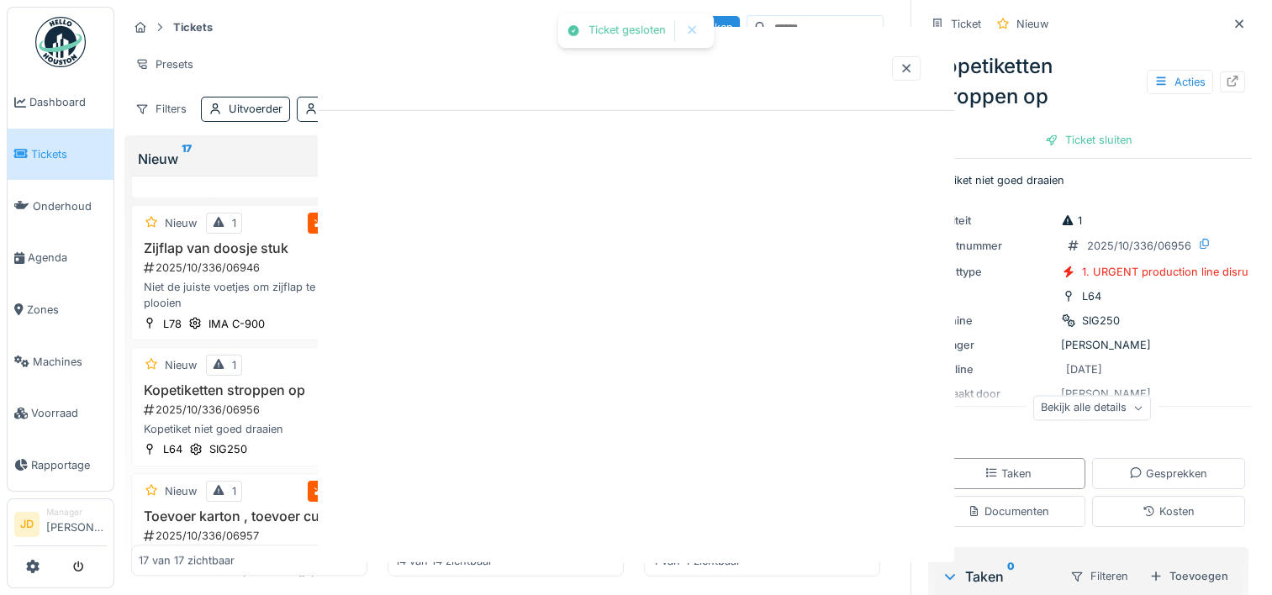
scroll to position [0, 0]
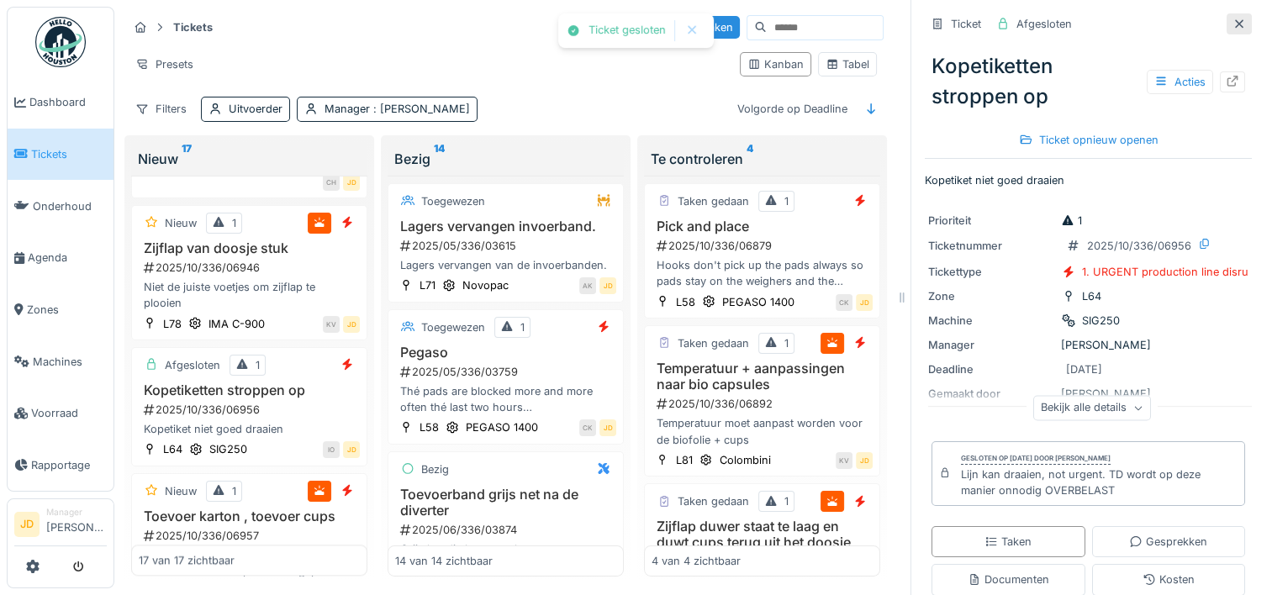
click at [1226, 32] on div at bounding box center [1238, 23] width 25 height 21
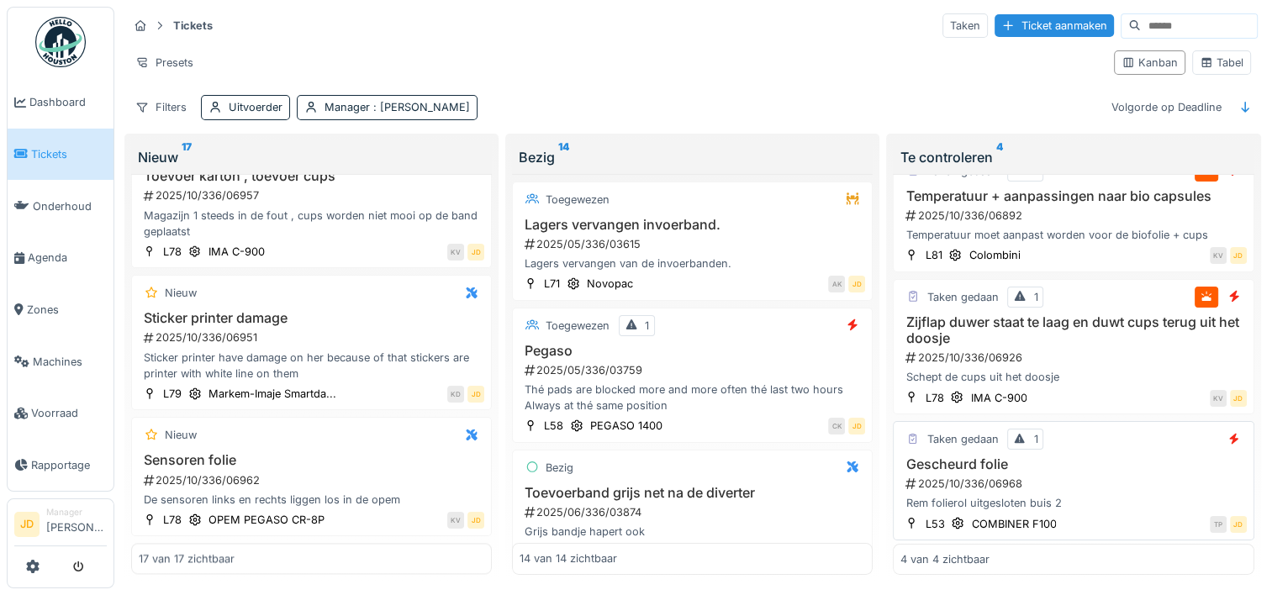
scroll to position [171, 0]
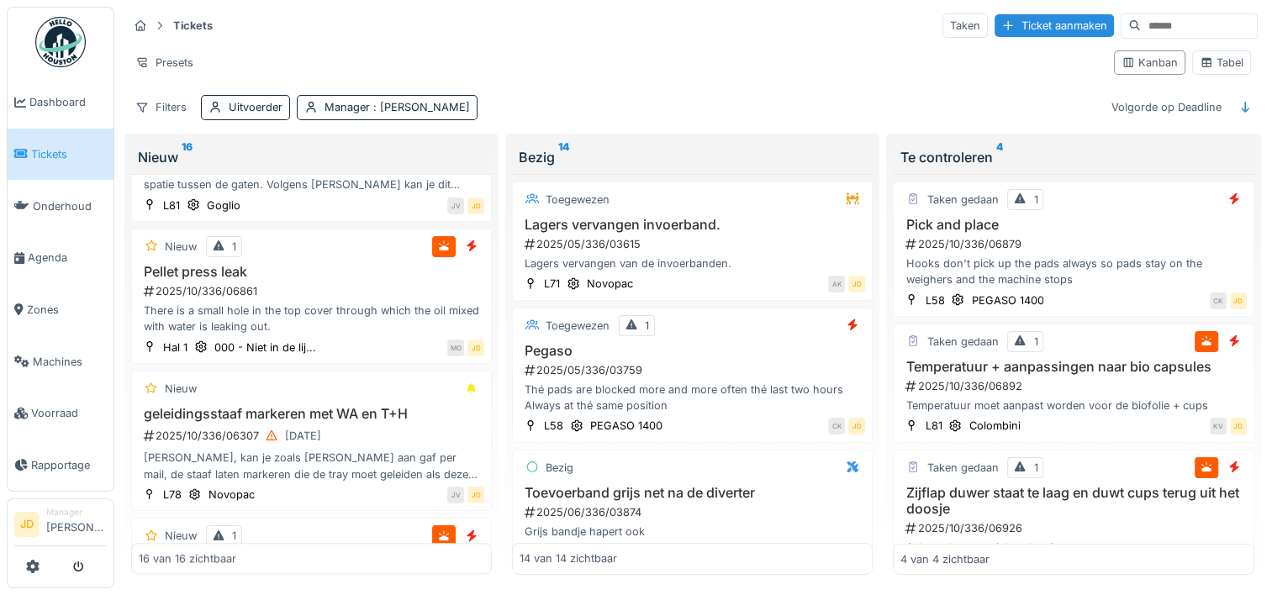
scroll to position [1236, 0]
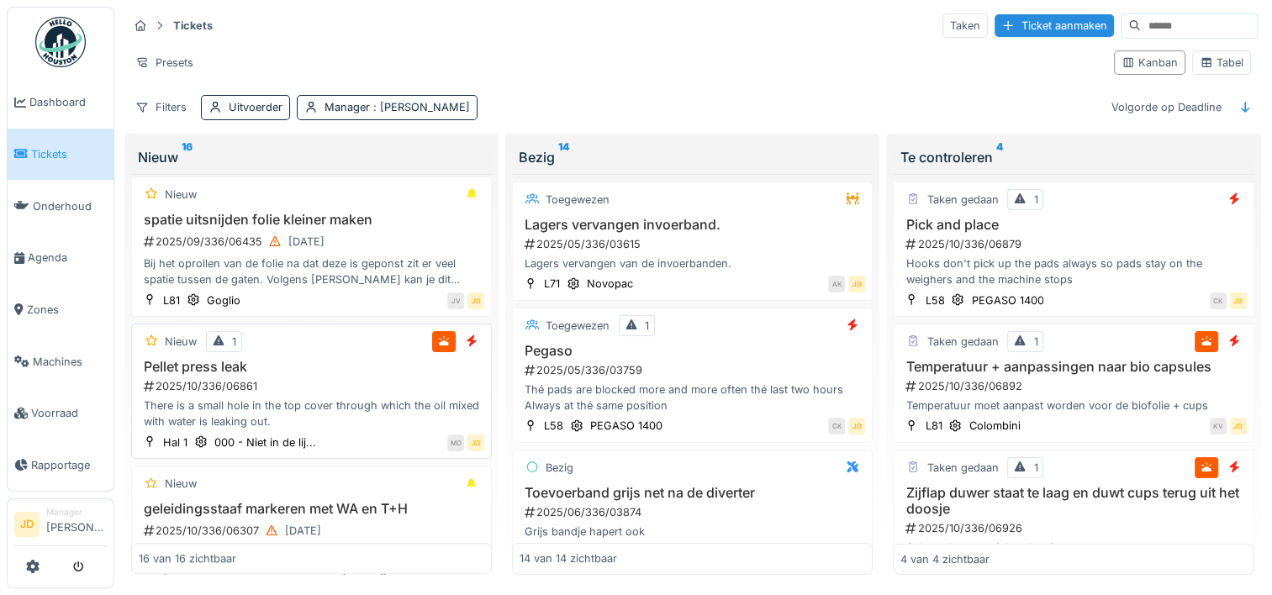
click at [333, 359] on h3 "Pellet press leak" at bounding box center [311, 367] width 345 height 16
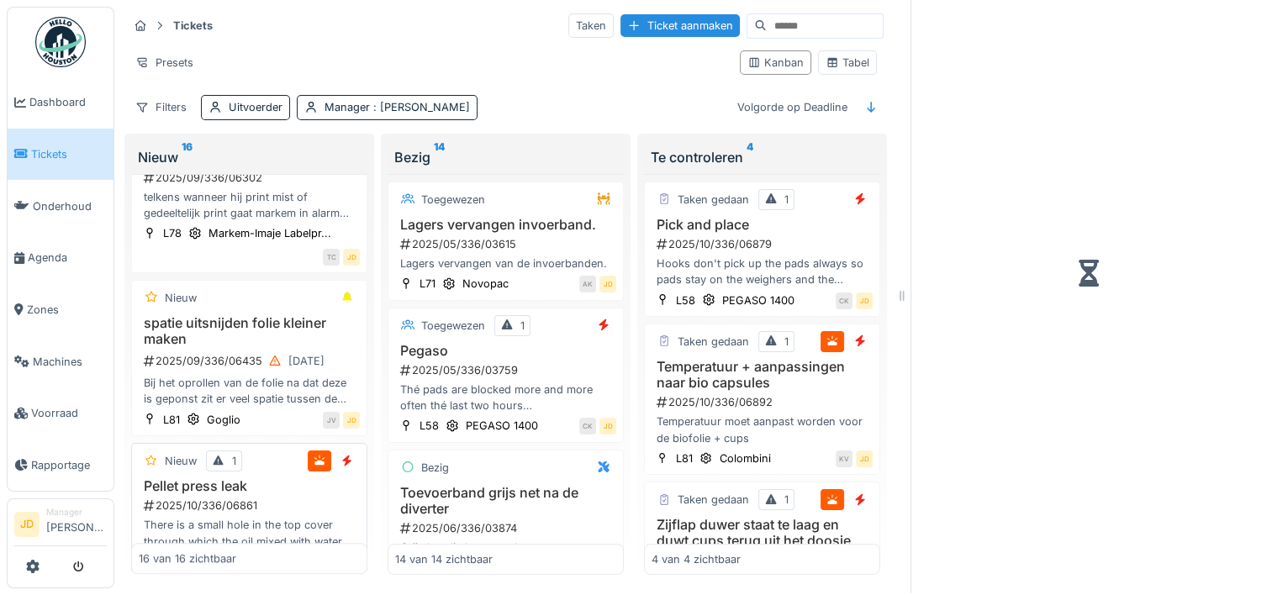
scroll to position [1278, 0]
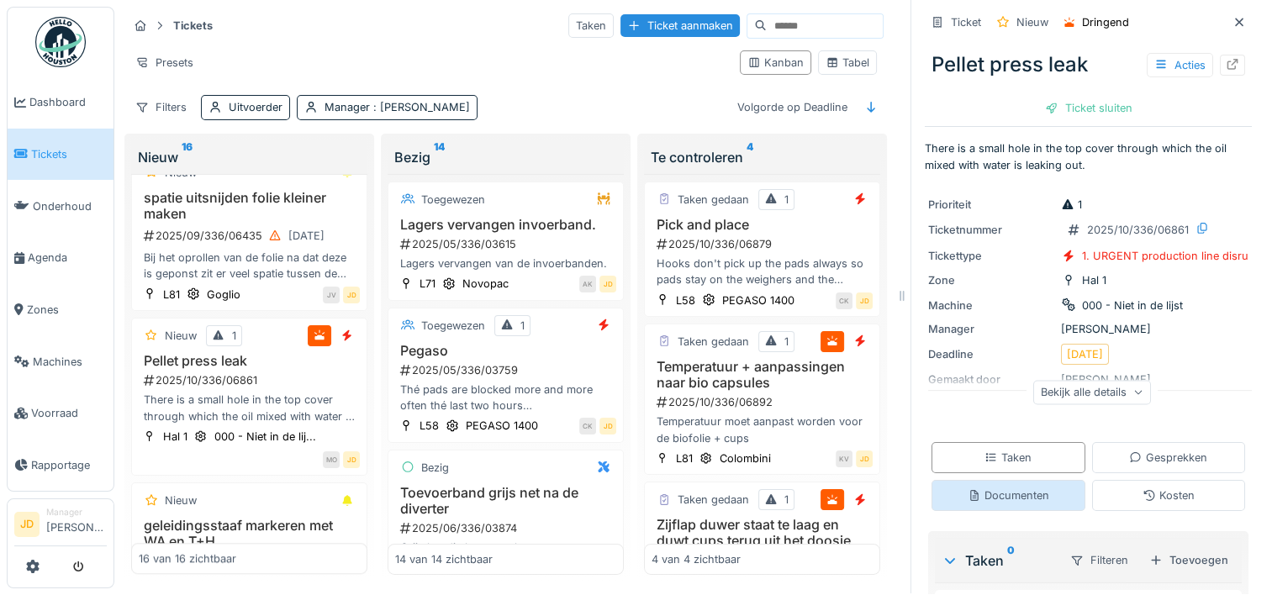
click at [957, 480] on div "Documenten" at bounding box center [1008, 495] width 154 height 31
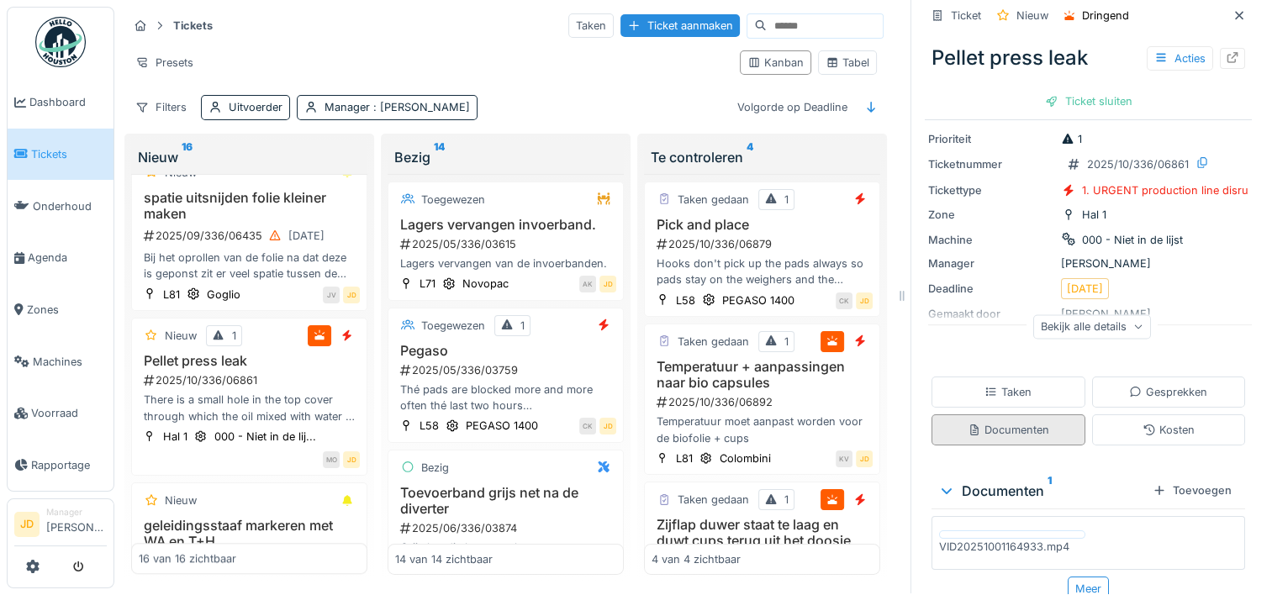
scroll to position [92, 0]
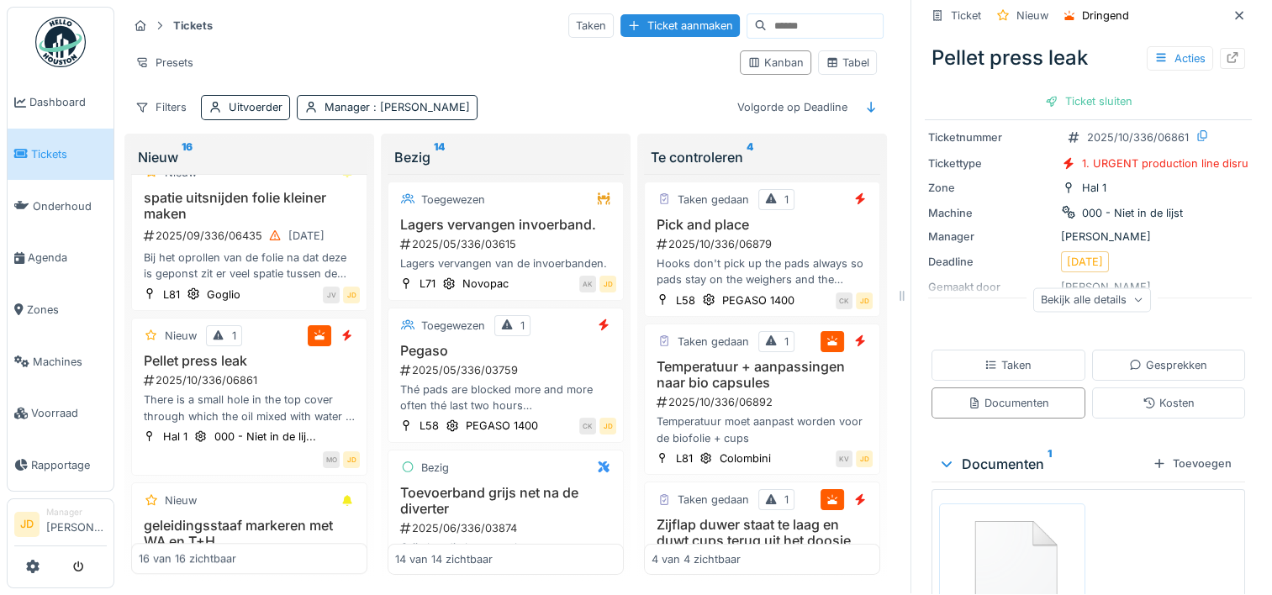
click at [988, 530] on img at bounding box center [1012, 574] width 138 height 132
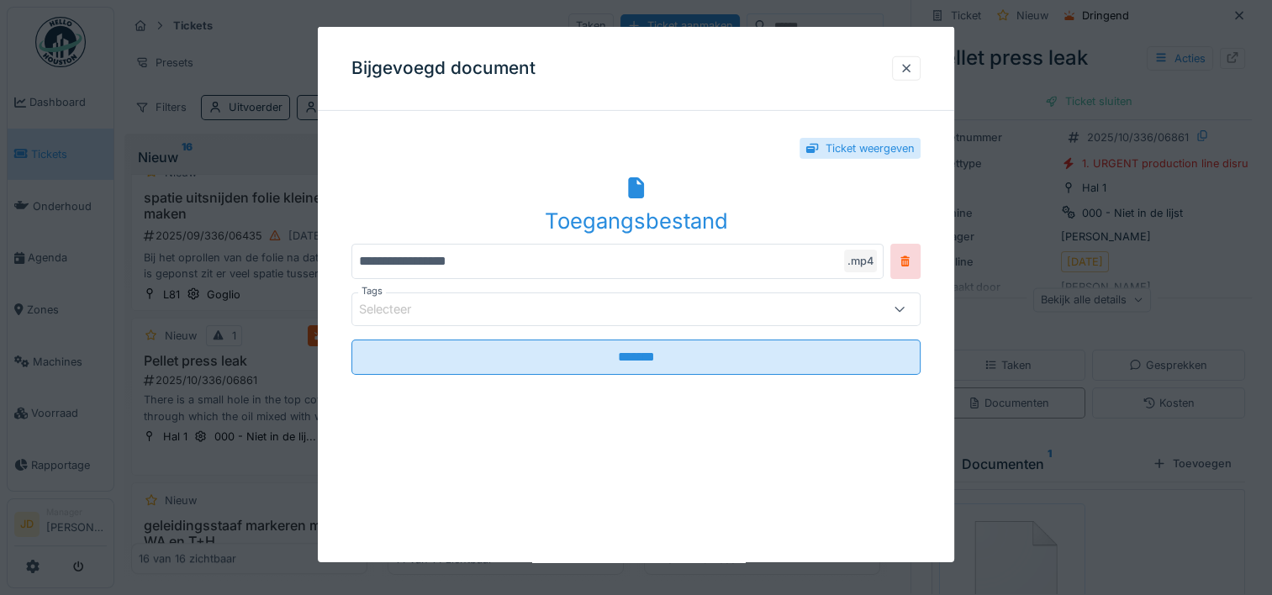
click at [547, 195] on div "Toegangsbestand" at bounding box center [635, 204] width 569 height 65
click at [721, 67] on div "Bijgevoegd document" at bounding box center [636, 69] width 636 height 84
click at [913, 68] on div at bounding box center [905, 69] width 13 height 16
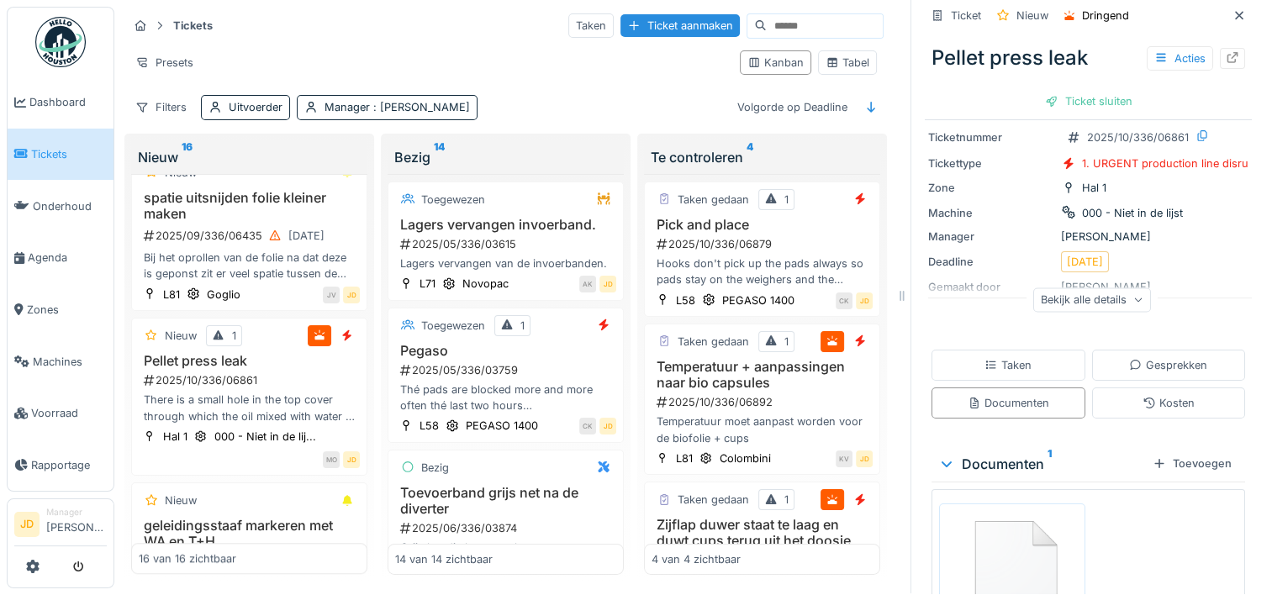
click at [1059, 287] on div "Bekijk alle details" at bounding box center [1092, 299] width 118 height 24
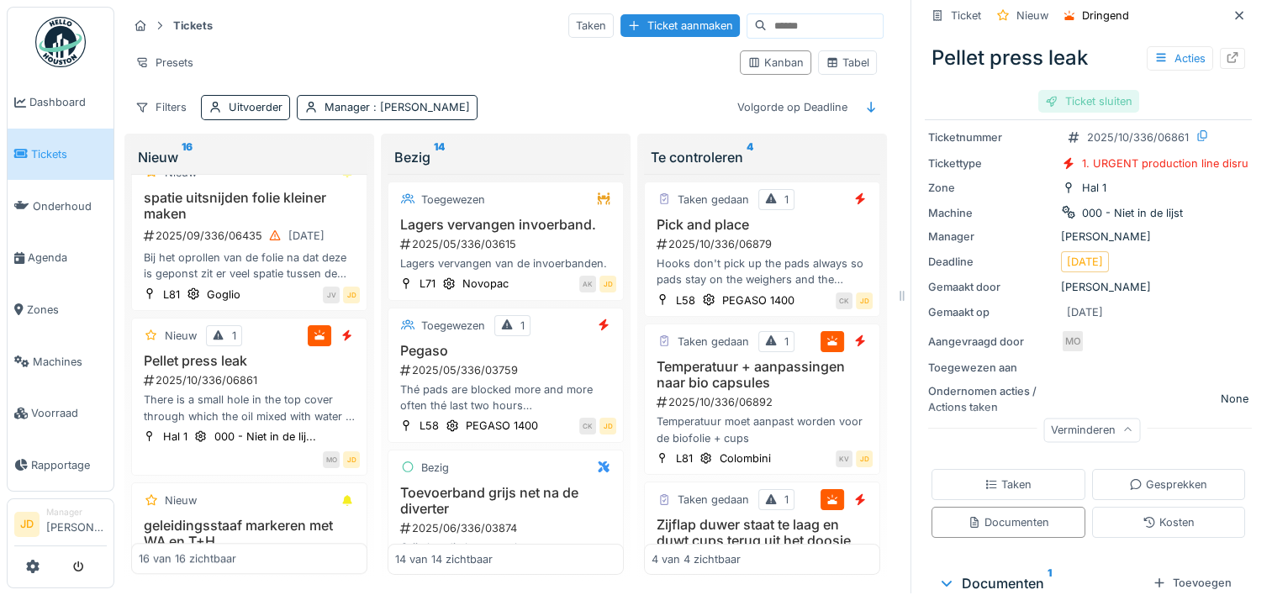
click at [1110, 91] on div "Ticket sluiten" at bounding box center [1088, 101] width 101 height 23
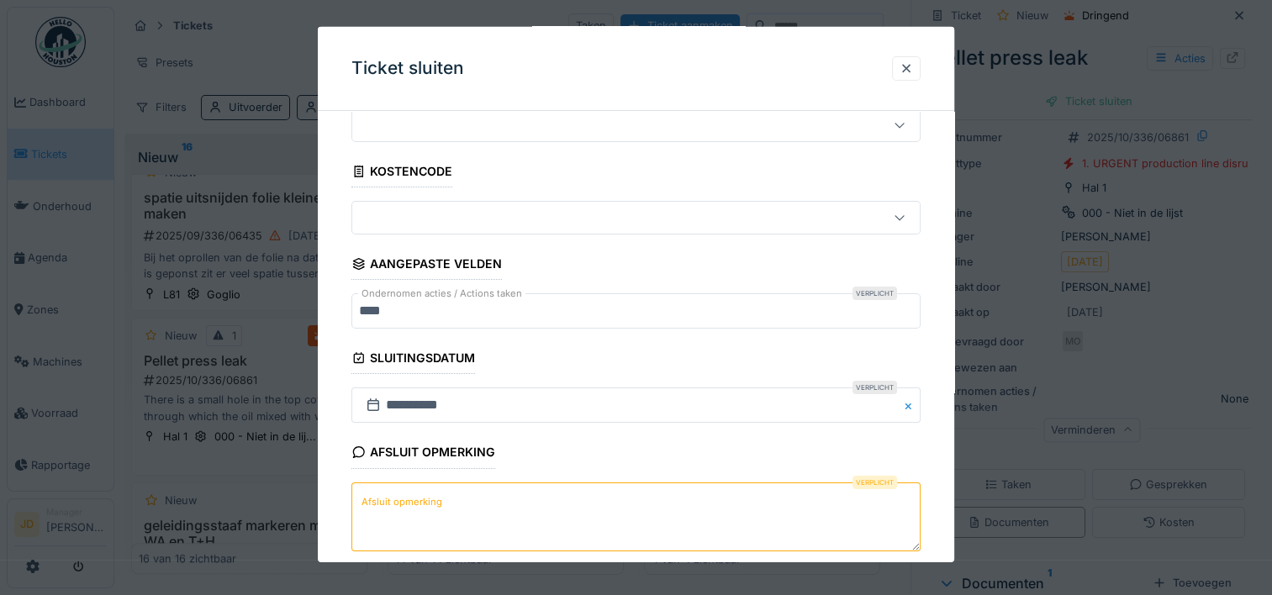
scroll to position [147, 0]
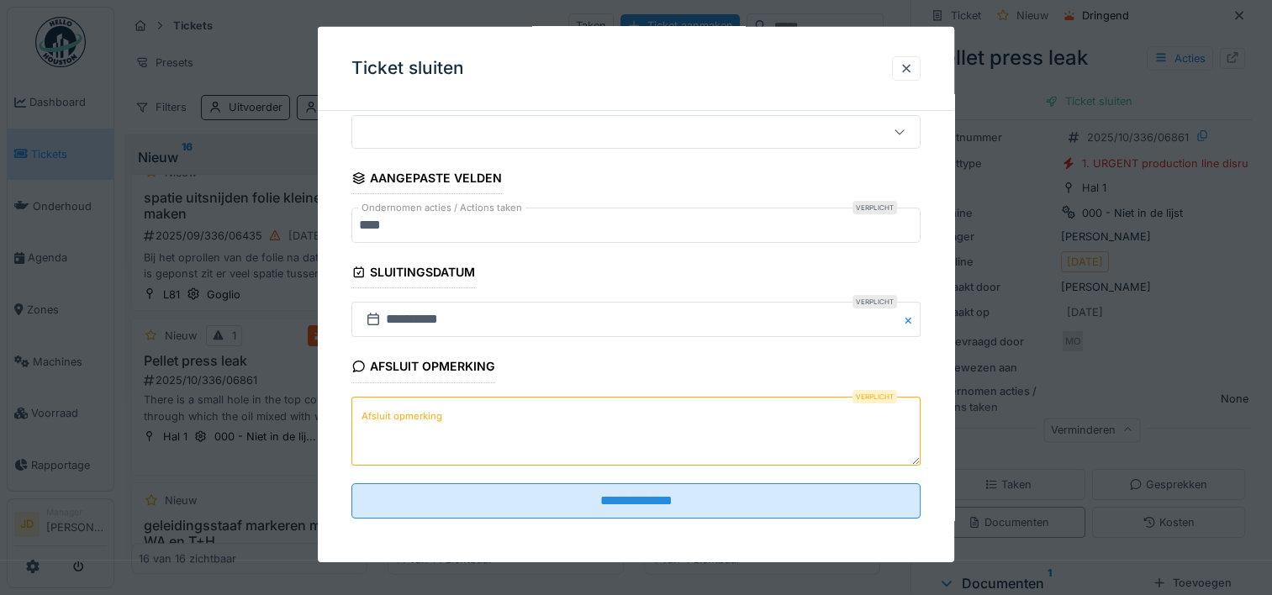
click at [595, 424] on textarea "Afsluit opmerking" at bounding box center [635, 430] width 569 height 69
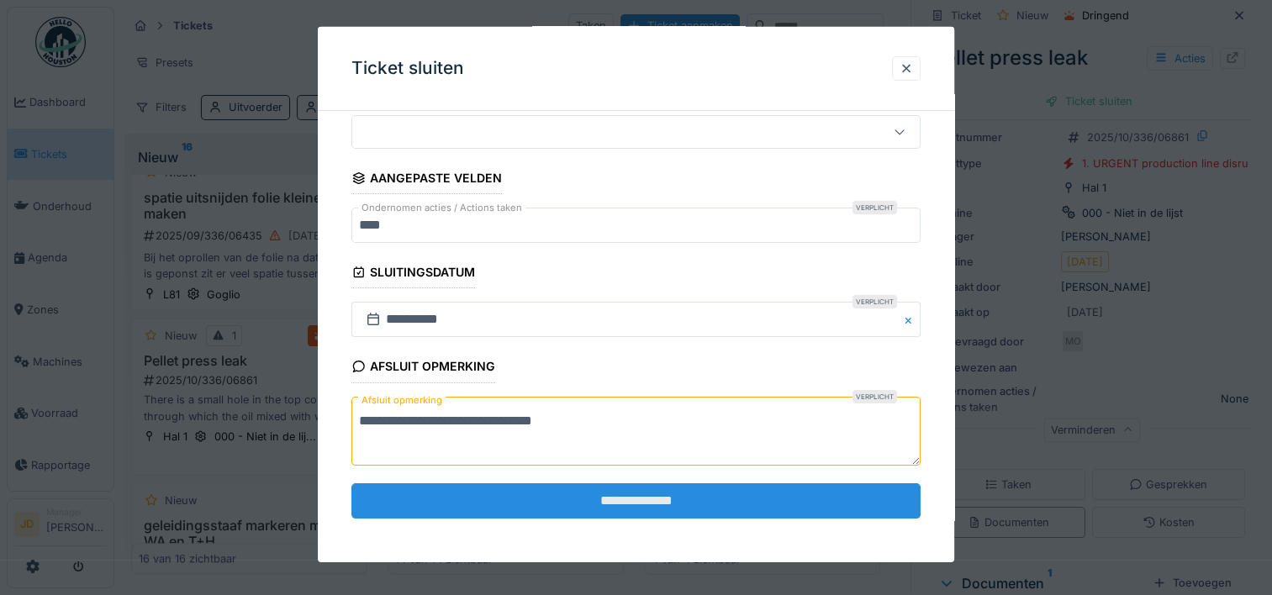
type textarea "**********"
click at [609, 498] on input "**********" at bounding box center [635, 500] width 569 height 35
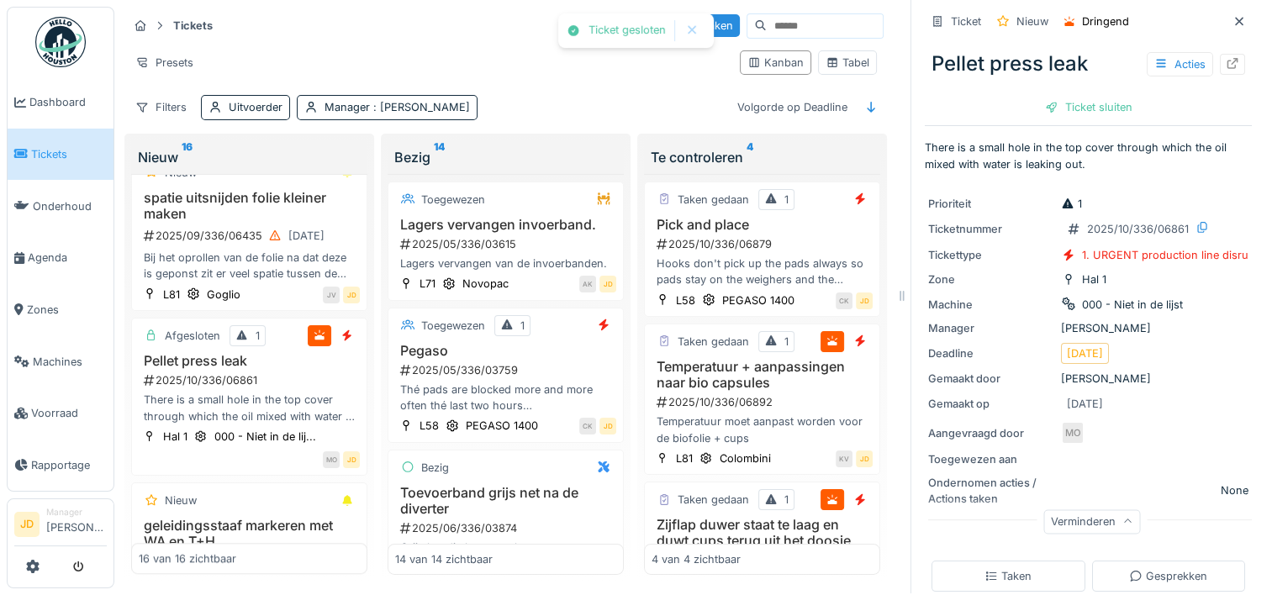
scroll to position [0, 0]
click at [1232, 17] on icon at bounding box center [1238, 22] width 13 height 11
